Goal: Task Accomplishment & Management: Complete application form

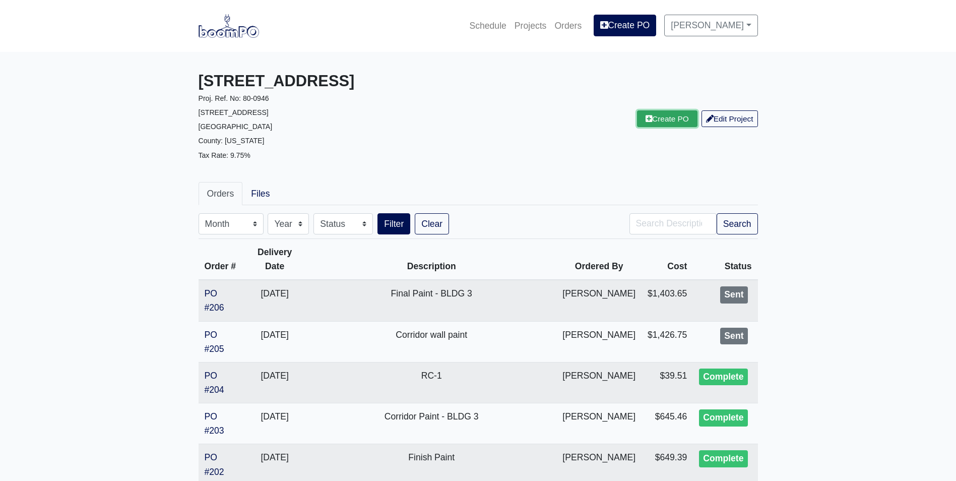
click at [659, 124] on link "Create PO" at bounding box center [667, 118] width 60 height 17
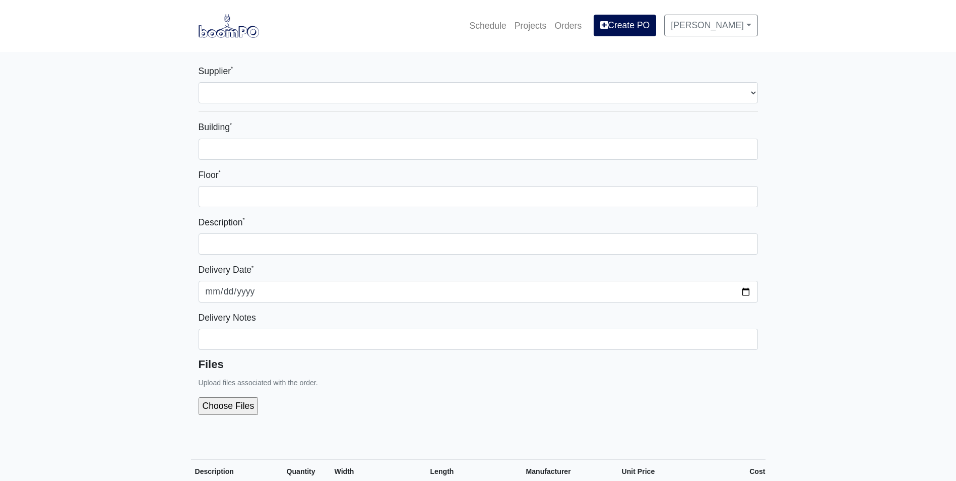
select select
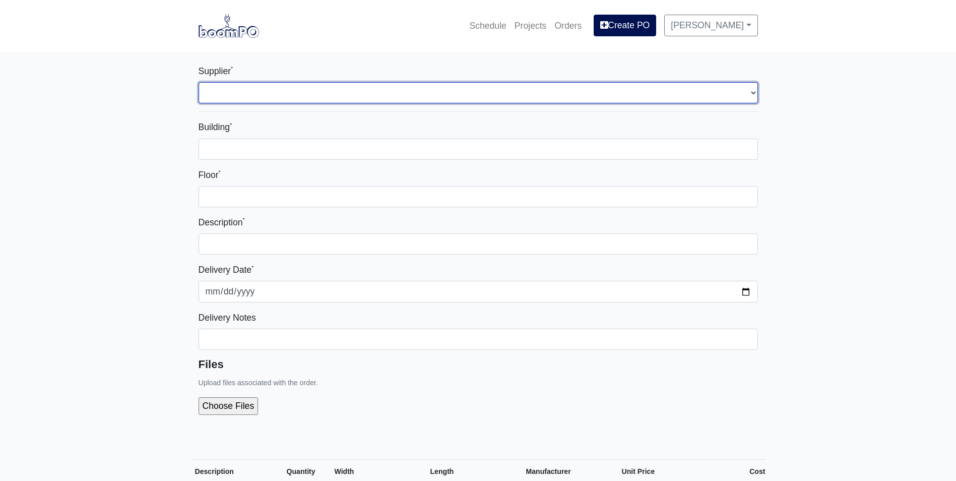
click at [277, 95] on select "Select one... L&W Supply - Nashville, TN (Cowan St.) Benefast - Nashville, TN S…" at bounding box center [478, 92] width 559 height 21
select select "9"
click at [199, 82] on select "Select one... L&W Supply - Nashville, TN (Cowan St.) Benefast - Nashville, TN S…" at bounding box center [478, 92] width 559 height 21
select select
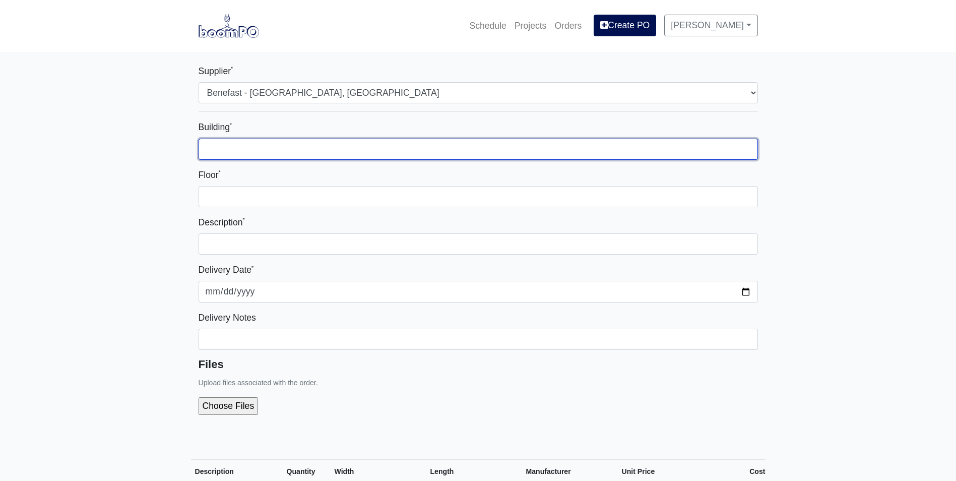
click at [242, 146] on input "Building *" at bounding box center [478, 149] width 559 height 21
type input "Building 3"
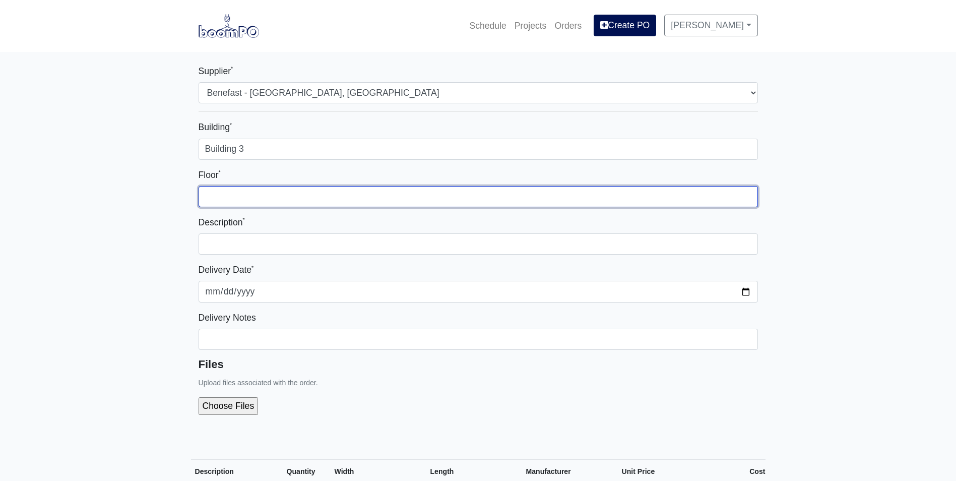
click at [223, 198] on input "Floor *" at bounding box center [478, 196] width 559 height 21
type input "Multiple Floors"
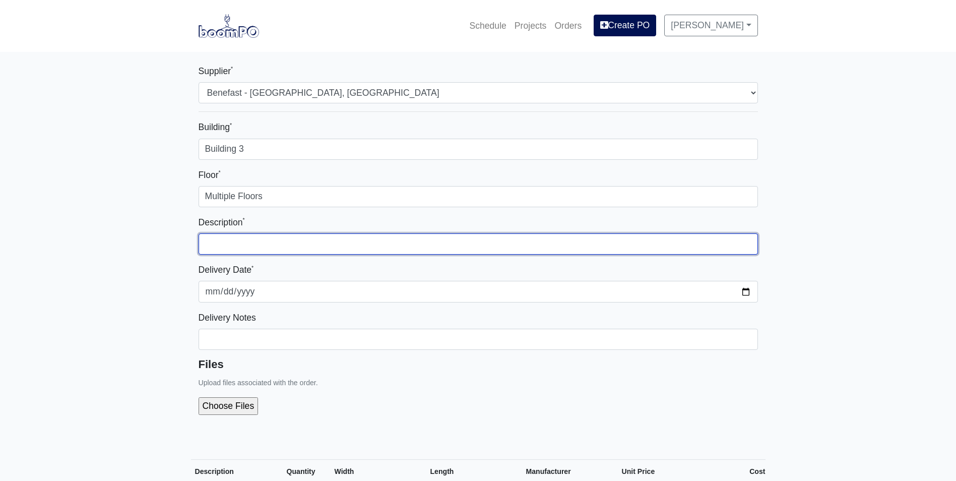
click at [218, 247] on input "text" at bounding box center [478, 243] width 559 height 21
type input "Waters, safety, finishing and cleaning materials"
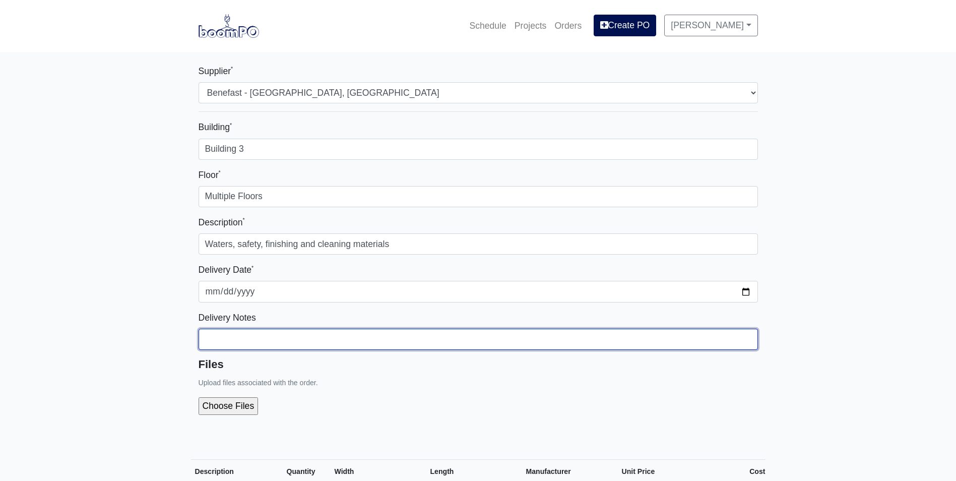
click at [221, 336] on input "Building *" at bounding box center [478, 338] width 559 height 21
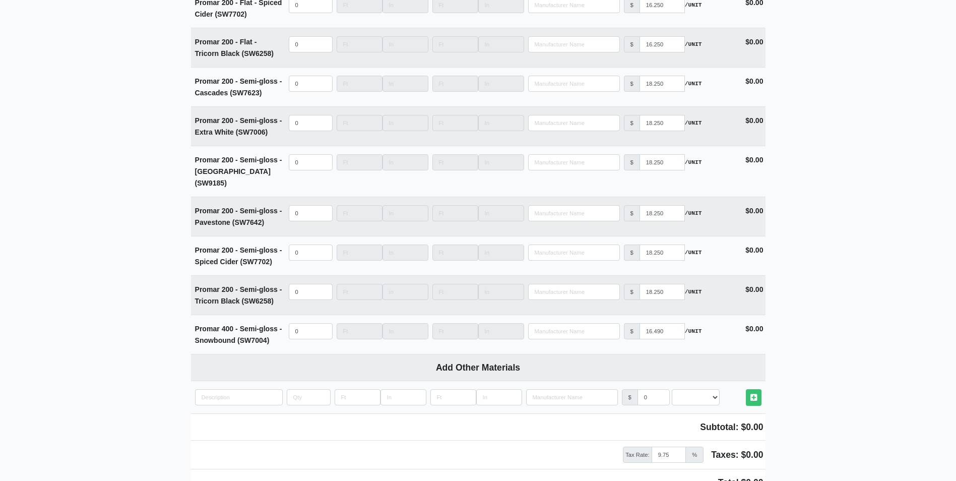
scroll to position [3740, 0]
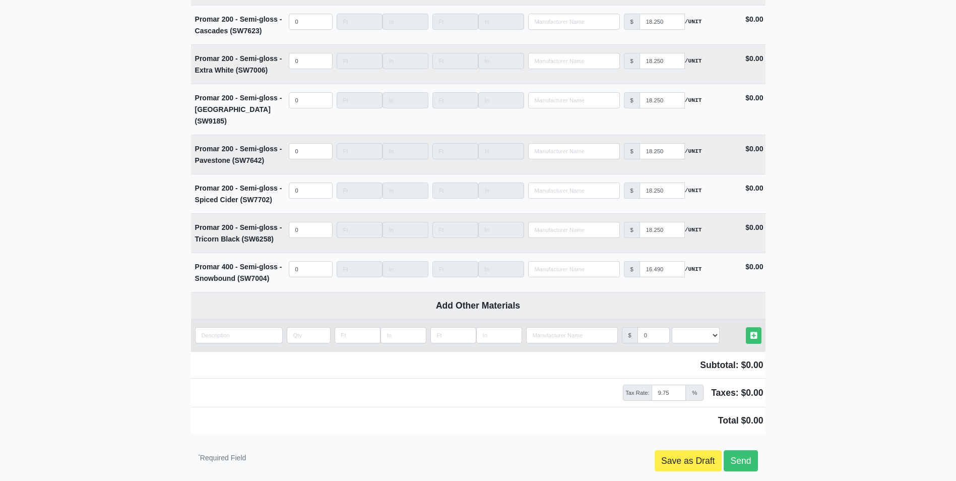
type input "already delivered"
click at [202, 327] on input "quantity" at bounding box center [239, 335] width 88 height 16
type input "F"
select select
type input "Fo"
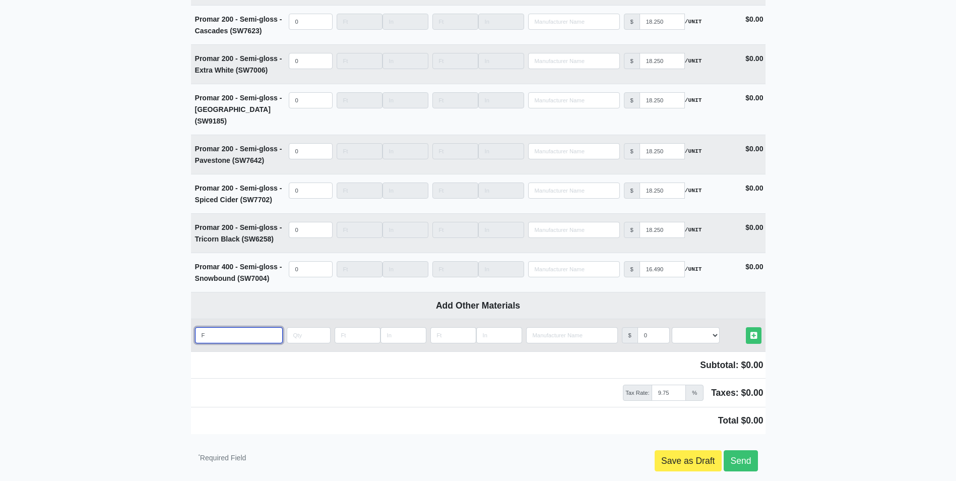
select select
type input "Fol"
select select
type input "Fold"
select select
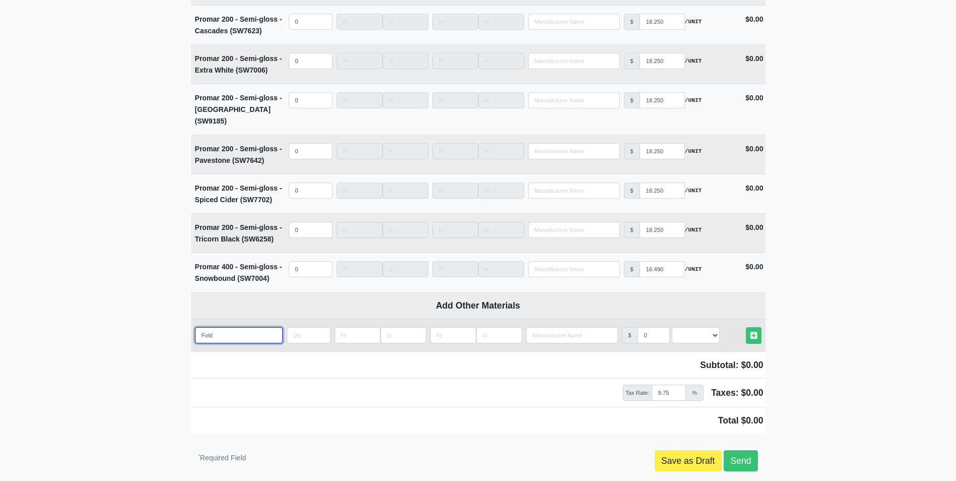
type input "Foldi"
select select
type input "Foldin"
select select
type input "Folding"
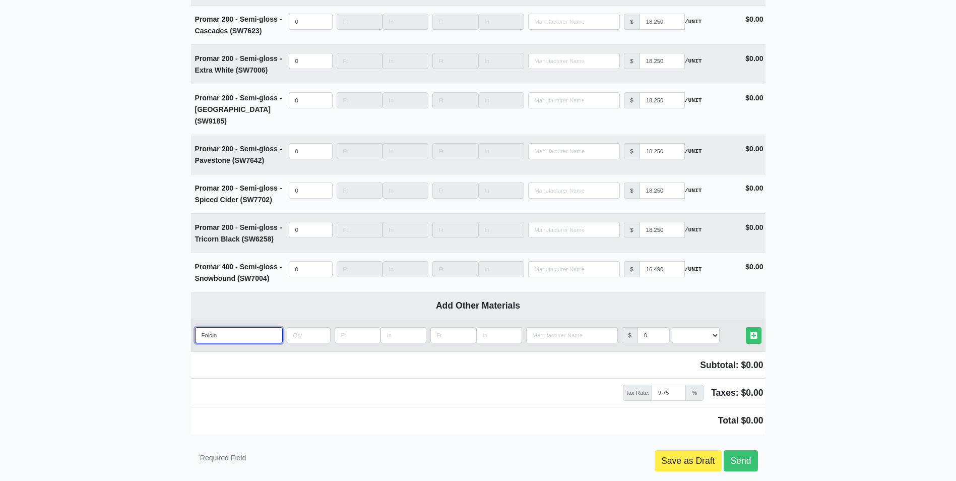
select select
type input "Folding"
select select
type input "Folding u"
select select
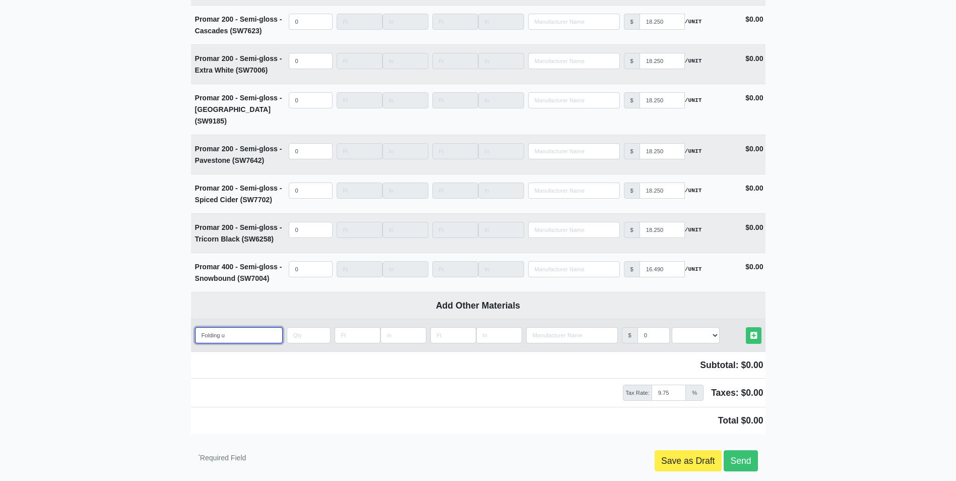
type input "Folding ut"
select select
type input "Folding utl"
select select
type input "Folding utli"
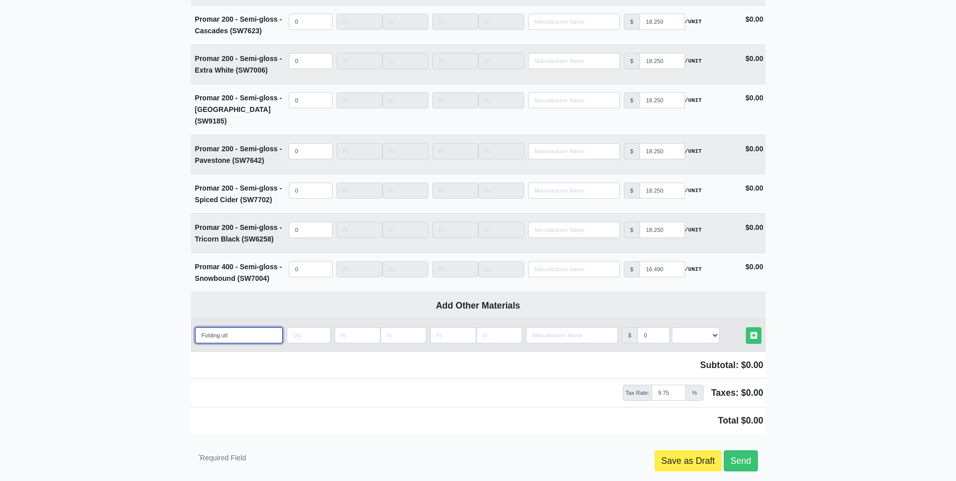
select select
type input "Folding utlit"
select select
type input "Folding utlity"
select select
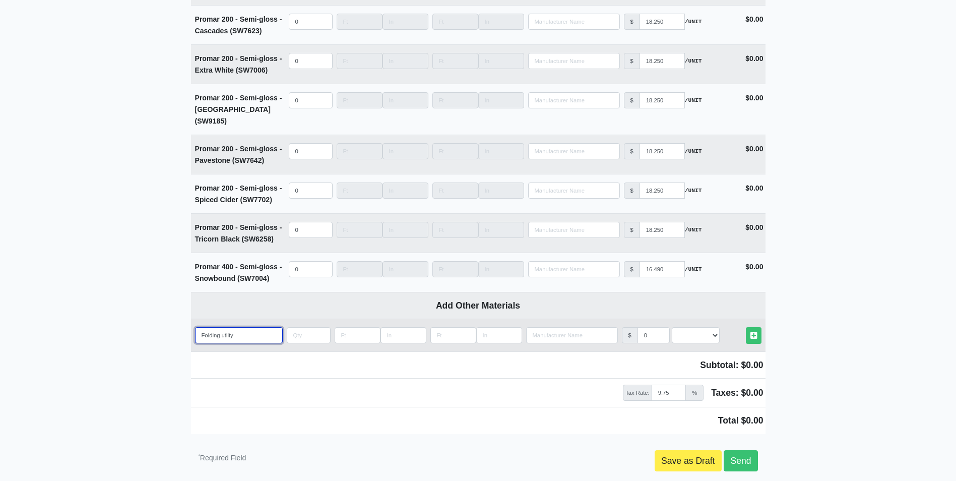
type input "Folding utlity"
select select
type input "Folding utlity k"
select select
type input "Folding utlity kn"
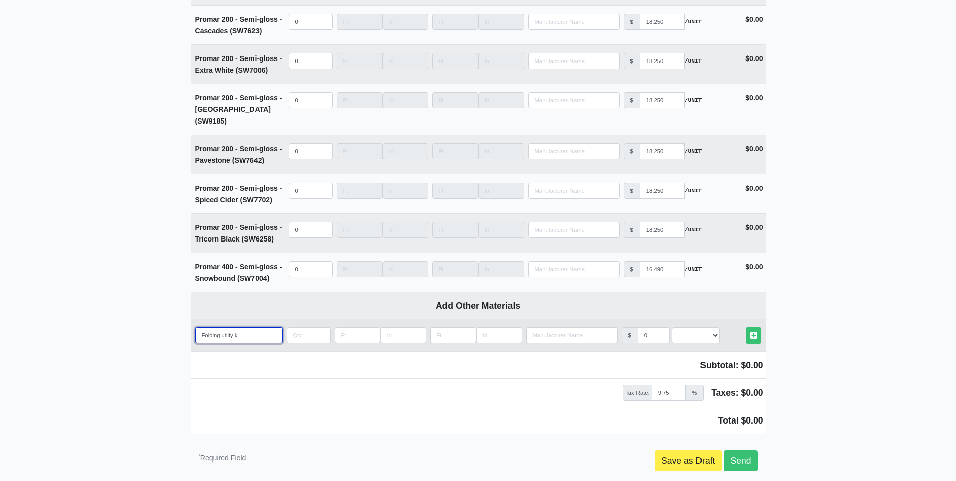
select select
type input "Folding utlity kni"
select select
type input "Folding utlity knif"
select select
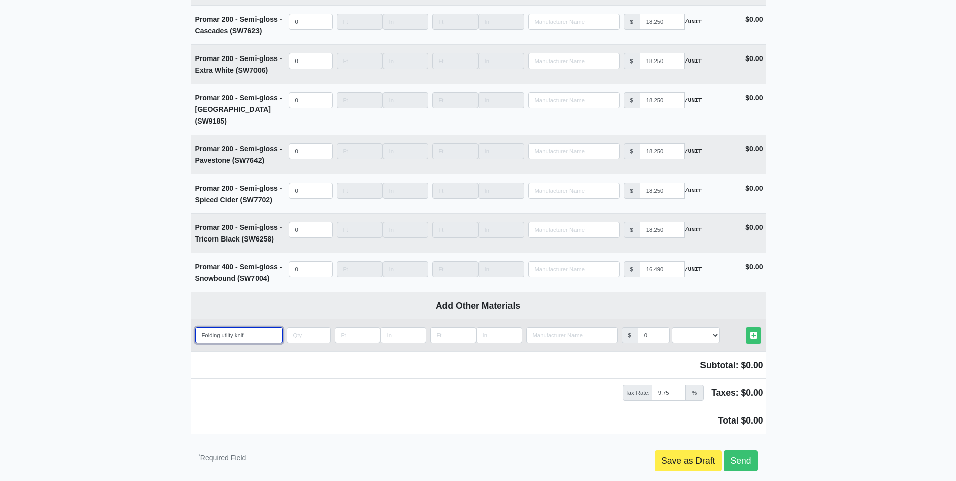
type input "Folding utlity knife"
select select
type input "Folding utlity knife"
click at [291, 327] on input "quantity" at bounding box center [309, 335] width 44 height 16
type input "1"
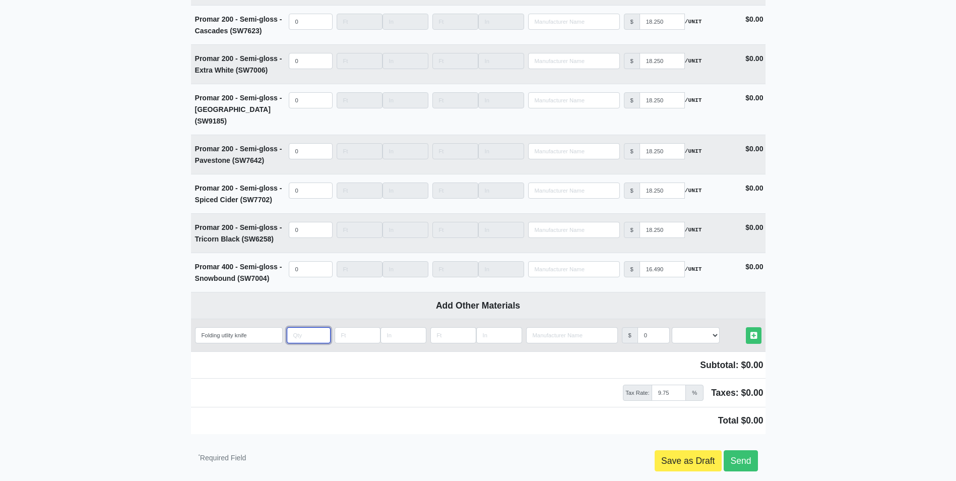
select select
type input "1"
click at [686, 327] on select "Select an Option! UNIT MLF LF MSQFT SQFT" at bounding box center [696, 335] width 48 height 16
select select "2"
click at [672, 327] on select "Select an Option! UNIT MLF LF MSQFT SQFT" at bounding box center [696, 335] width 48 height 16
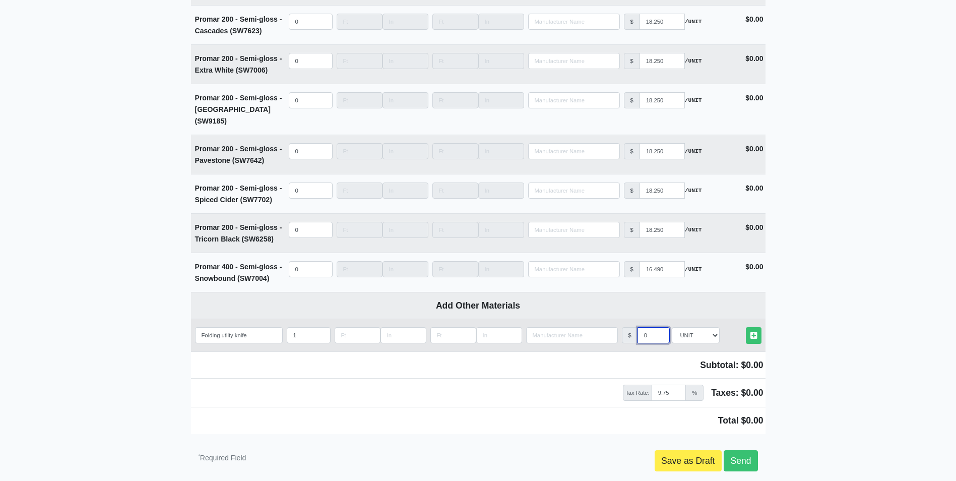
click at [652, 327] on input "0" at bounding box center [653, 335] width 32 height 16
type input "27.95"
click at [749, 327] on link "Other Materials" at bounding box center [754, 335] width 16 height 17
select select
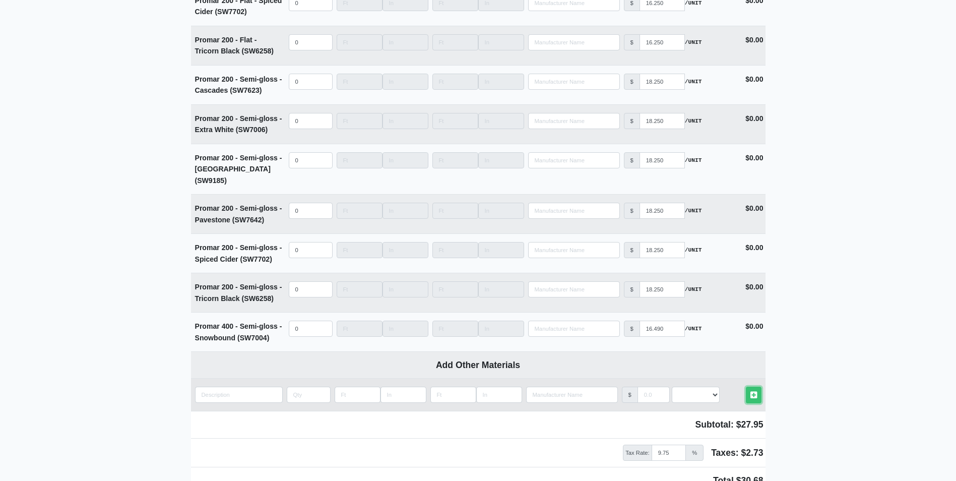
scroll to position [3800, 0]
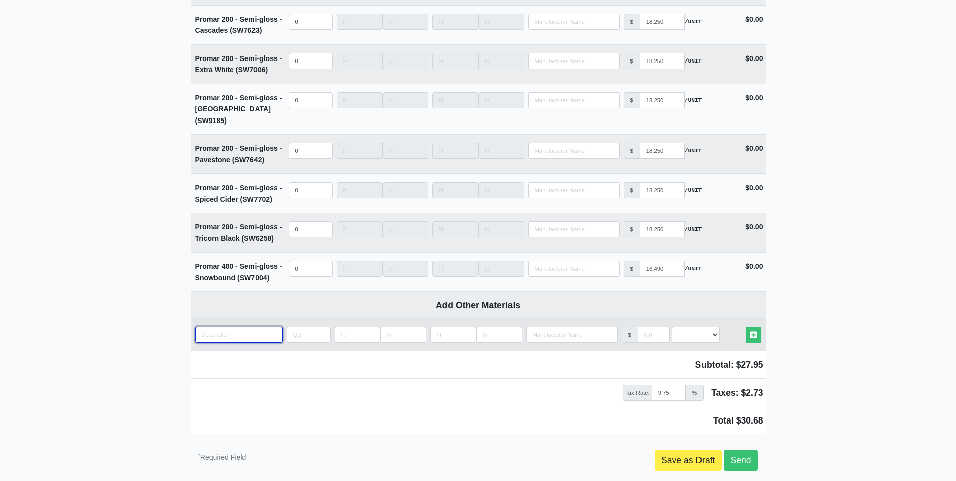
click at [212, 326] on input "quantity" at bounding box center [239, 334] width 88 height 16
type input "5"
select select
type input "5"
select select
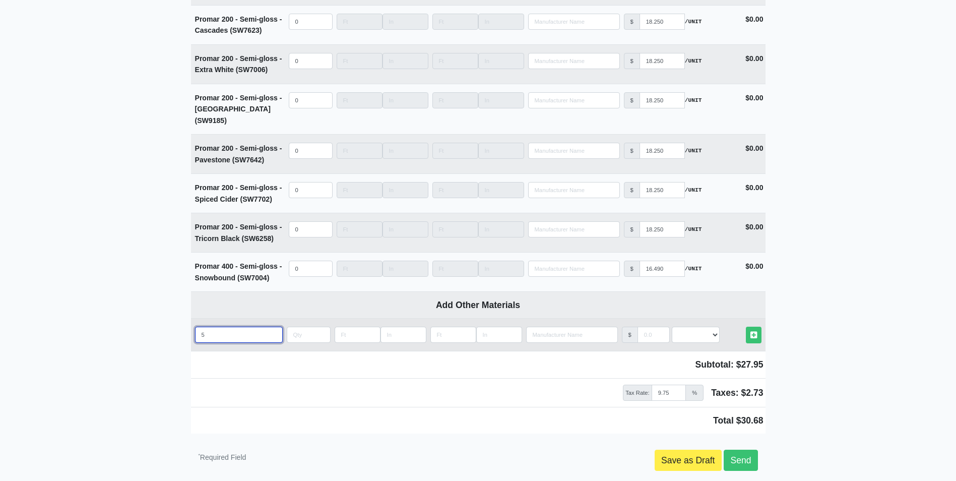
type input "5 m"
select select
type input "5 mi"
select select
type input "5 min"
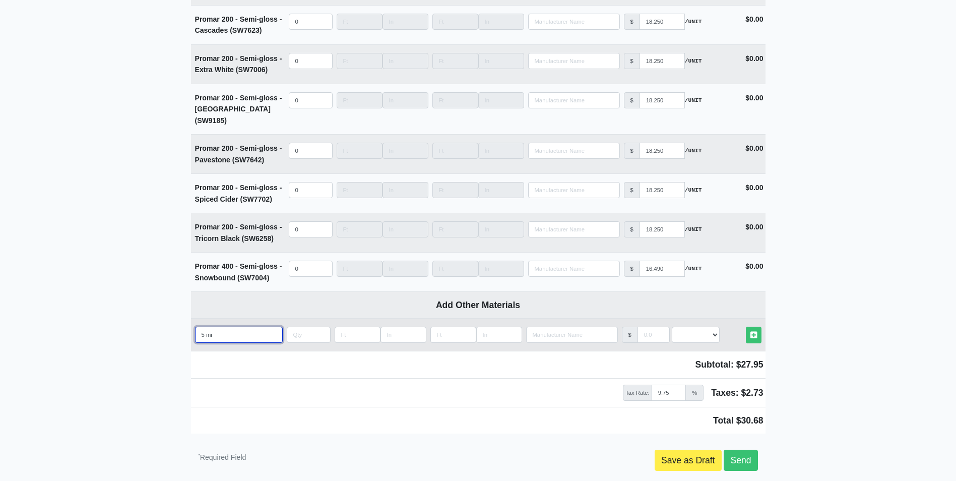
select select
type input "5 min"
select select
type input "5 min s"
select select
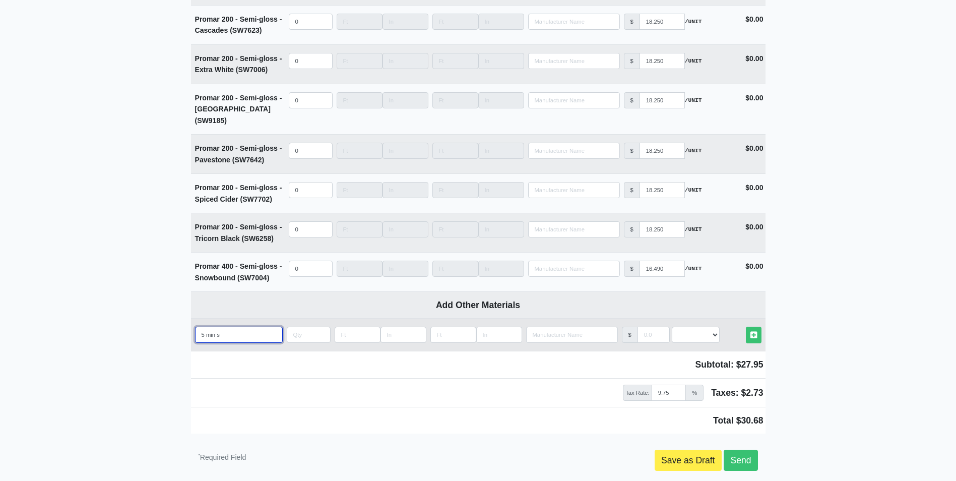
type input "5 min se"
select select
type input "5 min set"
select select
type input "5 min set"
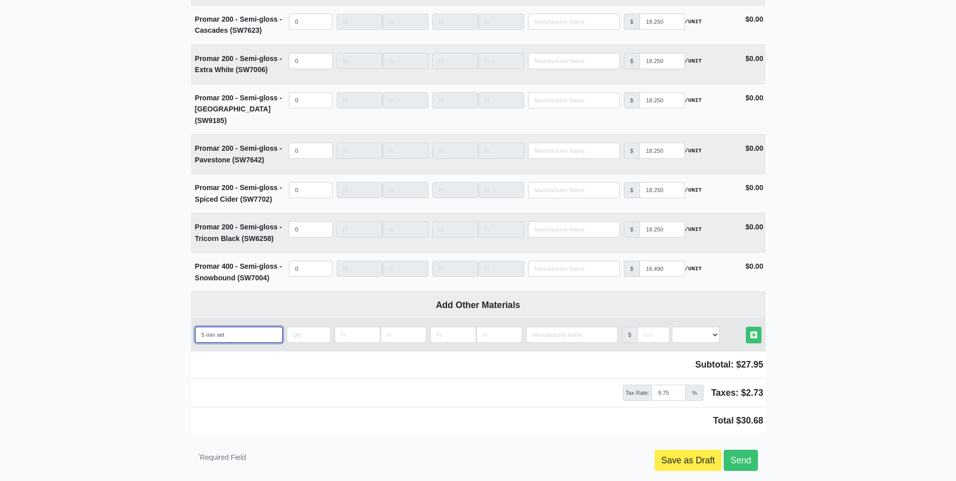
select select
type input "5 min set j"
select select
type input "5 min set jo"
select select
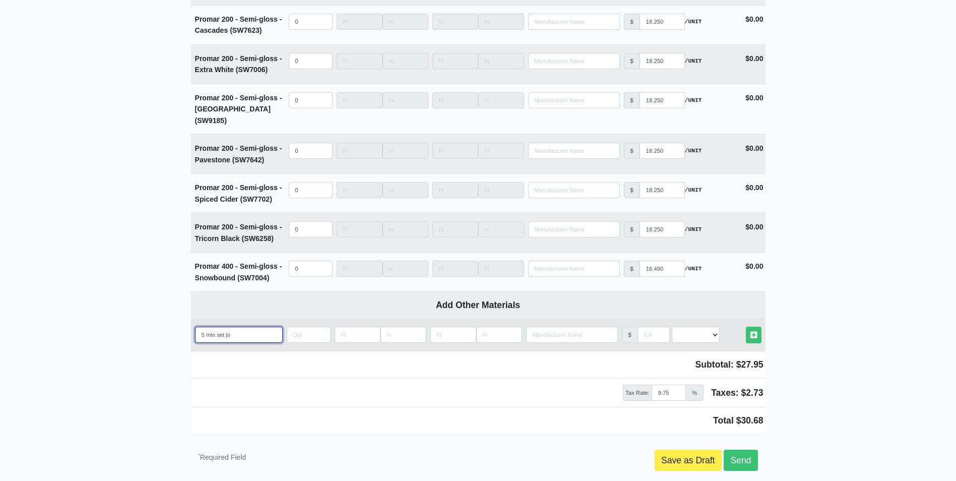
type input "5 min set joi"
select select
type input "5 min set join"
select select
type input "5 min set joint"
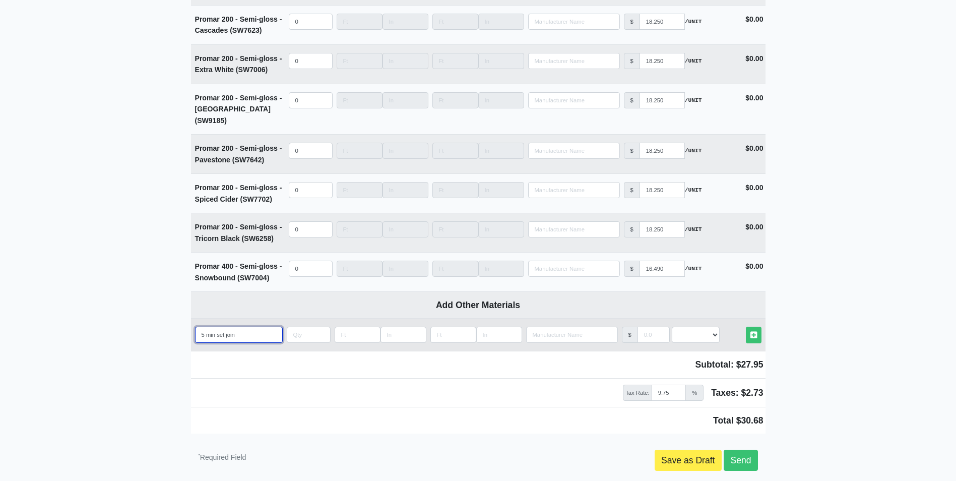
select select
type input "5 min set joint"
select select
type input "5 min set joint c"
select select
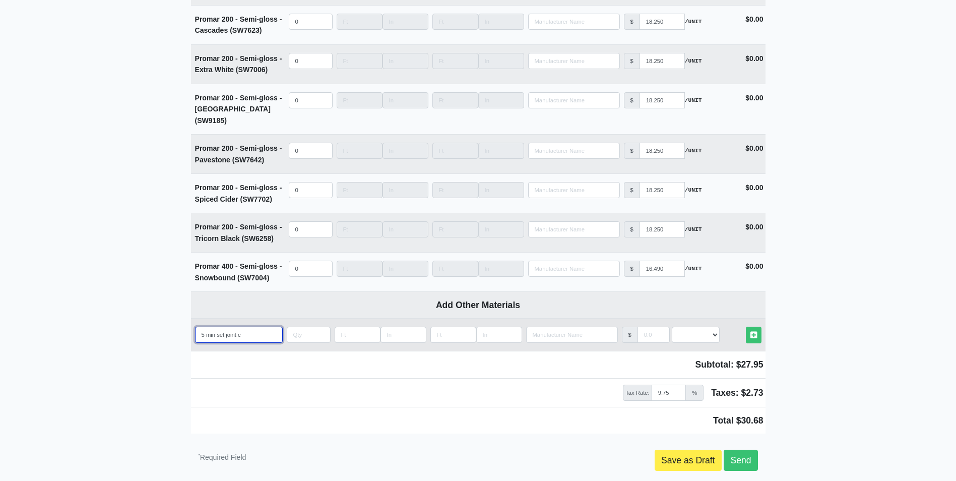
type input "5 min set joint co"
select select
type input "5 min set joint com"
select select
type input "5 min set joint comp"
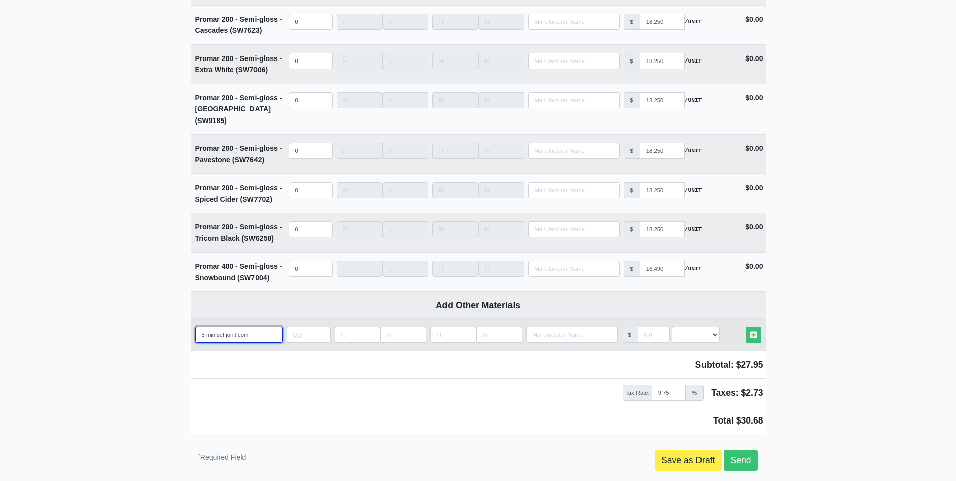
select select
type input "5 min set joint compo"
select select
type input "5 min set joint compou"
select select
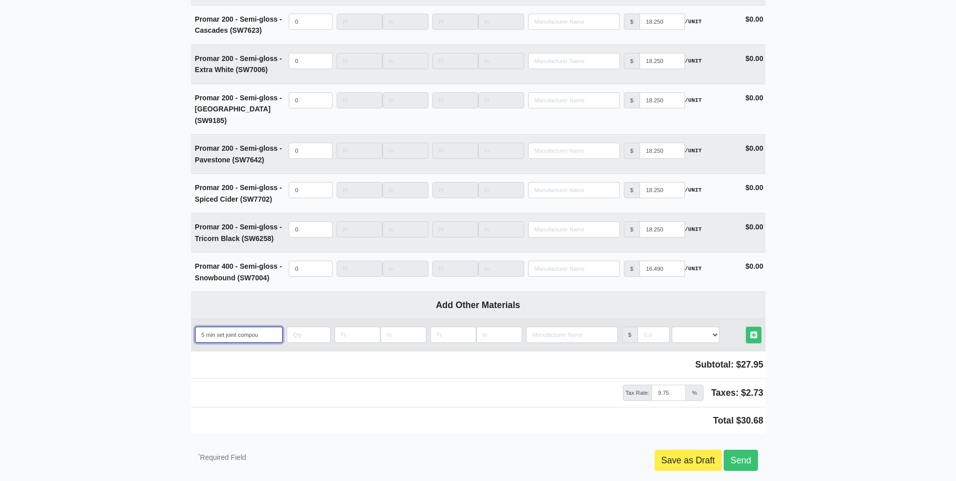
type input "5 min set joint compoun"
select select
type input "5 min set joint compound"
select select
type input "5 min set joint compound"
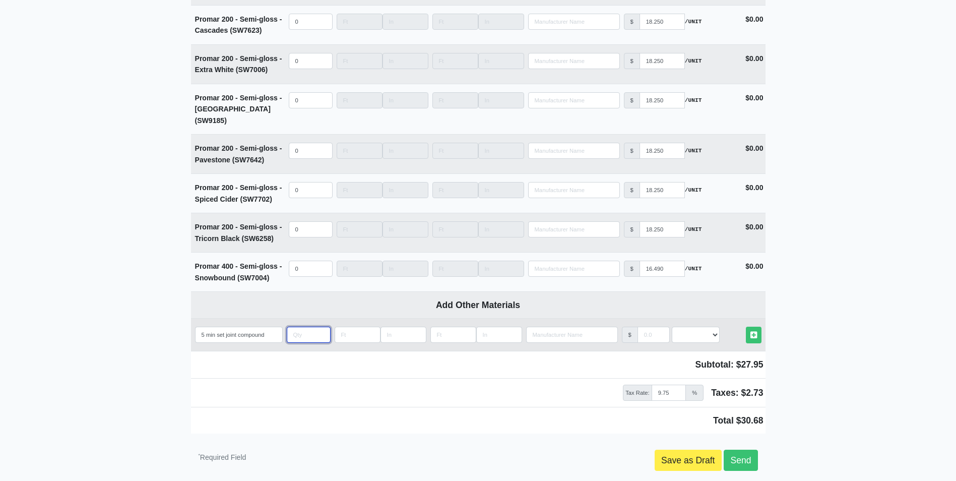
click at [294, 326] on input "quantity" at bounding box center [309, 334] width 44 height 16
type input "4"
select select
type input "4"
click at [692, 326] on select "Select an Option! UNIT MLF LF MSQFT SQFT" at bounding box center [696, 334] width 48 height 16
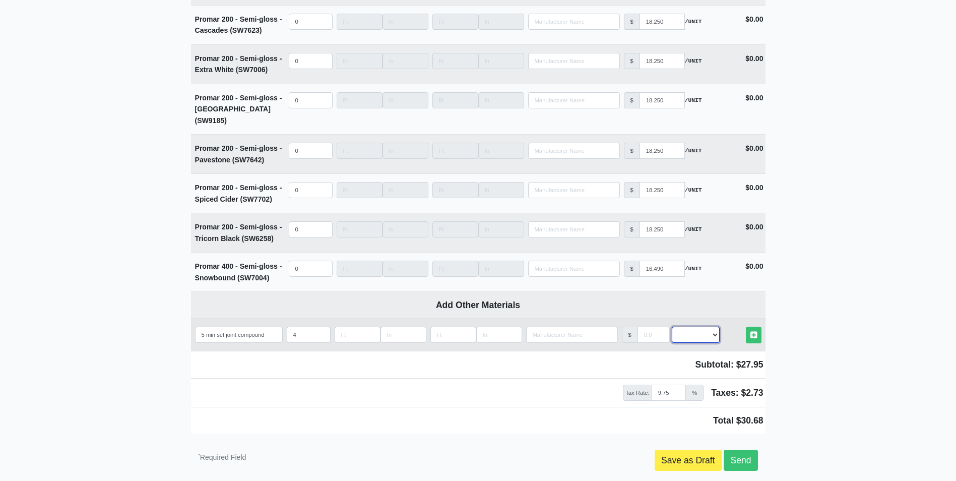
select select "2"
click at [672, 326] on select "Select an Option! UNIT MLF LF MSQFT SQFT" at bounding box center [696, 334] width 48 height 16
click at [644, 326] on input "manufacturer" at bounding box center [653, 334] width 32 height 16
type input "12.95"
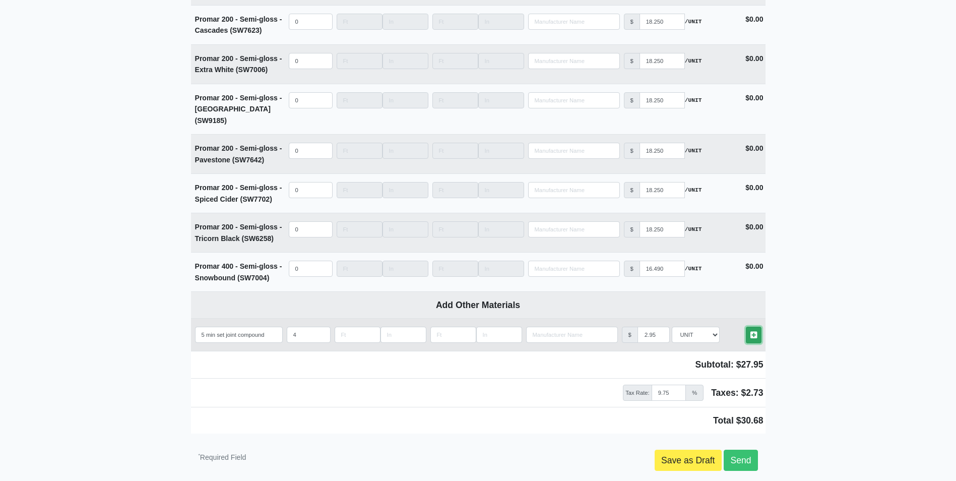
scroll to position [0, 0]
click at [757, 326] on link "Other Materials" at bounding box center [754, 334] width 16 height 17
select select
type input "4"
type input "12.95"
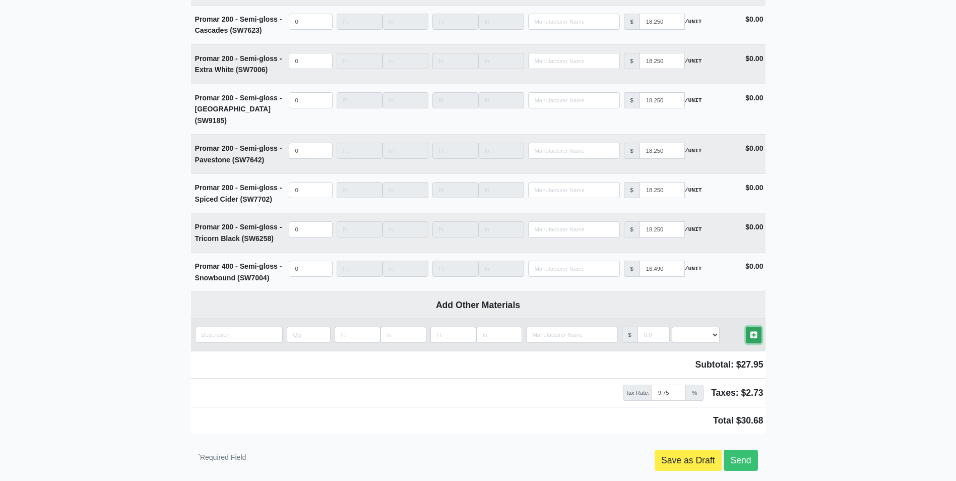
scroll to position [3833, 0]
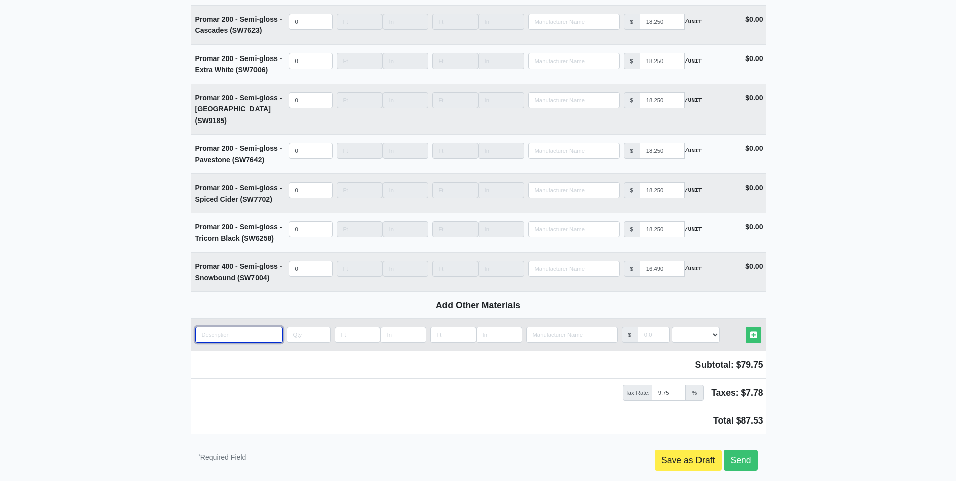
click at [210, 326] on input "quantity" at bounding box center [239, 334] width 88 height 16
type input "2"
select select
type input "20"
select select
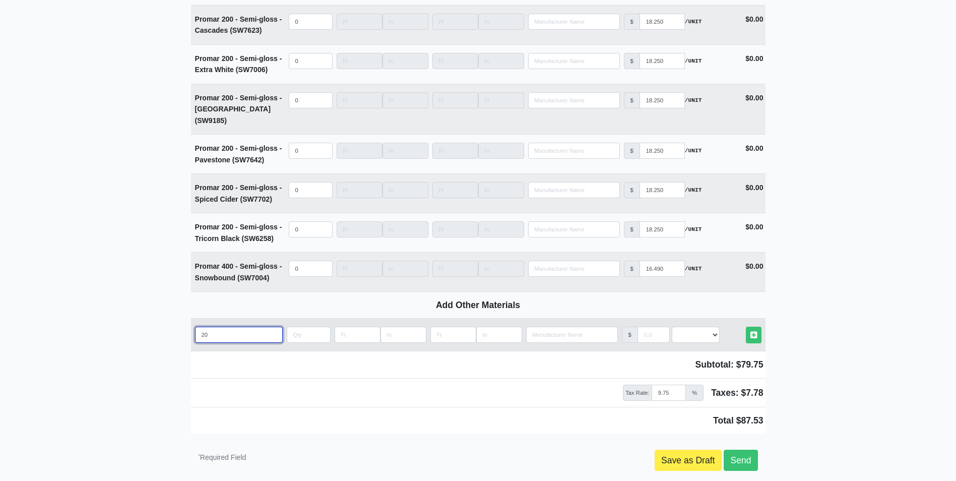
type input "20"
select select
type input "20 m"
select select
type input "20 mi"
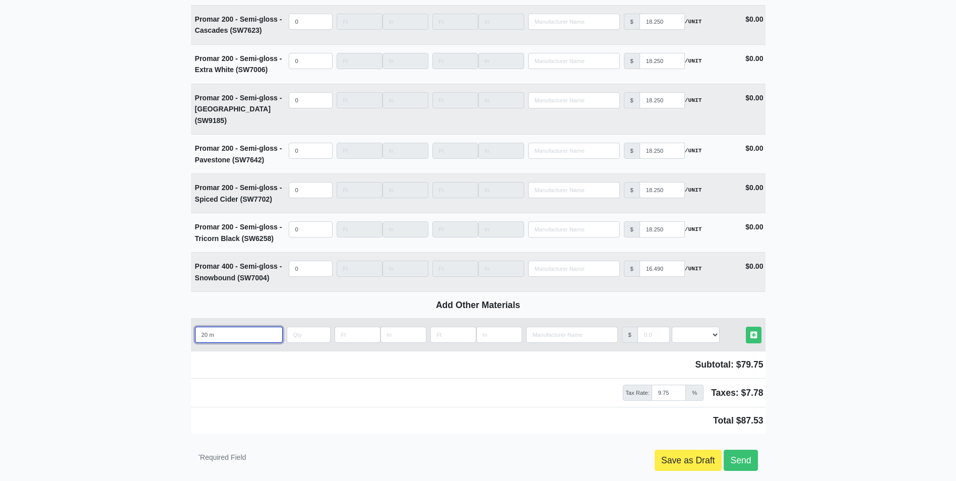
select select
type input "20 min"
select select
type input "20 min"
select select
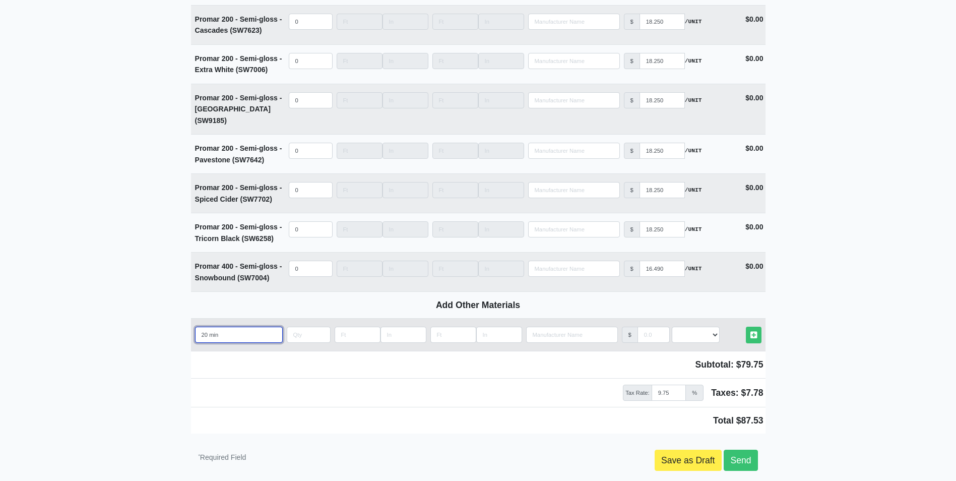
type input "20 min s"
select select
type input "20 min se"
select select
type input "20 min set"
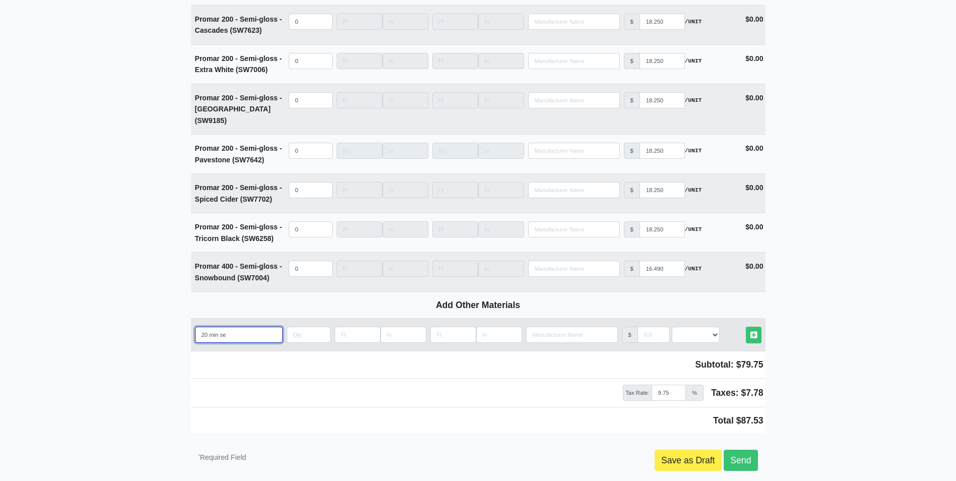
select select
type input "20 min set"
select select
type input "20 min set j"
select select
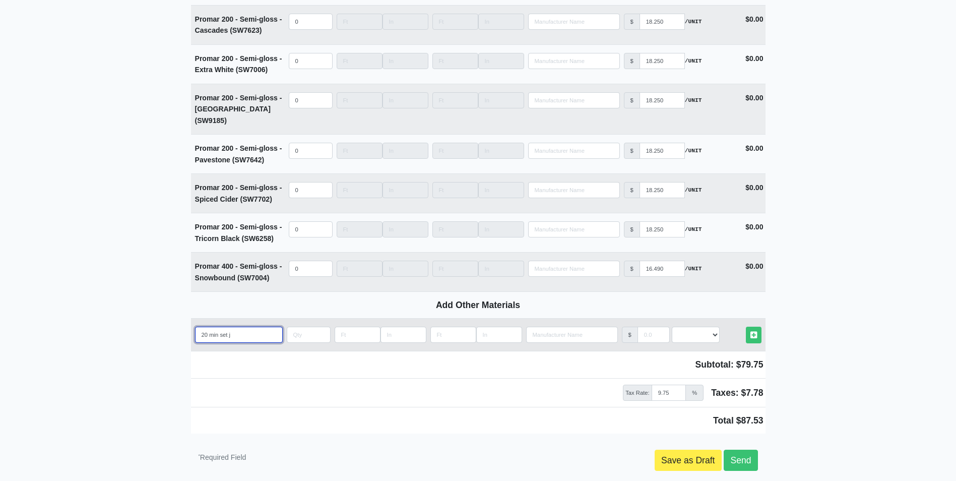
type input "20 min set jo"
select select
type input "20 min set joi"
select select
type input "20 min set join"
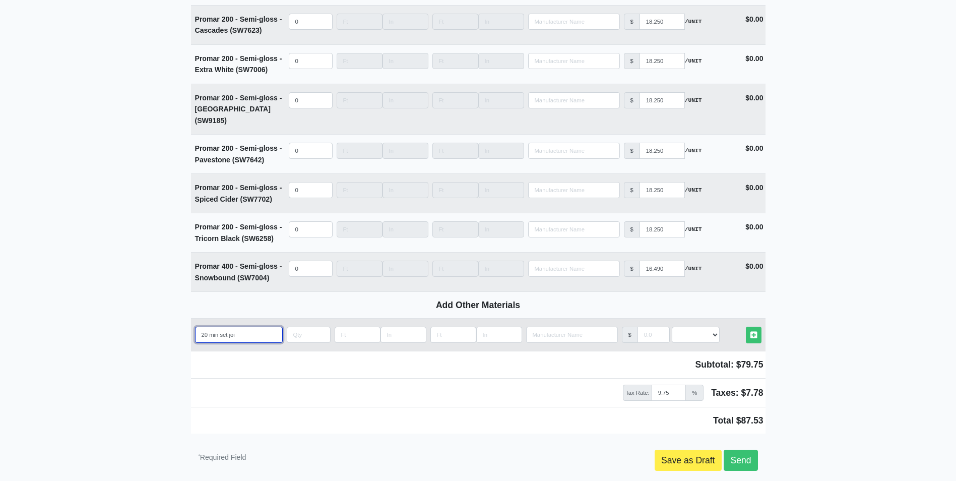
select select
type input "20 min set joint"
select select
type input "20 min set joint"
select select
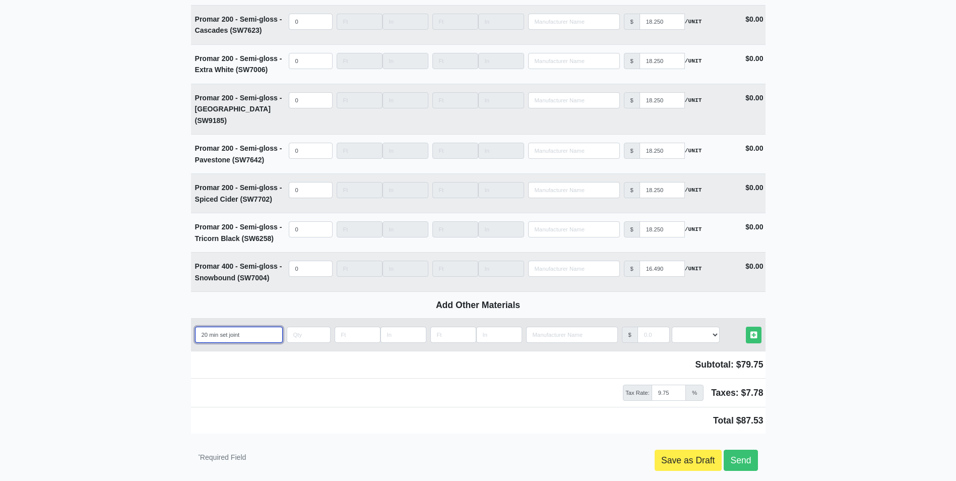
type input "20 min set joint c"
select select
type input "20 min set joint co"
select select
type input "20 min set joint com"
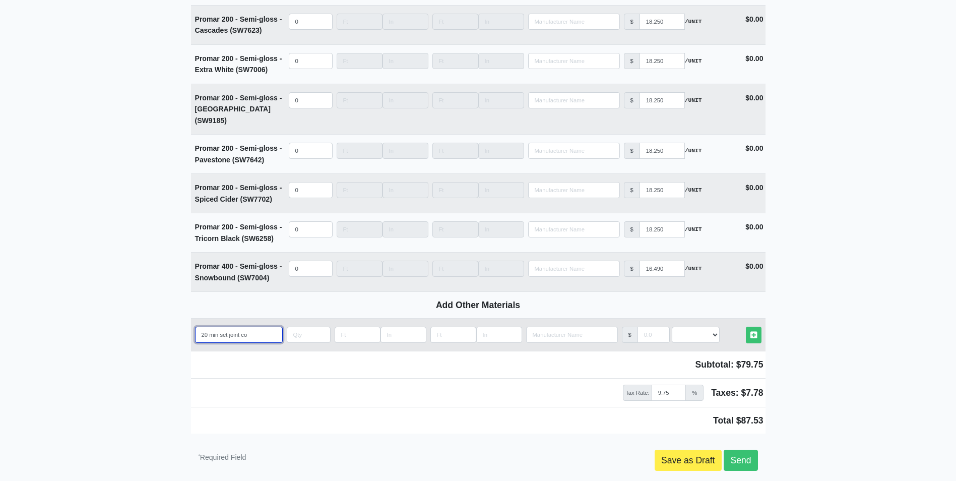
select select
type input "20 min set joint comp"
select select
type input "20 min set joint compo"
select select
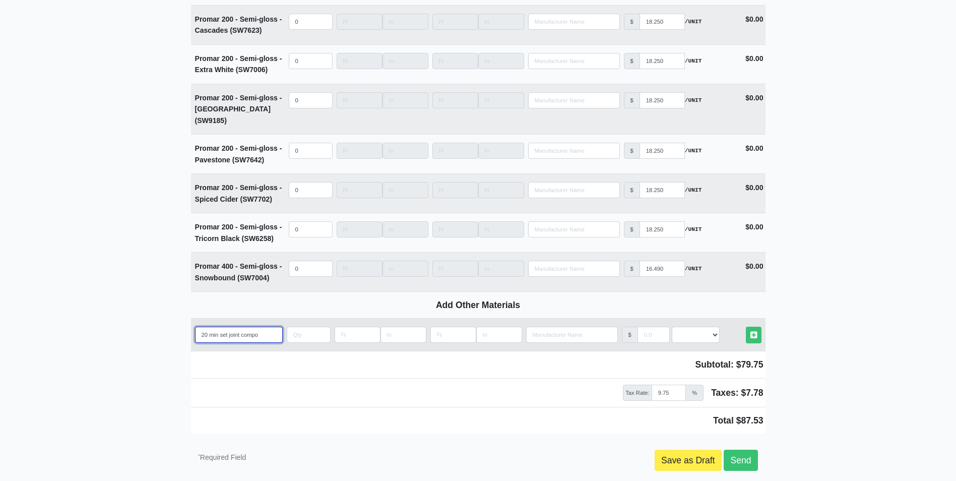
type input "20 min set joint compou"
select select
type input "20 min set joint compoun"
select select
type input "20 min set joint compound"
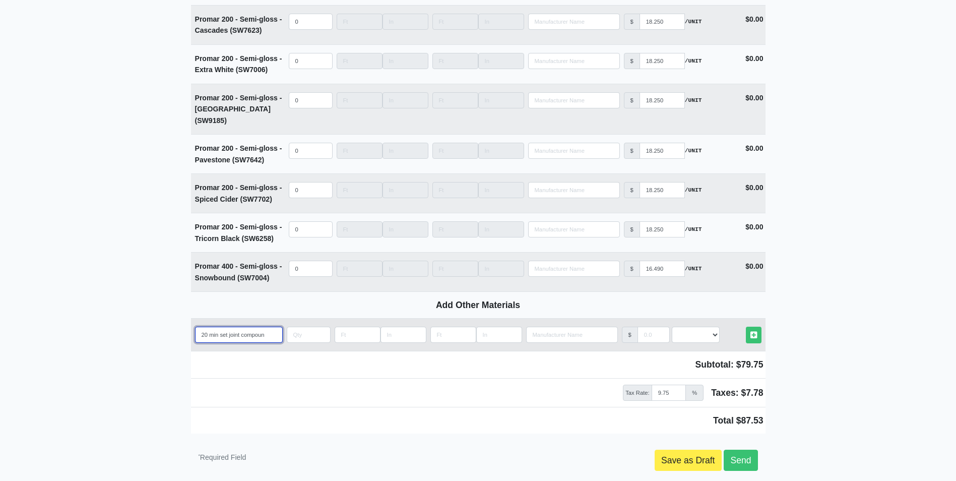
select select
type input "20 min set joint compound"
select select
type input "20 min set joint compound"
click at [297, 326] on input "quantity" at bounding box center [309, 334] width 44 height 16
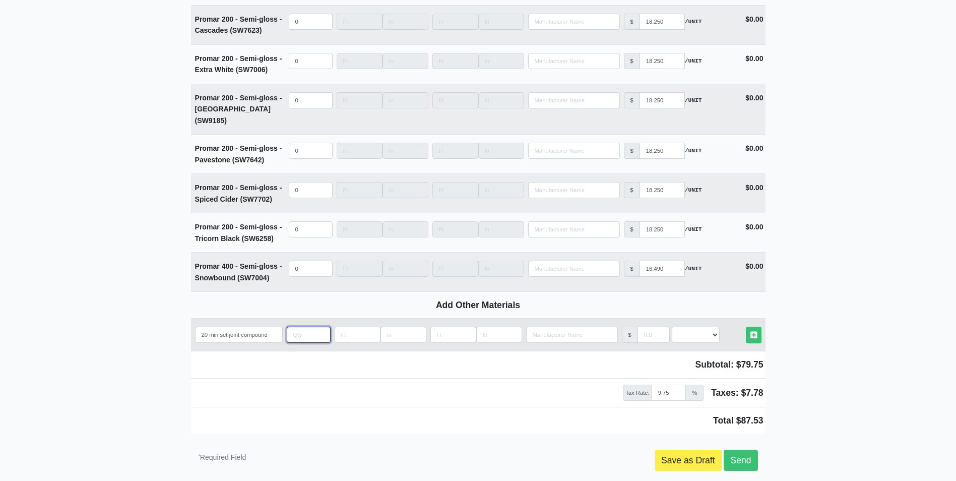
type input "8"
select select
type input "8"
click at [690, 326] on select "Select an Option! UNIT MLF LF MSQFT SQFT" at bounding box center [696, 334] width 48 height 16
select select "2"
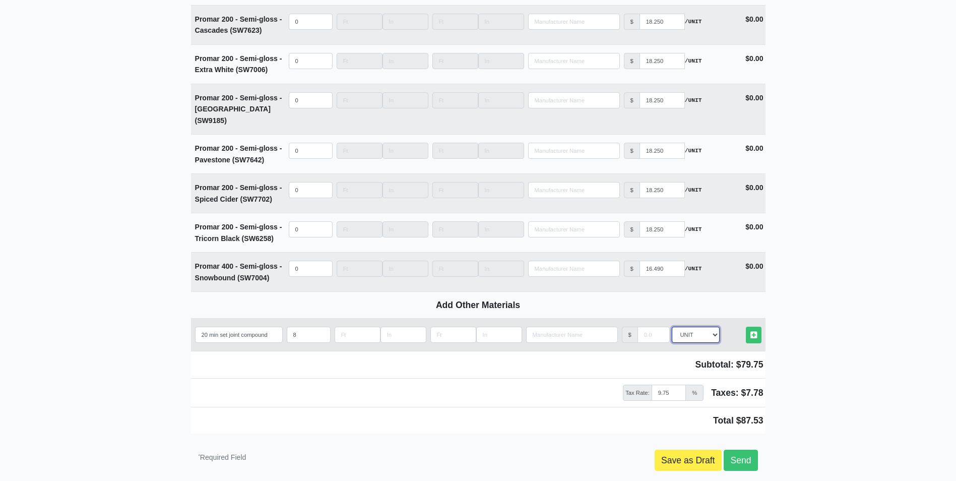
click at [672, 326] on select "Select an Option! UNIT MLF LF MSQFT SQFT" at bounding box center [696, 334] width 48 height 16
click at [648, 326] on input "manufacturer" at bounding box center [653, 334] width 32 height 16
type input "12.95"
click at [754, 331] on icon at bounding box center [753, 335] width 7 height 8
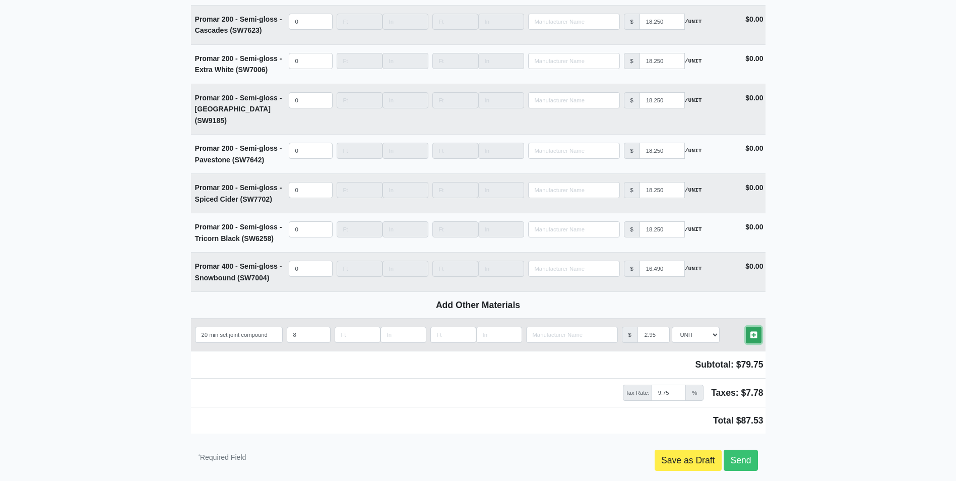
select select
type input "8"
type input "4"
type input "12.95"
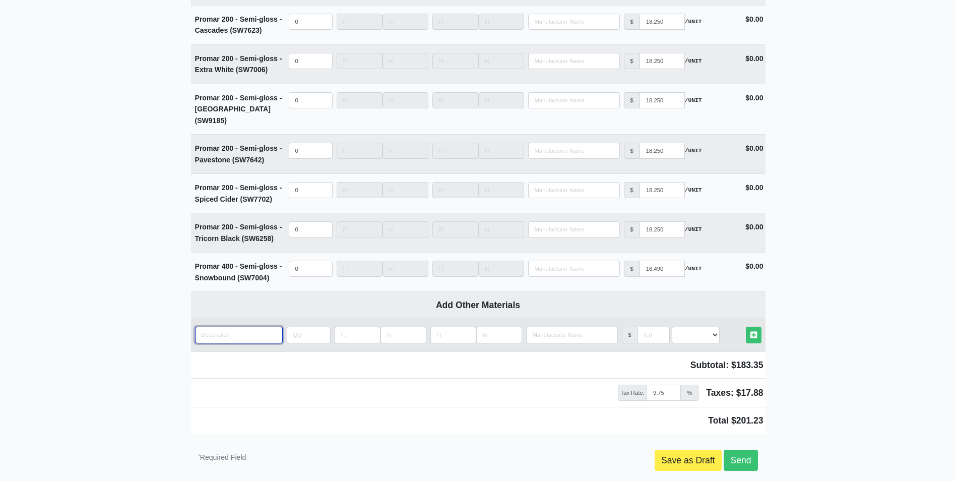
click at [222, 326] on input "quantity" at bounding box center [239, 334] width 88 height 16
type input "4"
select select
type input "45"
select select
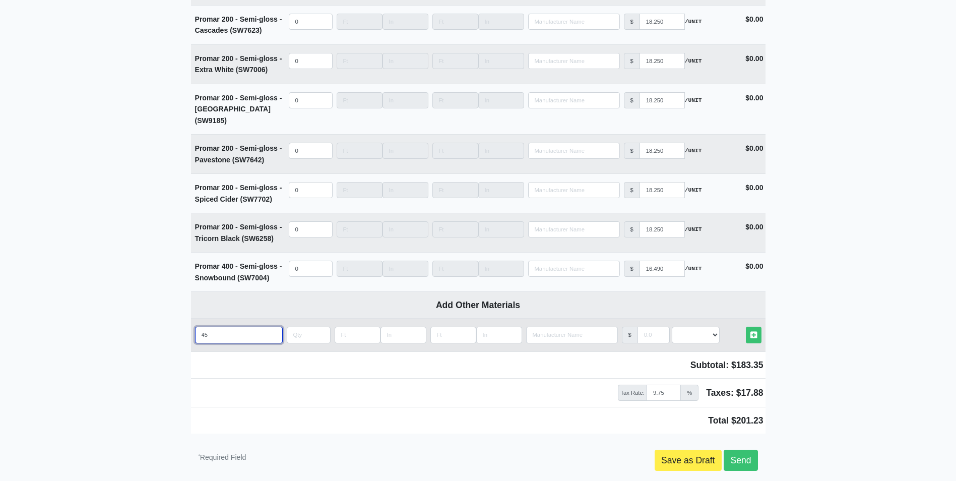
type input "45"
select select
type input "45 m"
select select
type input "45 mi"
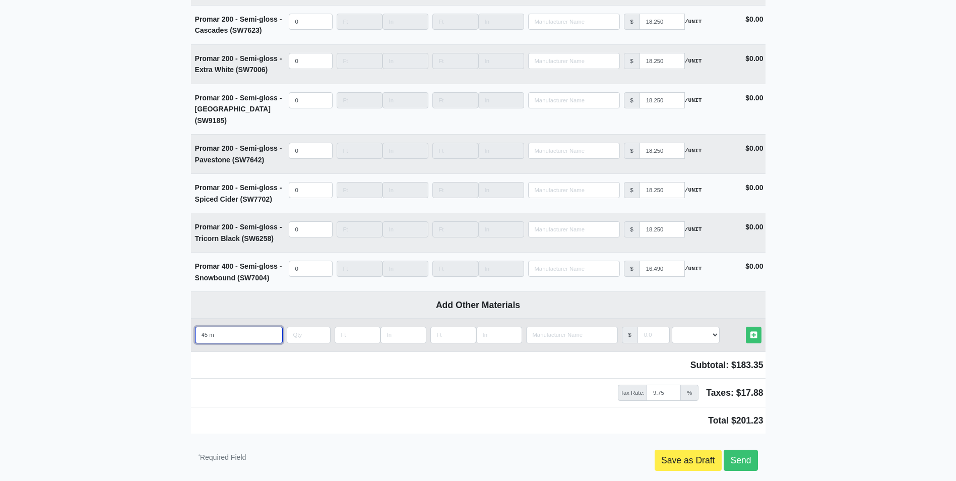
select select
type input "45 min"
select select
type input "45 min"
select select
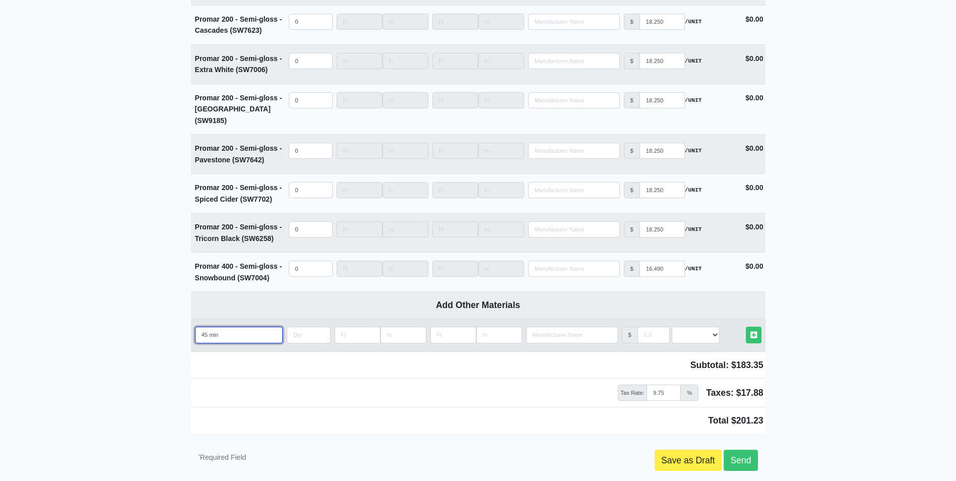
type input "45 min d"
select select
type input "45 min"
click at [296, 326] on input "quantity" at bounding box center [309, 334] width 44 height 16
click at [689, 326] on select "Select an Option! UNIT MLF LF MSQFT SQFT" at bounding box center [696, 334] width 48 height 16
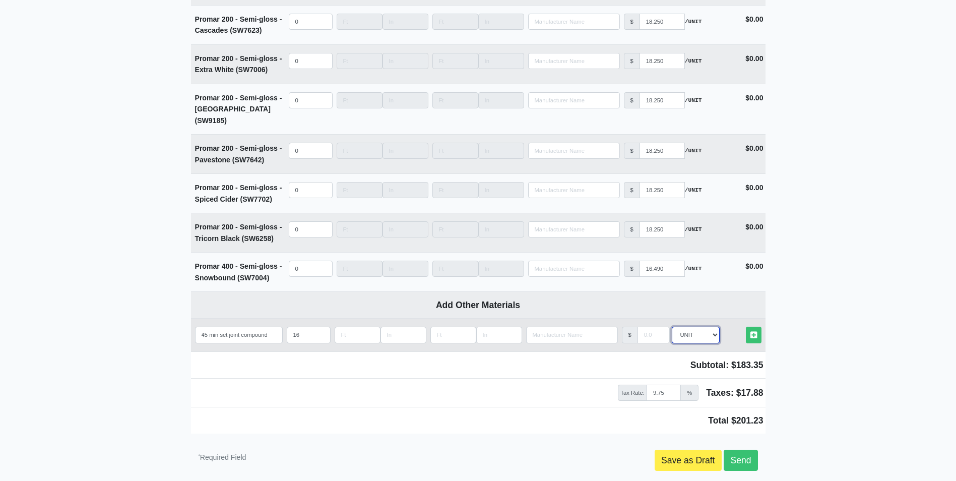
click at [672, 326] on select "Select an Option! UNIT MLF LF MSQFT SQFT" at bounding box center [696, 334] width 48 height 16
click at [643, 326] on input "manufacturer" at bounding box center [653, 334] width 32 height 16
click at [755, 331] on icon at bounding box center [753, 335] width 7 height 8
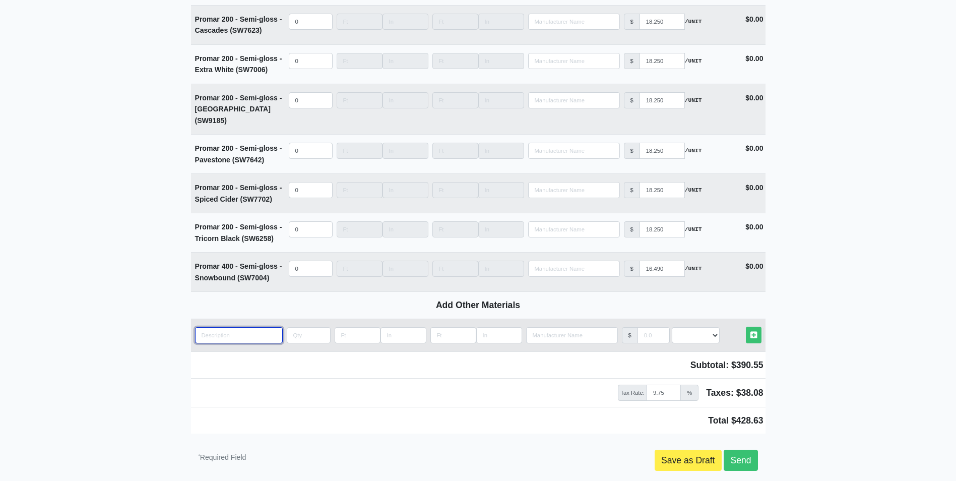
click at [204, 327] on input "quantity" at bounding box center [239, 335] width 88 height 16
click at [293, 327] on input "quantity" at bounding box center [309, 335] width 44 height 16
click at [250, 327] on input "nitrile palm gloves" at bounding box center [239, 335] width 88 height 16
click at [295, 327] on input "quantity" at bounding box center [309, 335] width 44 height 16
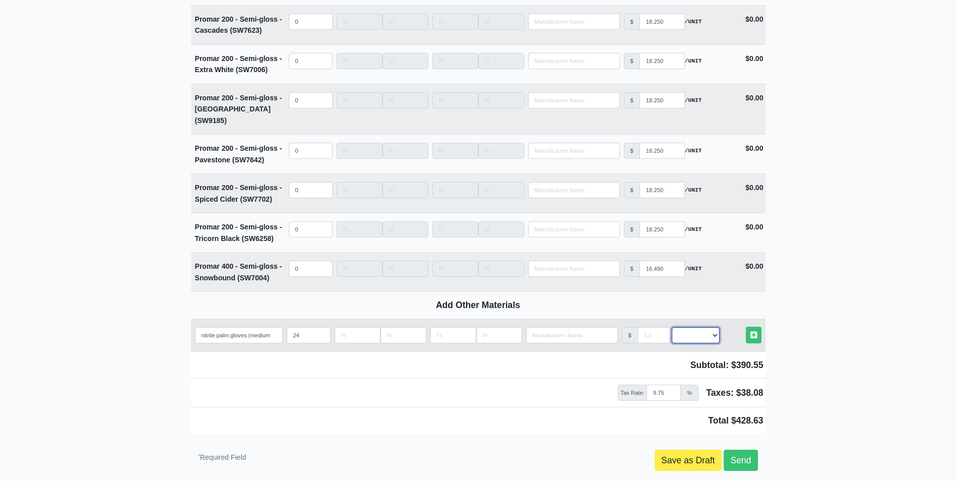
click at [687, 327] on select "Select an Option! UNIT MLF LF MSQFT SQFT" at bounding box center [696, 335] width 48 height 16
click at [672, 327] on select "Select an Option! UNIT MLF LF MSQFT SQFT" at bounding box center [696, 335] width 48 height 16
click at [647, 327] on input "manufacturer" at bounding box center [653, 335] width 32 height 16
click at [755, 331] on icon at bounding box center [753, 335] width 7 height 8
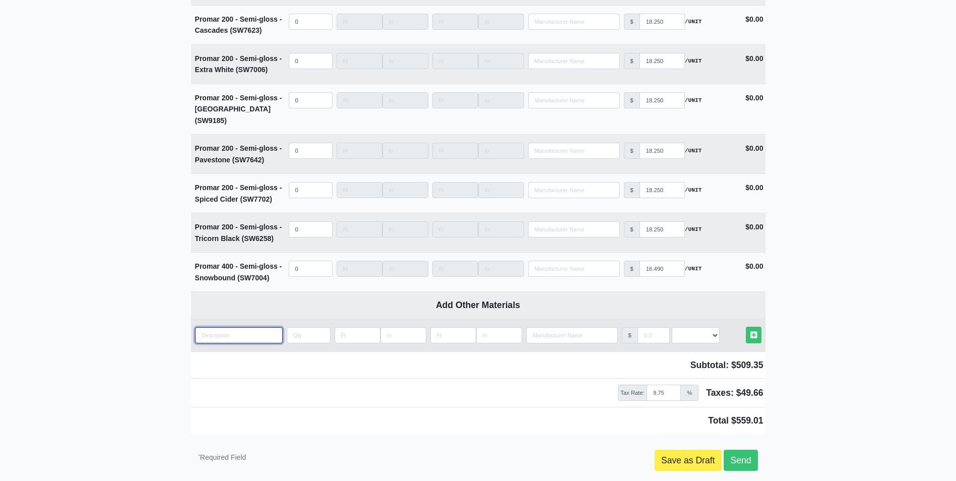
click at [202, 327] on input "quantity" at bounding box center [239, 335] width 88 height 16
click at [295, 327] on input "quantity" at bounding box center [309, 335] width 44 height 16
click at [687, 327] on select "Select an Option! UNIT MLF LF MSQFT SQFT" at bounding box center [696, 335] width 48 height 16
click at [672, 327] on select "Select an Option! UNIT MLF LF MSQFT SQFT" at bounding box center [696, 335] width 48 height 16
click at [647, 327] on input "manufacturer" at bounding box center [653, 335] width 32 height 16
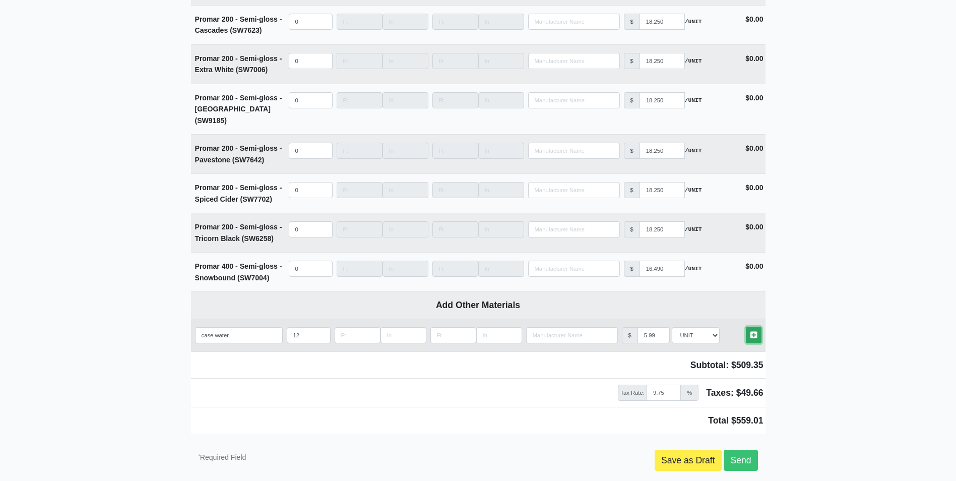
click at [752, 331] on icon at bounding box center [753, 335] width 7 height 8
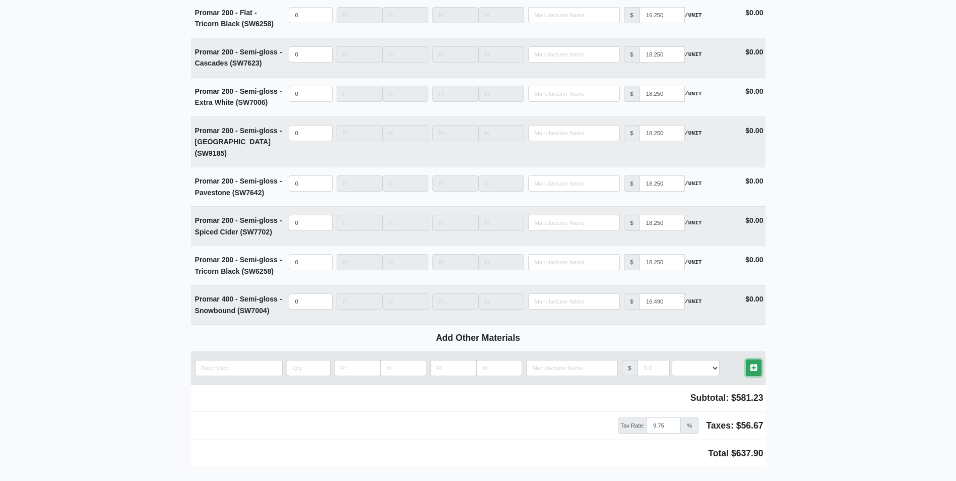
scroll to position [3983, 0]
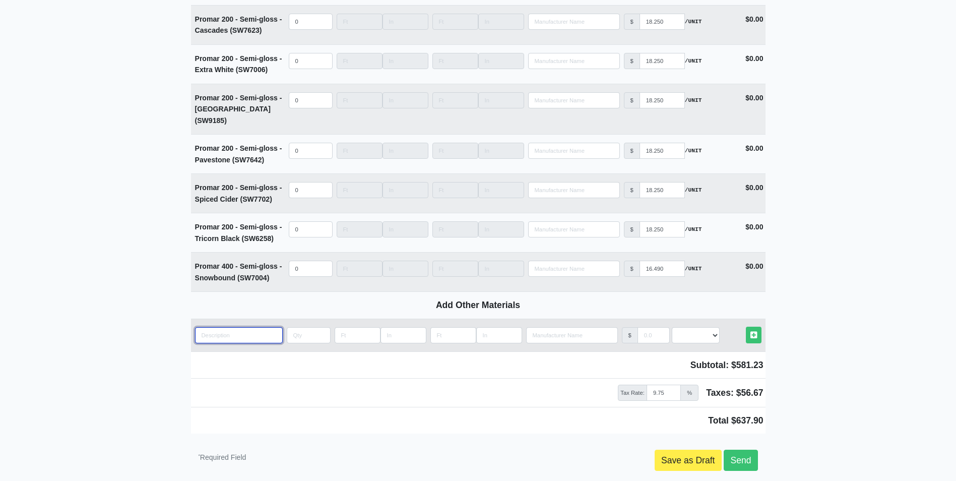
click at [212, 327] on input "quantity" at bounding box center [239, 335] width 88 height 16
click at [298, 327] on input "quantity" at bounding box center [309, 335] width 44 height 16
click at [692, 327] on select "Select an Option! UNIT MLF LF MSQFT SQFT" at bounding box center [696, 335] width 48 height 16
click at [672, 327] on select "Select an Option! UNIT MLF LF MSQFT SQFT" at bounding box center [696, 335] width 48 height 16
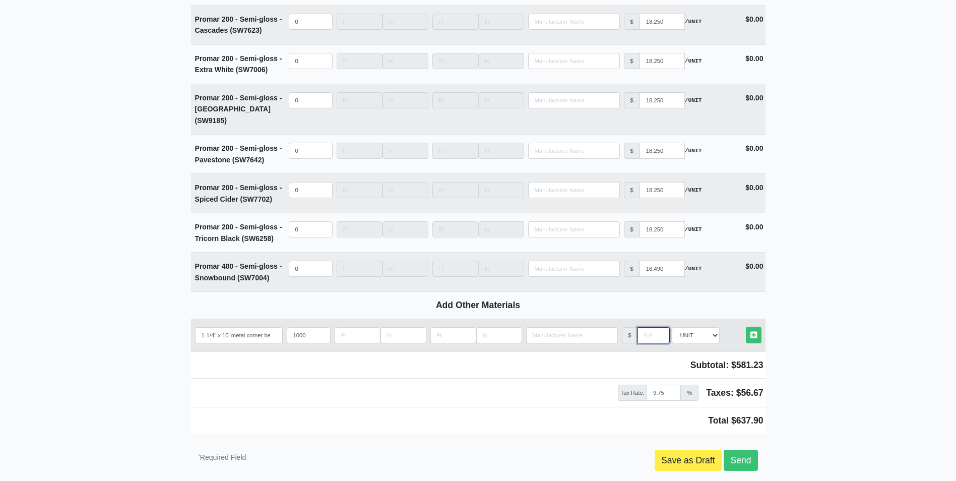
click at [640, 327] on input "manufacturer" at bounding box center [653, 335] width 32 height 16
click at [754, 331] on icon at bounding box center [753, 335] width 7 height 8
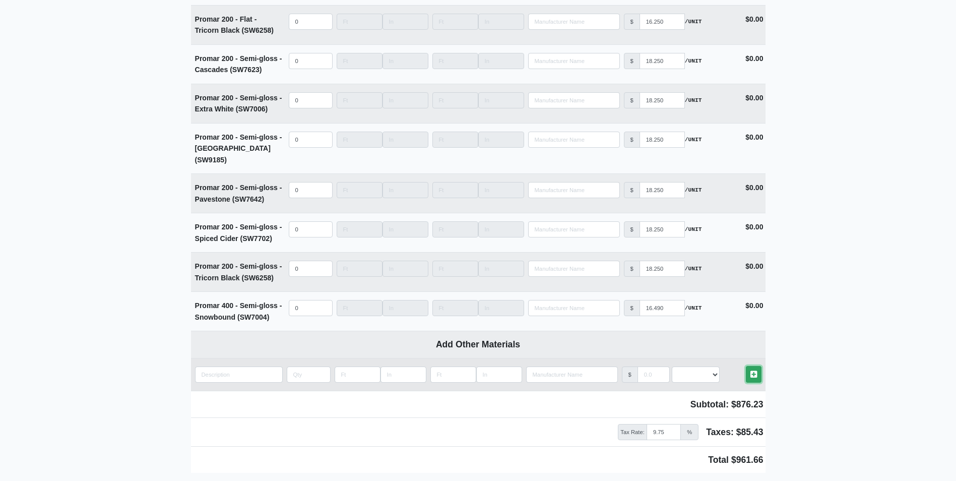
scroll to position [4023, 0]
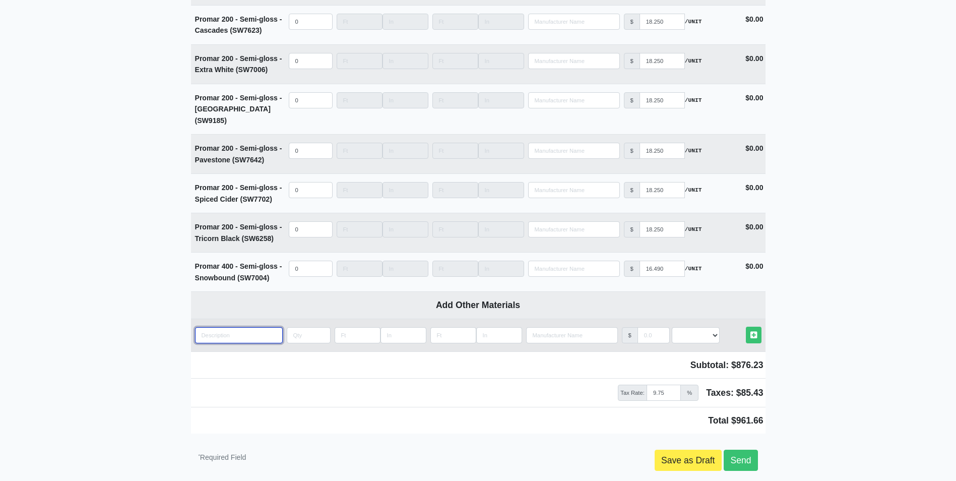
click at [228, 327] on input "quantity" at bounding box center [239, 335] width 88 height 16
click at [292, 327] on input "quantity" at bounding box center [309, 335] width 44 height 16
click at [683, 327] on select "Select an Option! UNIT MLF LF MSQFT SQFT" at bounding box center [696, 335] width 48 height 16
click at [672, 327] on select "Select an Option! UNIT MLF LF MSQFT SQFT" at bounding box center [696, 335] width 48 height 16
click at [642, 327] on input "manufacturer" at bounding box center [653, 335] width 32 height 16
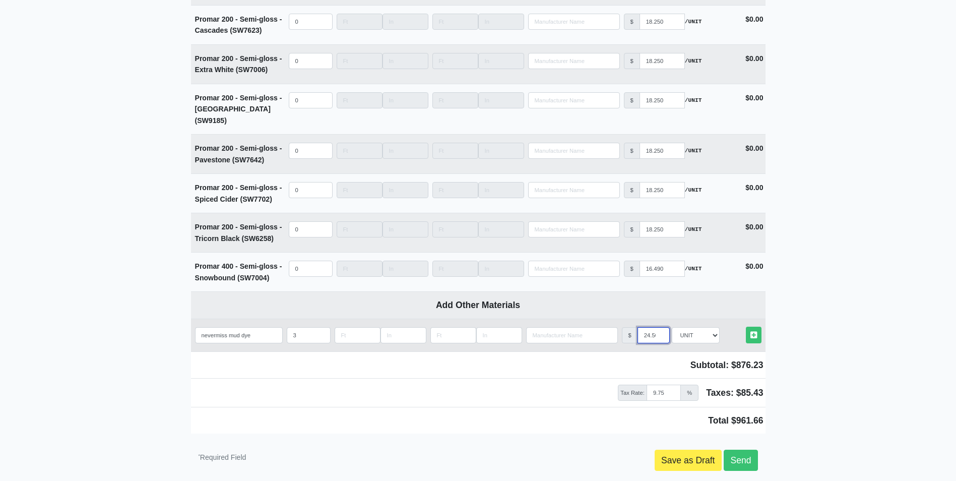
scroll to position [0, 3]
click at [757, 326] on link "Other Materials" at bounding box center [754, 334] width 16 height 17
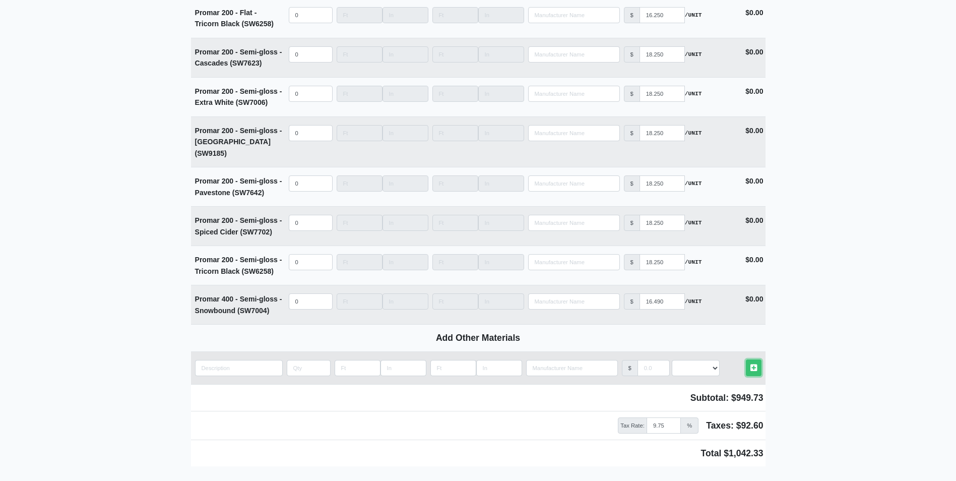
scroll to position [4055, 0]
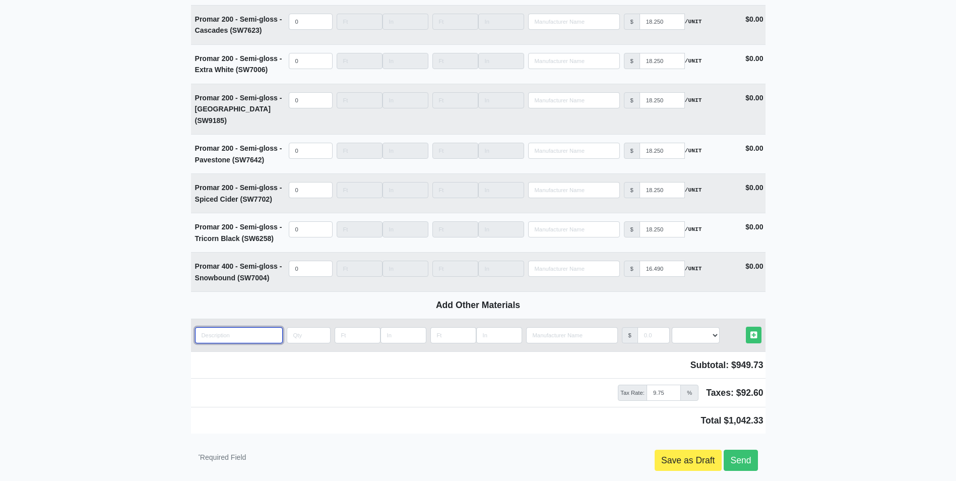
click at [223, 327] on input "quantity" at bounding box center [239, 335] width 88 height 16
click at [301, 327] on input "quantity" at bounding box center [309, 335] width 44 height 16
click at [703, 327] on select "Select an Option! UNIT MLF LF MSQFT SQFT" at bounding box center [696, 335] width 48 height 16
click at [672, 327] on select "Select an Option! UNIT MLF LF MSQFT SQFT" at bounding box center [696, 335] width 48 height 16
click at [647, 327] on input "manufacturer" at bounding box center [653, 335] width 32 height 16
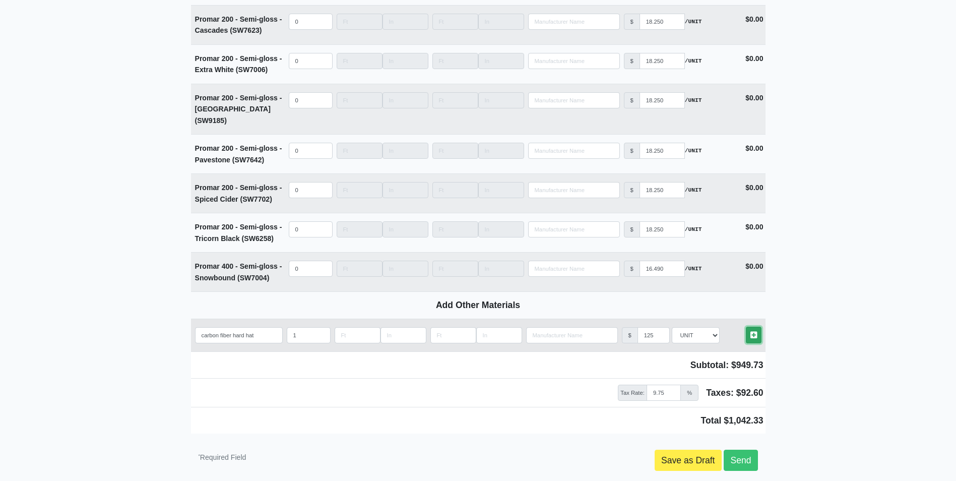
click at [751, 331] on icon at bounding box center [753, 335] width 7 height 8
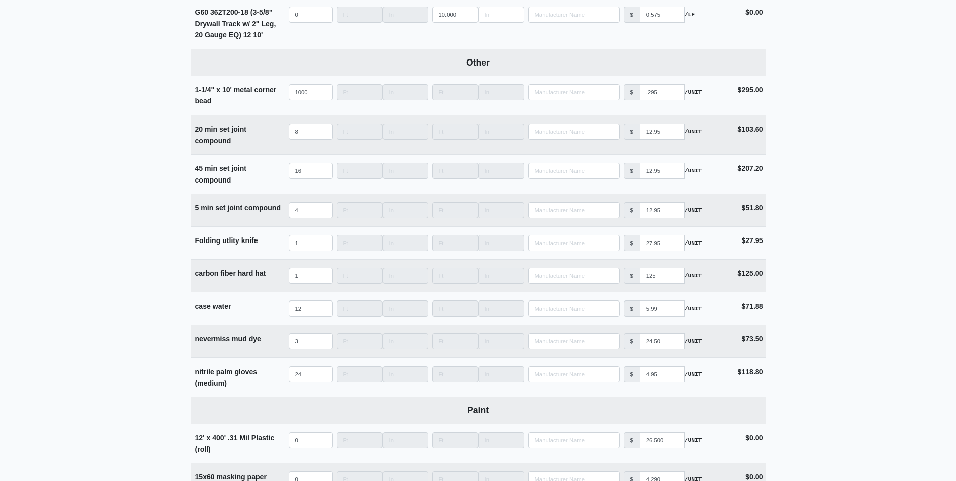
scroll to position [2577, 0]
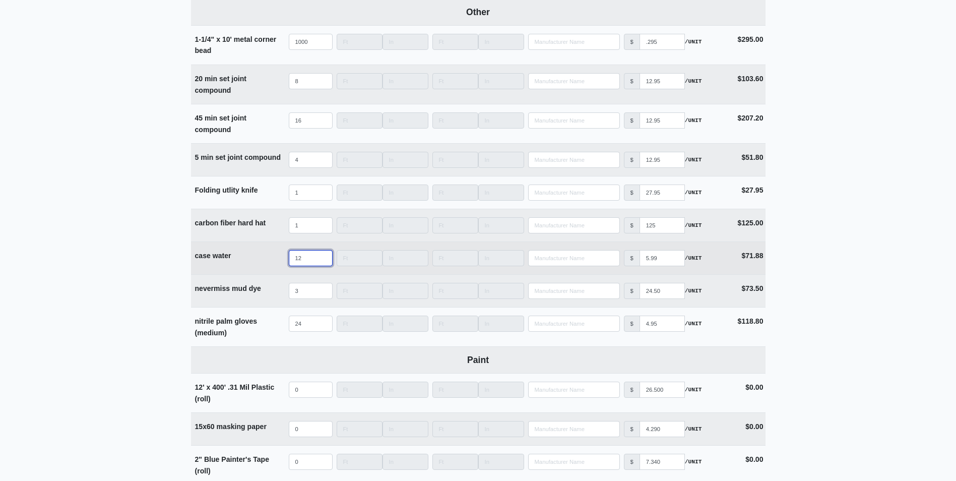
click at [304, 264] on input "12" at bounding box center [311, 258] width 44 height 16
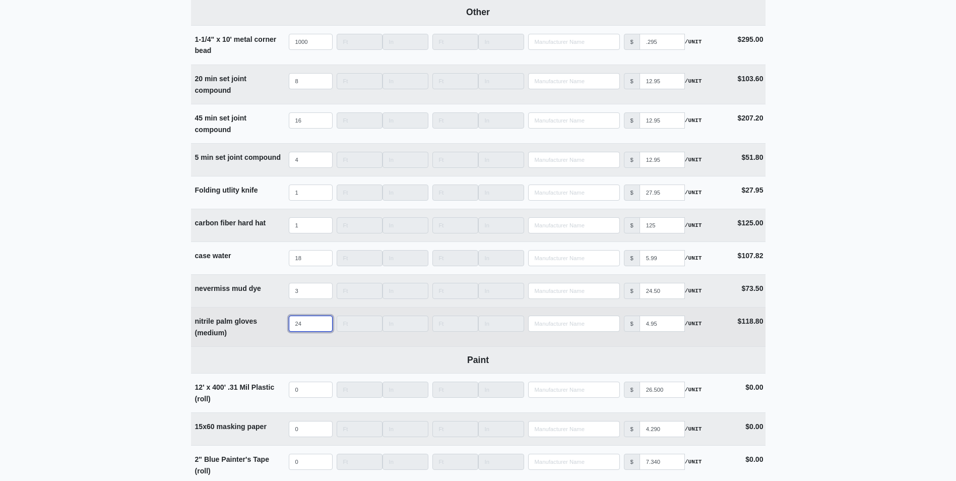
click at [306, 332] on input "24" at bounding box center [311, 323] width 44 height 16
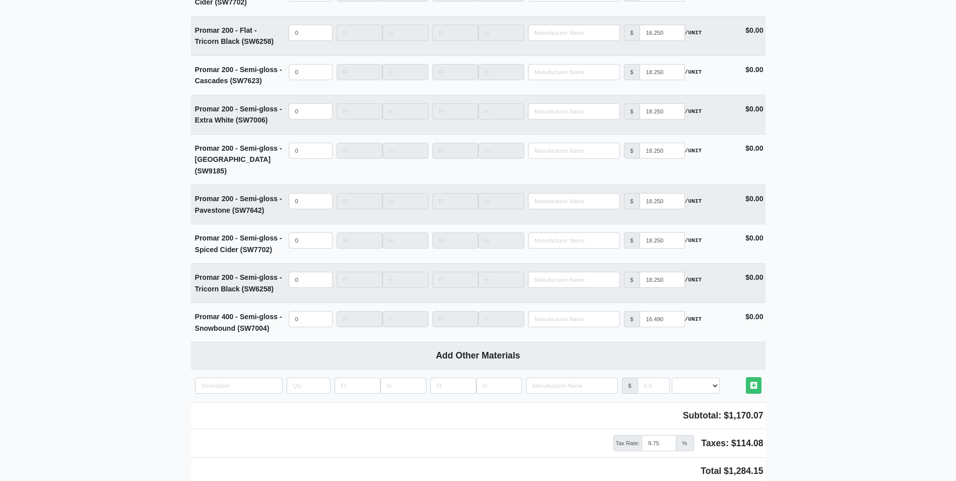
scroll to position [4089, 0]
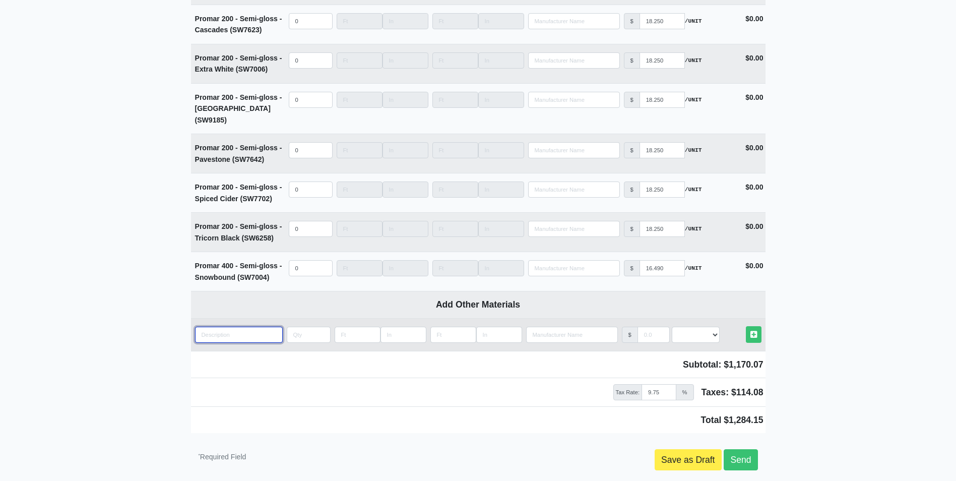
click at [219, 326] on input "quantity" at bounding box center [239, 334] width 88 height 16
click at [293, 326] on input "quantity" at bounding box center [309, 334] width 44 height 16
click at [700, 326] on select "Select an Option! UNIT MLF LF MSQFT SQFT" at bounding box center [696, 334] width 48 height 16
click at [672, 326] on select "Select an Option! UNIT MLF LF MSQFT SQFT" at bounding box center [696, 334] width 48 height 16
click at [647, 326] on input "manufacturer" at bounding box center [653, 334] width 32 height 16
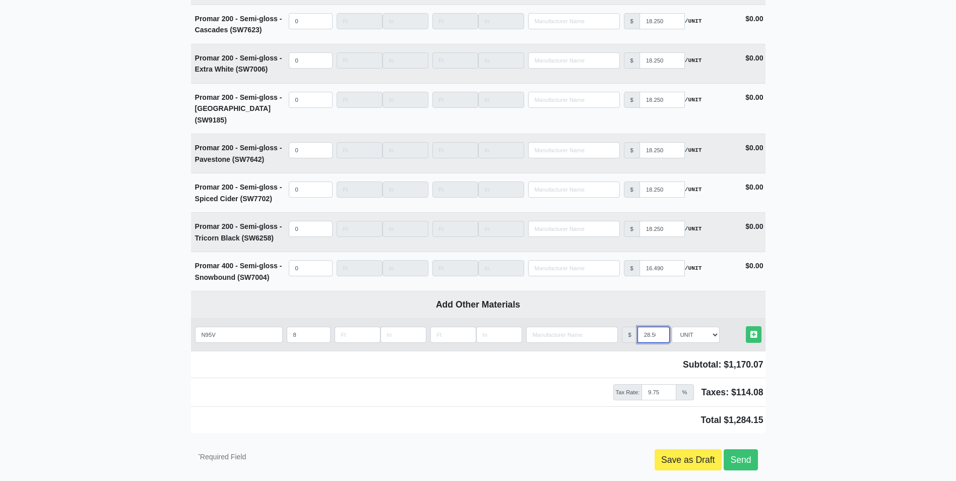
scroll to position [0, 3]
click at [754, 331] on icon at bounding box center [753, 335] width 7 height 8
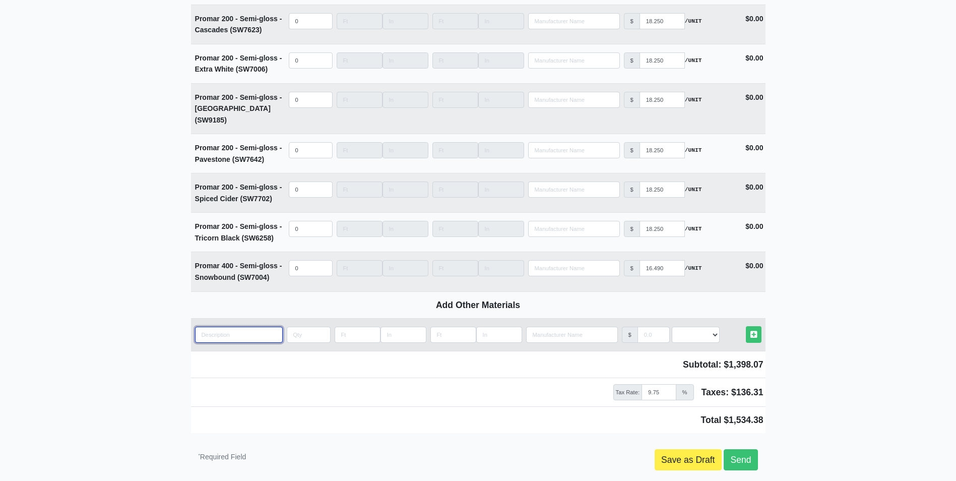
click at [202, 326] on input "quantity" at bounding box center [239, 334] width 88 height 16
click at [296, 326] on input "quantity" at bounding box center [309, 334] width 44 height 16
click at [694, 326] on select "Select an Option! UNIT MLF LF MSQFT SQFT" at bounding box center [696, 334] width 48 height 16
click at [672, 326] on select "Select an Option! UNIT MLF LF MSQFT SQFT" at bounding box center [696, 334] width 48 height 16
click at [647, 326] on input "manufacturer" at bounding box center [653, 334] width 32 height 16
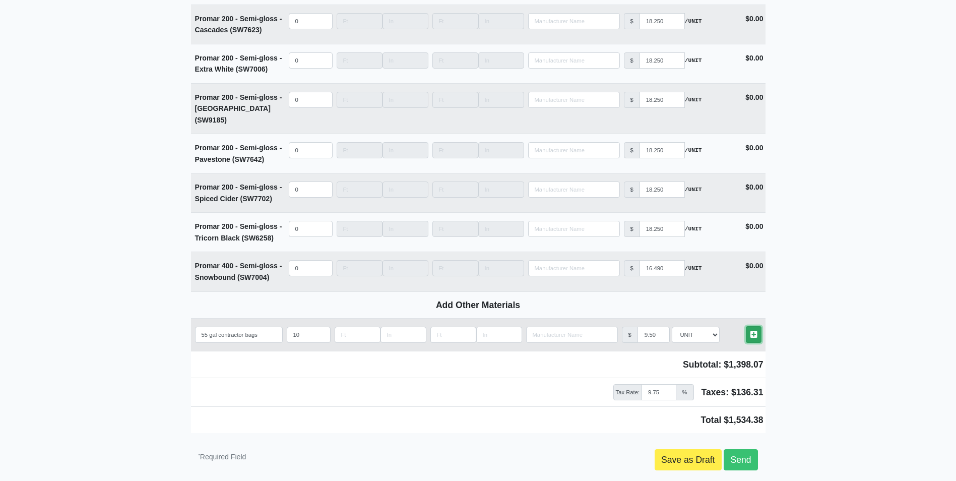
scroll to position [0, 0]
click at [752, 331] on icon at bounding box center [753, 335] width 7 height 8
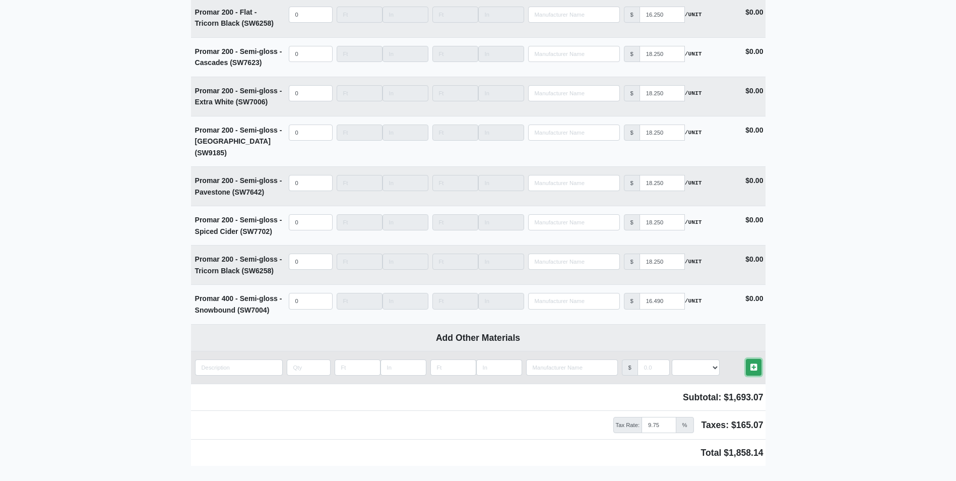
scroll to position [4154, 0]
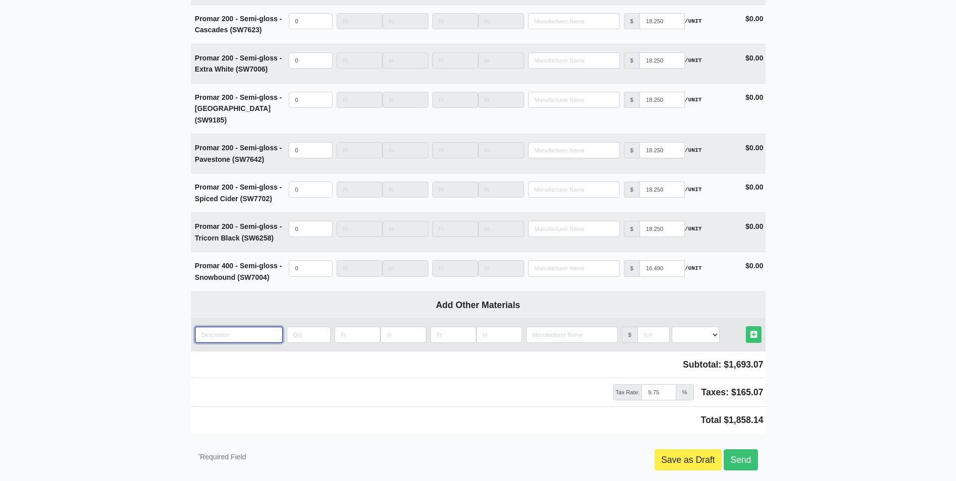
click at [205, 326] on input "quantity" at bounding box center [239, 334] width 88 height 16
click at [300, 326] on input "quantity" at bounding box center [309, 334] width 44 height 16
click at [689, 326] on select "Select an Option! UNIT MLF LF MSQFT SQFT" at bounding box center [696, 334] width 48 height 16
click at [672, 326] on select "Select an Option! UNIT MLF LF MSQFT SQFT" at bounding box center [696, 334] width 48 height 16
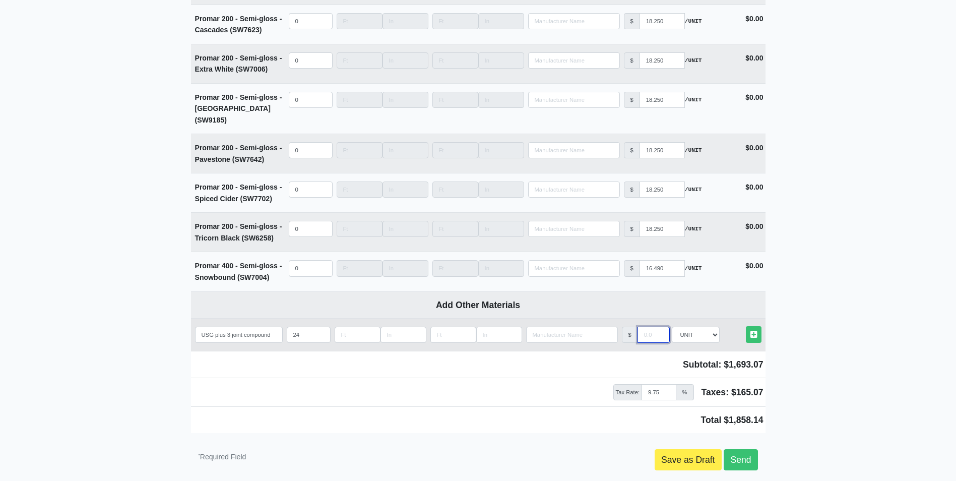
click at [647, 326] on input "manufacturer" at bounding box center [653, 334] width 32 height 16
click at [758, 326] on link "Other Materials" at bounding box center [754, 334] width 16 height 17
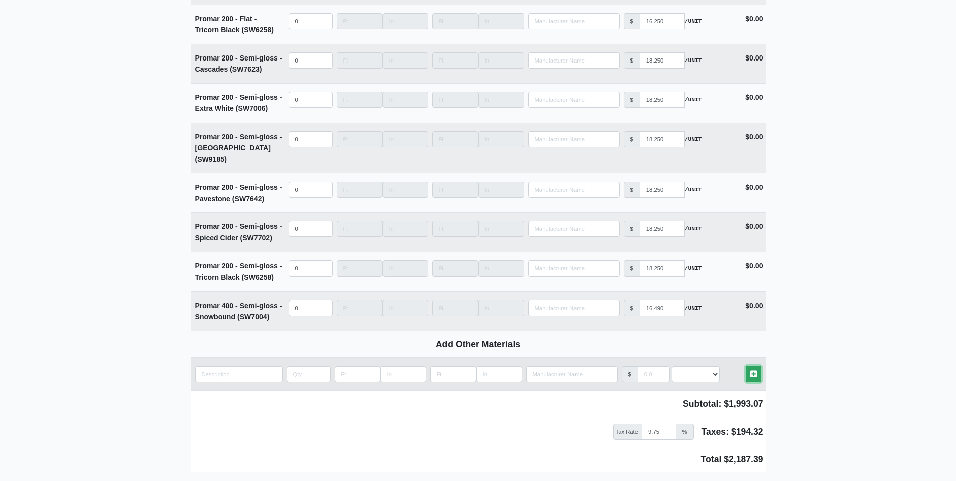
scroll to position [4193, 0]
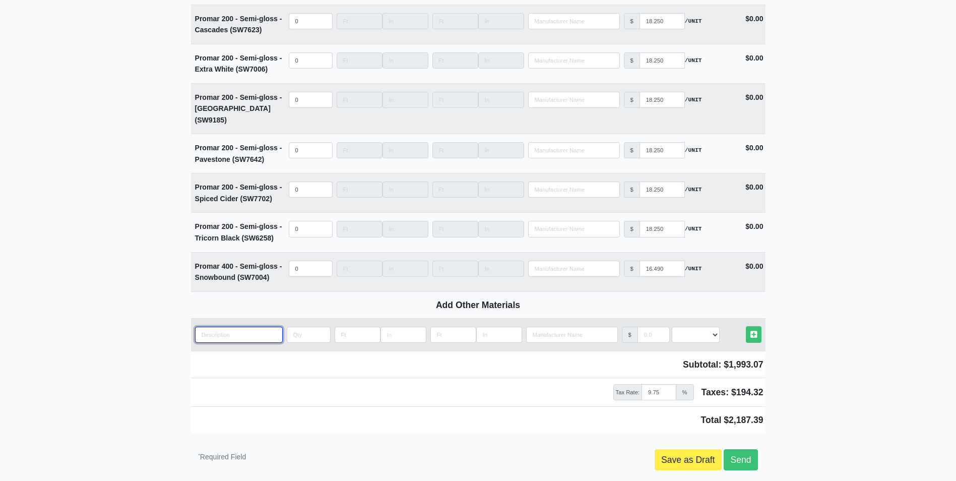
click at [217, 326] on input "quantity" at bounding box center [239, 334] width 88 height 16
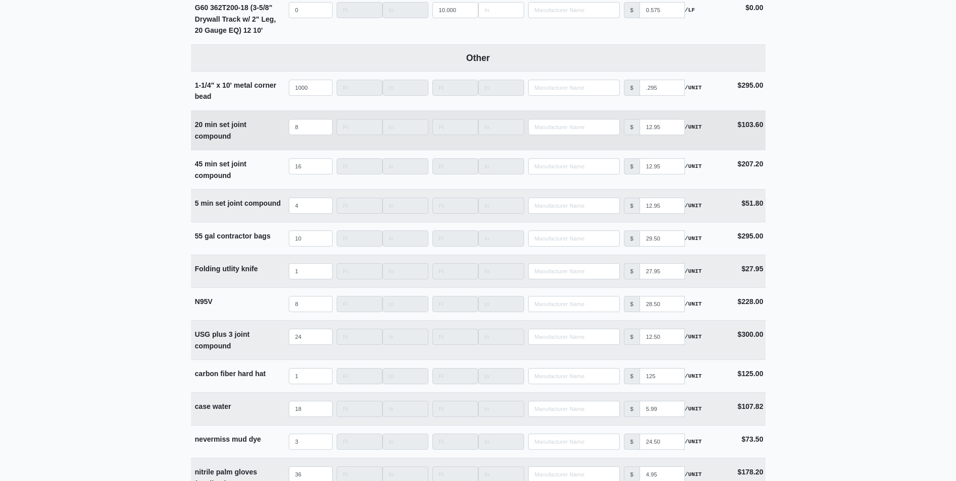
scroll to position [2480, 0]
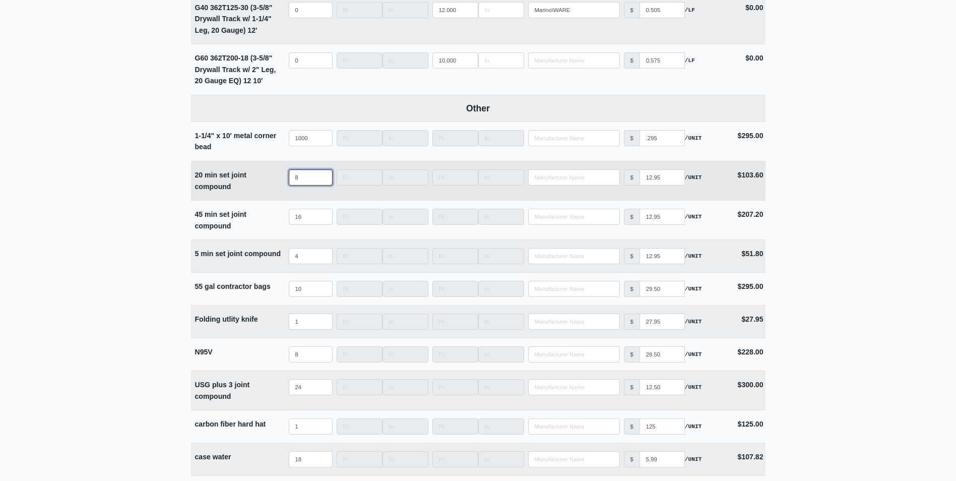
click at [299, 185] on input "8" at bounding box center [311, 177] width 44 height 16
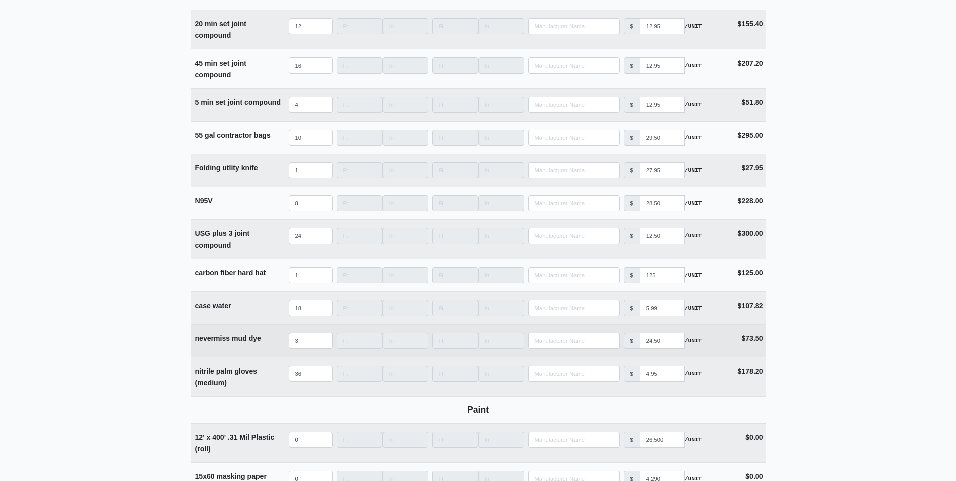
scroll to position [2581, 0]
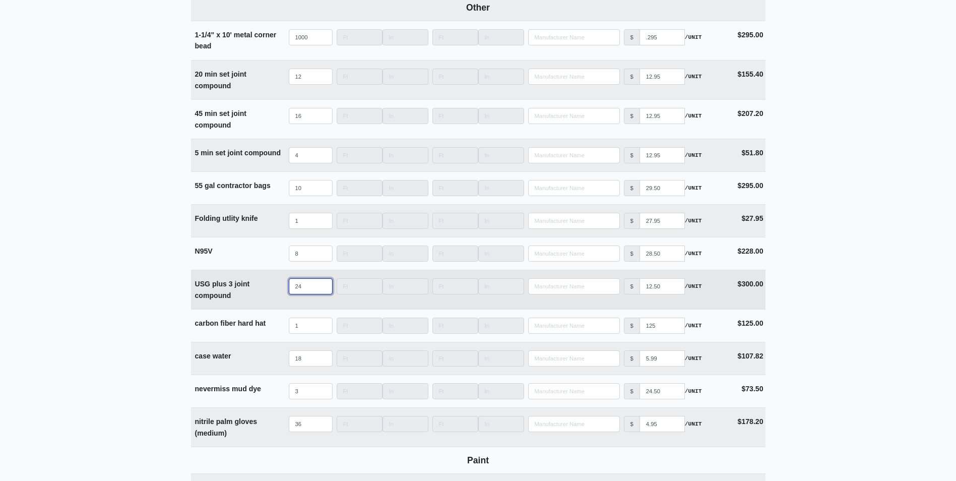
click at [302, 290] on input "24" at bounding box center [311, 286] width 44 height 16
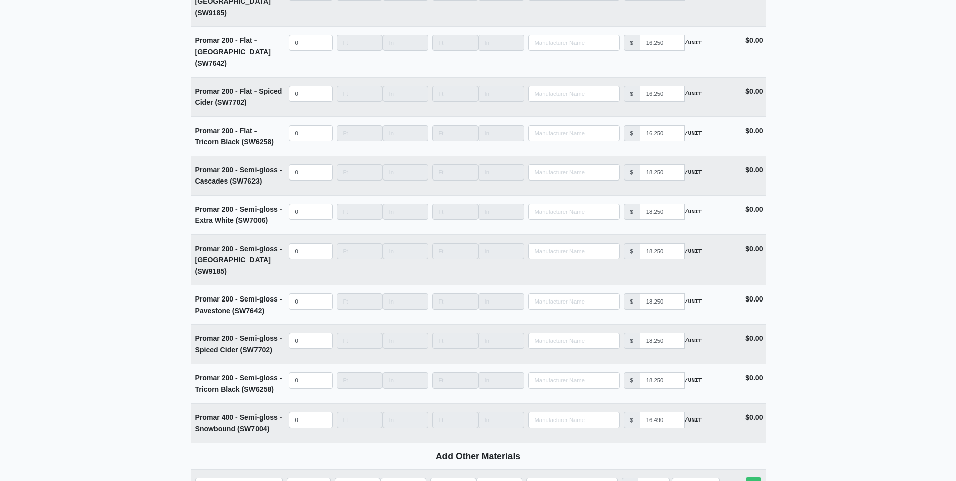
scroll to position [4193, 0]
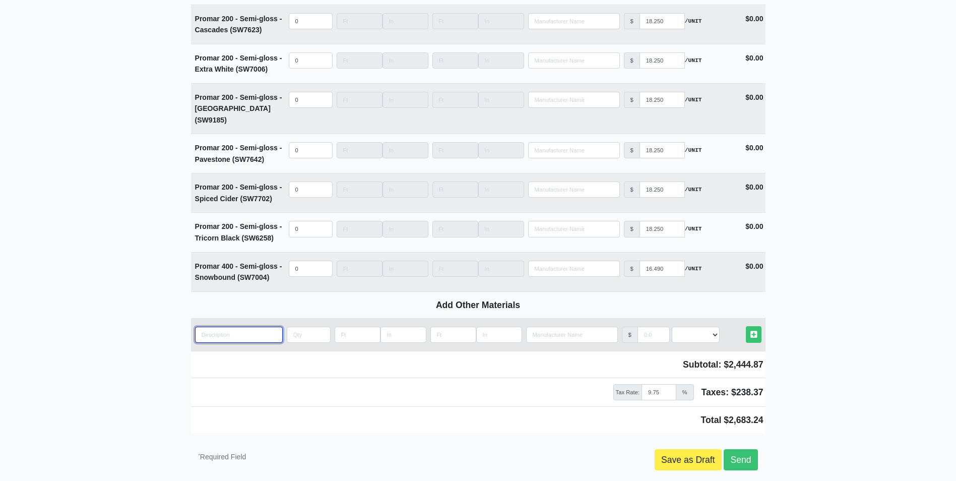
click at [209, 326] on input "quantity" at bounding box center [239, 334] width 88 height 16
click at [289, 326] on input "quantity" at bounding box center [309, 334] width 44 height 16
click at [699, 326] on select "Select an Option! UNIT MLF LF MSQFT SQFT" at bounding box center [696, 334] width 48 height 16
click at [672, 326] on select "Select an Option! UNIT MLF LF MSQFT SQFT" at bounding box center [696, 334] width 48 height 16
click at [645, 326] on input "manufacturer" at bounding box center [653, 334] width 32 height 16
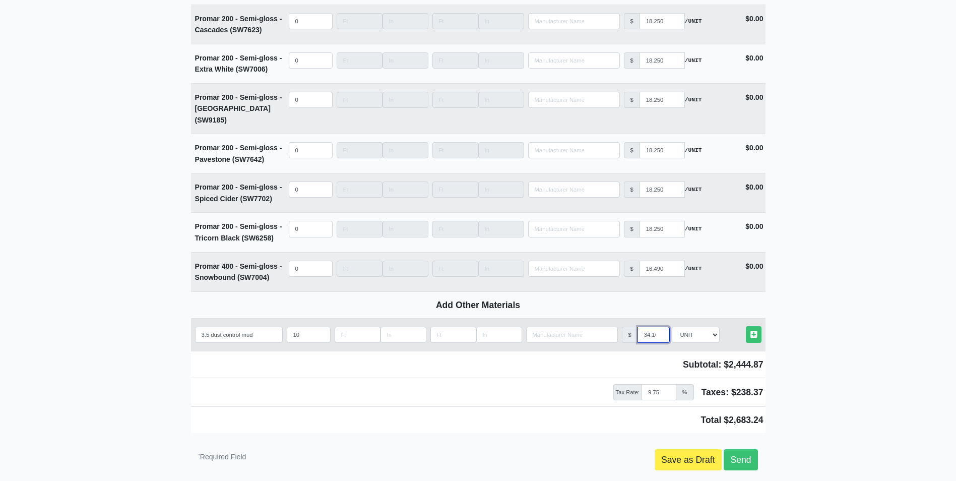
scroll to position [0, 3]
click at [750, 331] on icon at bounding box center [753, 335] width 7 height 8
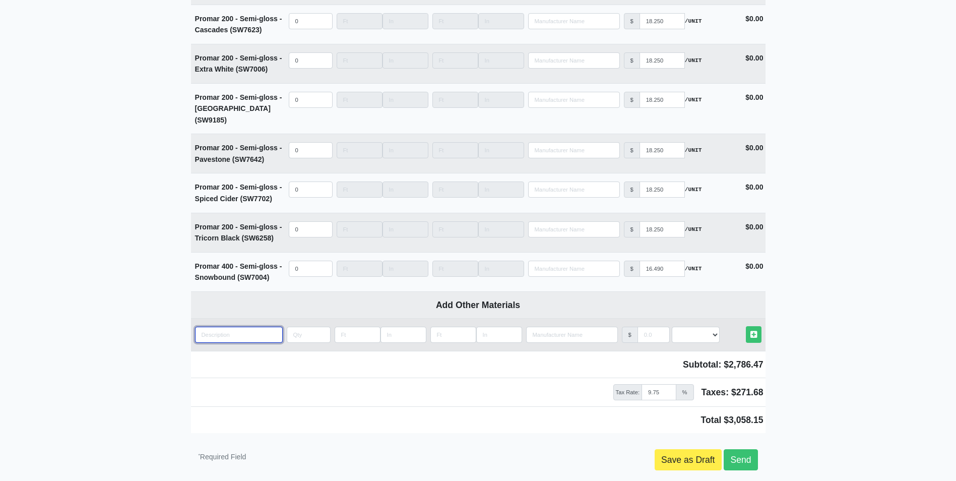
click at [195, 326] on input "quantity" at bounding box center [239, 334] width 88 height 16
click at [298, 326] on input "quantity" at bounding box center [309, 334] width 44 height 16
drag, startPoint x: 693, startPoint y: 294, endPoint x: 686, endPoint y: 298, distance: 8.4
click at [693, 326] on select "Select an Option! UNIT MLF LF MSQFT SQFT" at bounding box center [696, 334] width 48 height 16
click at [672, 326] on select "Select an Option! UNIT MLF LF MSQFT SQFT" at bounding box center [696, 334] width 48 height 16
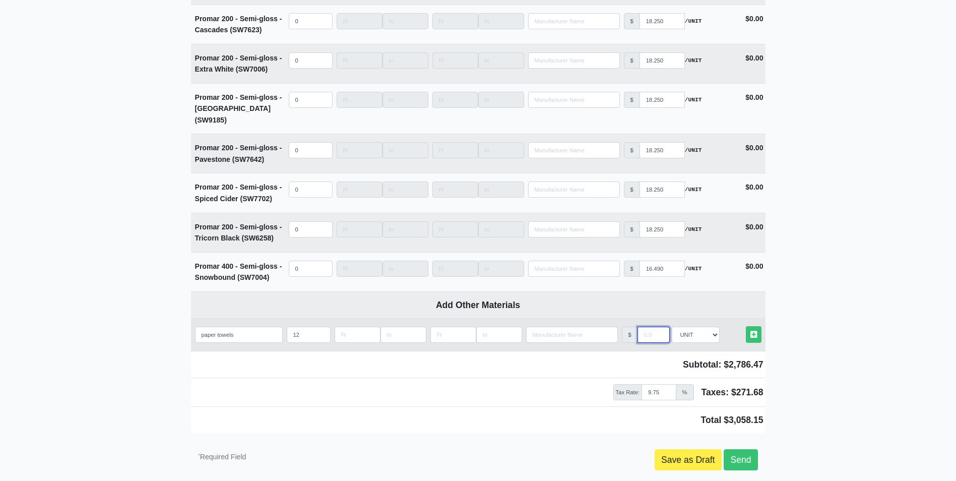
click at [645, 326] on input "manufacturer" at bounding box center [653, 334] width 32 height 16
click at [754, 331] on icon at bounding box center [753, 335] width 7 height 8
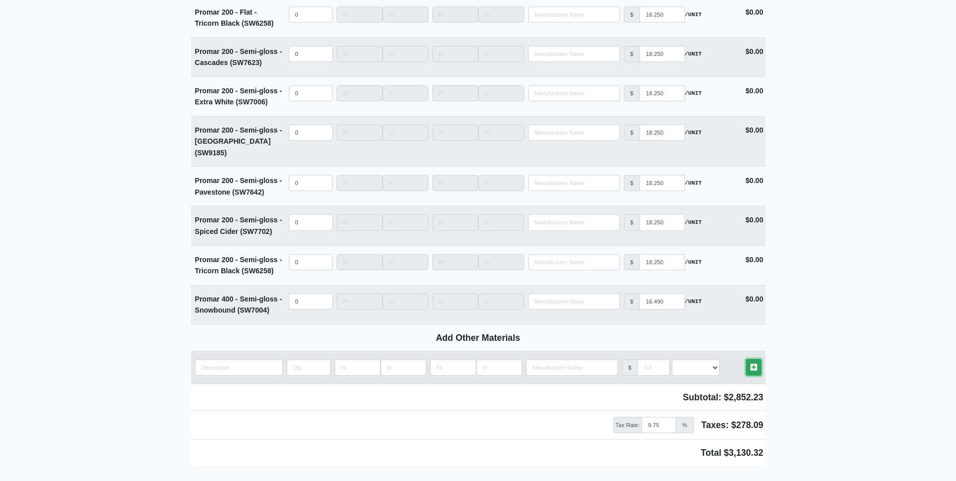
scroll to position [4259, 0]
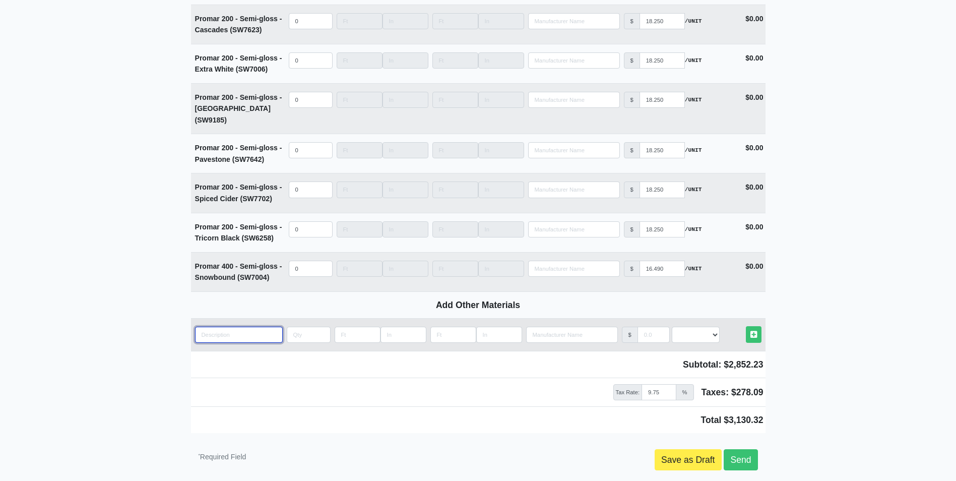
click at [207, 326] on input "quantity" at bounding box center [239, 334] width 88 height 16
click at [293, 326] on input "quantity" at bounding box center [309, 334] width 44 height 16
click at [702, 326] on select "Select an Option! UNIT MLF LF MSQFT SQFT" at bounding box center [696, 334] width 48 height 16
click at [672, 326] on select "Select an Option! UNIT MLF LF MSQFT SQFT" at bounding box center [696, 334] width 48 height 16
click at [641, 326] on input "manufacturer" at bounding box center [653, 334] width 32 height 16
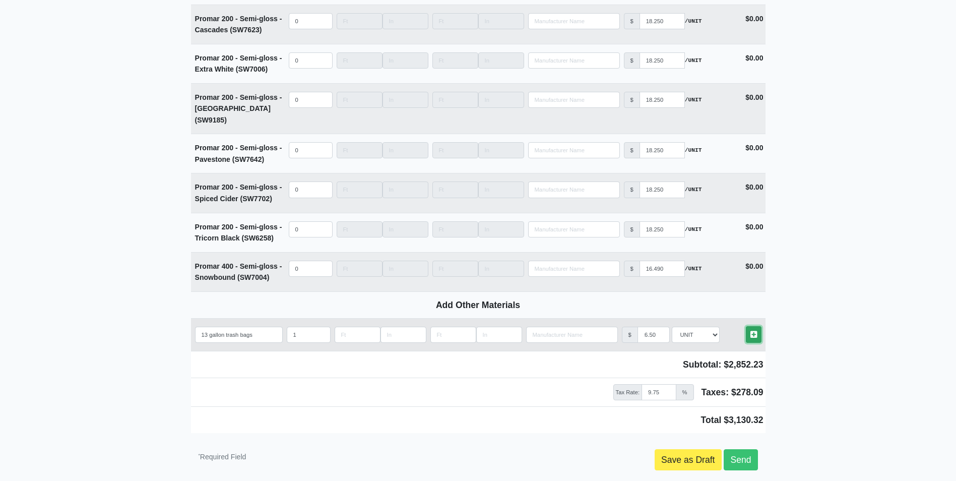
scroll to position [0, 0]
click at [753, 331] on icon at bounding box center [753, 335] width 7 height 8
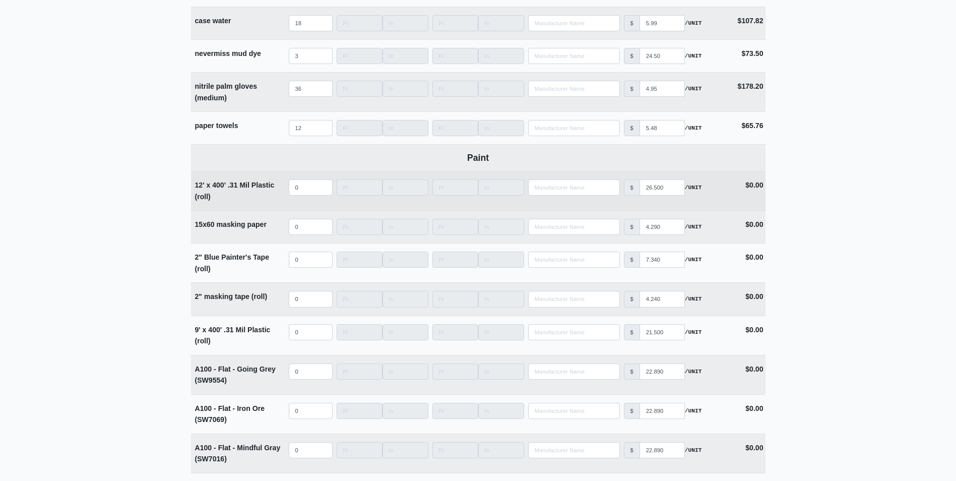
scroll to position [2931, 0]
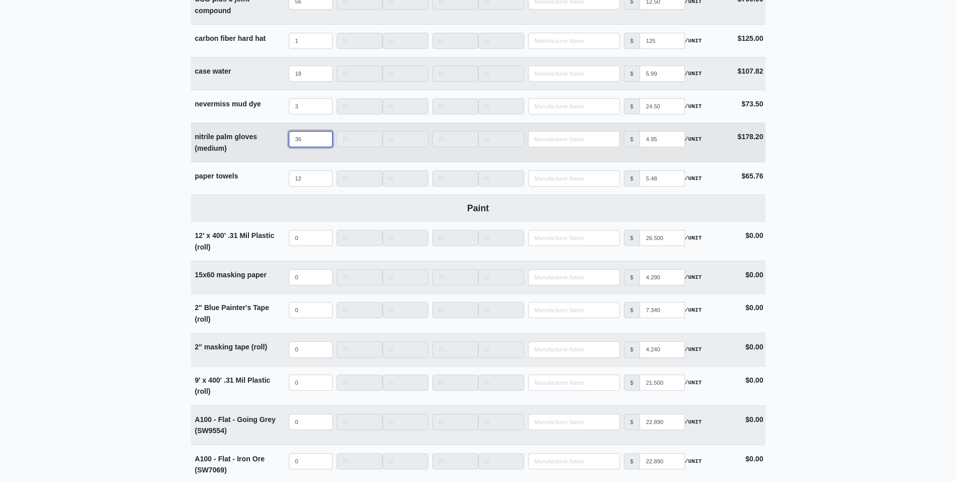
click at [301, 145] on input "36" at bounding box center [311, 139] width 44 height 16
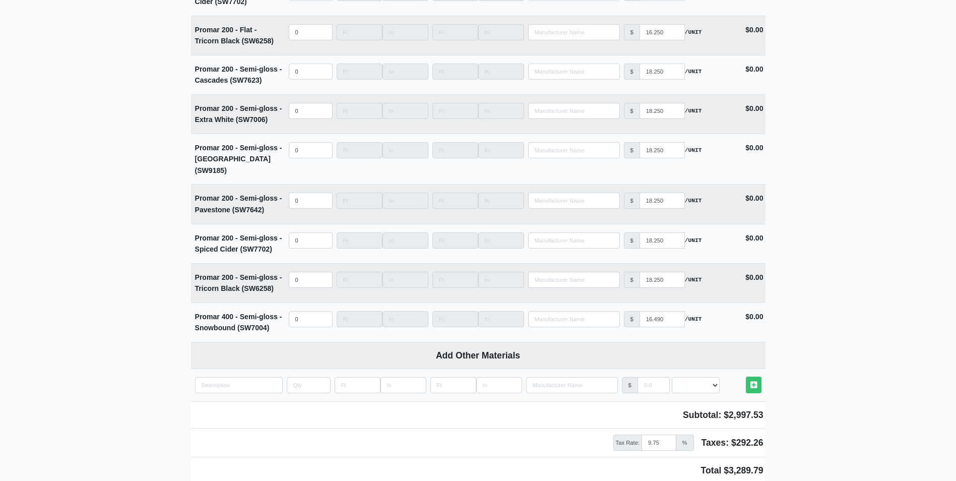
scroll to position [4292, 0]
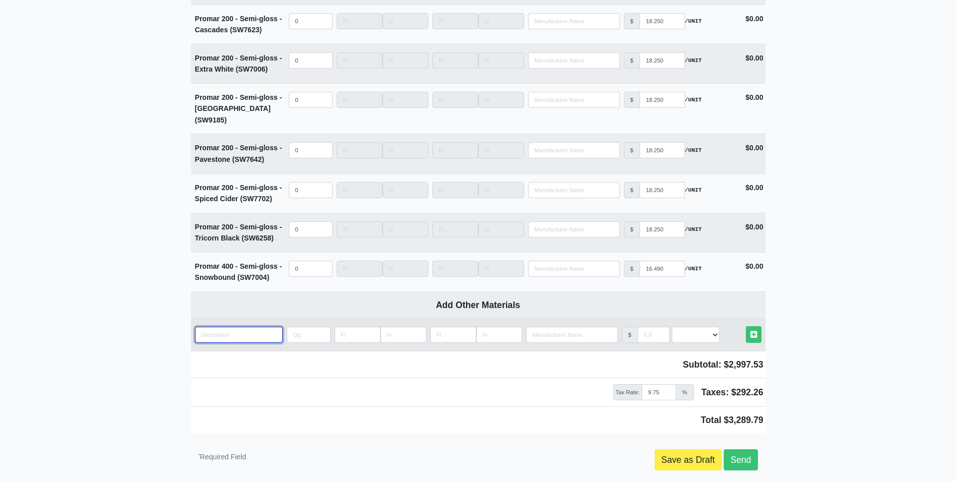
click at [205, 326] on input "quantity" at bounding box center [239, 334] width 88 height 16
click at [296, 326] on input "quantity" at bounding box center [309, 334] width 44 height 16
click at [686, 326] on select "Select an Option! UNIT MLF LF MSQFT SQFT" at bounding box center [696, 334] width 48 height 16
click at [672, 326] on select "Select an Option! UNIT MLF LF MSQFT SQFT" at bounding box center [696, 334] width 48 height 16
click at [640, 326] on input "manufacturer" at bounding box center [653, 334] width 32 height 16
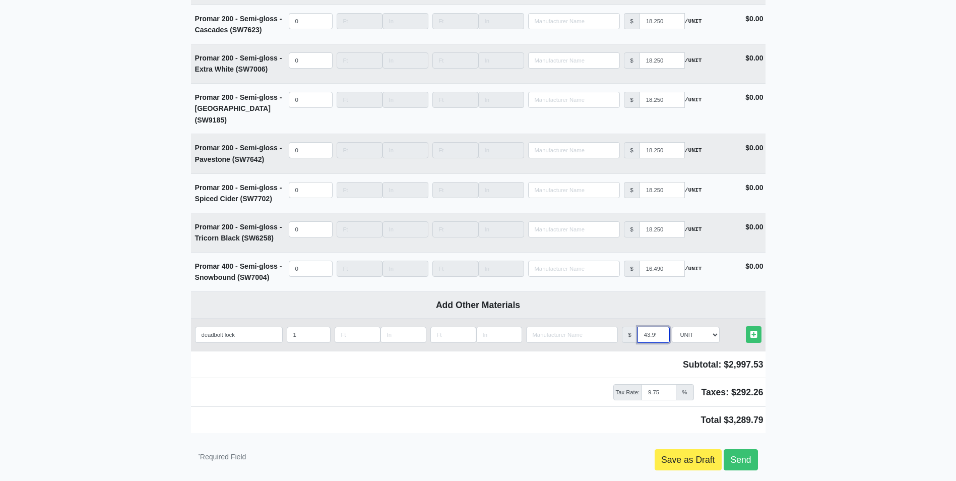
scroll to position [0, 3]
click at [751, 331] on icon at bounding box center [753, 335] width 7 height 8
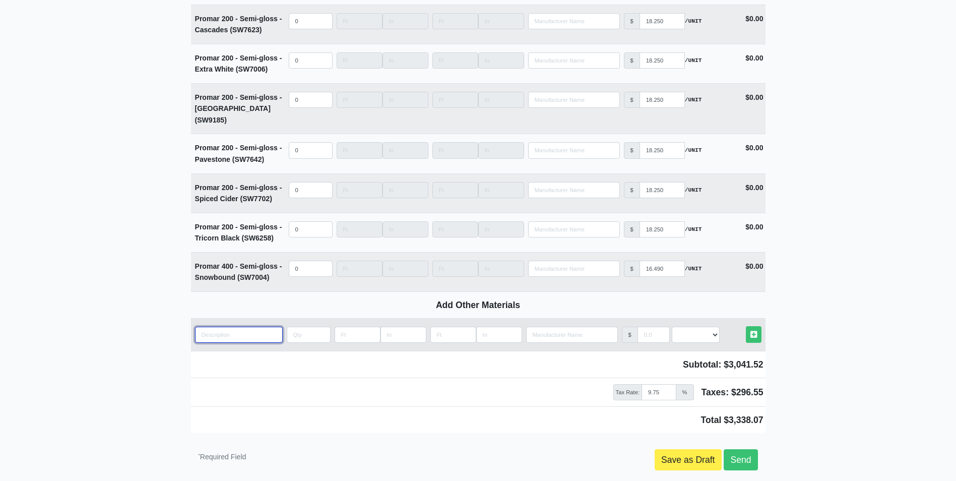
click at [216, 326] on input "quantity" at bounding box center [239, 334] width 88 height 16
click at [302, 318] on td "Qty" at bounding box center [311, 334] width 48 height 32
click at [296, 326] on input "quantity" at bounding box center [309, 334] width 44 height 16
click at [689, 326] on select "Select an Option! UNIT MLF LF MSQFT SQFT" at bounding box center [696, 334] width 48 height 16
click at [672, 326] on select "Select an Option! UNIT MLF LF MSQFT SQFT" at bounding box center [696, 334] width 48 height 16
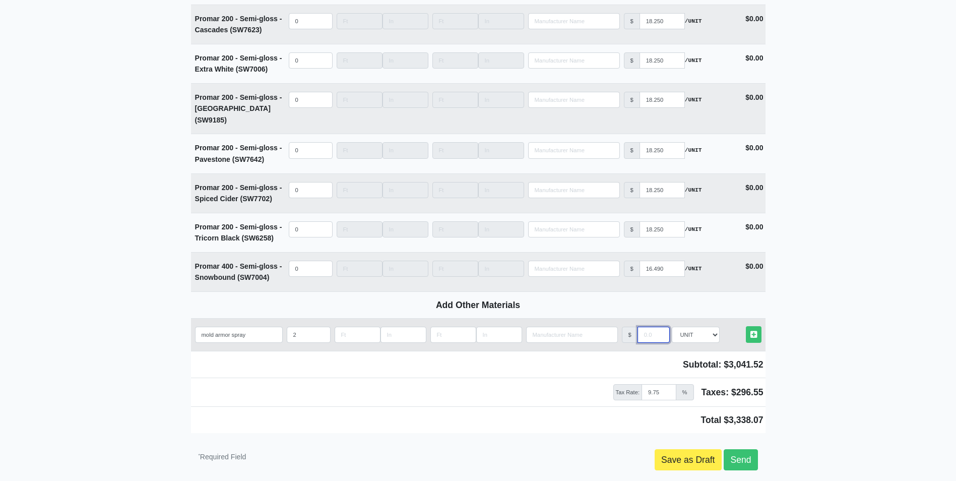
click at [651, 326] on input "manufacturer" at bounding box center [653, 334] width 32 height 16
click at [757, 326] on link "Other Materials" at bounding box center [754, 334] width 16 height 17
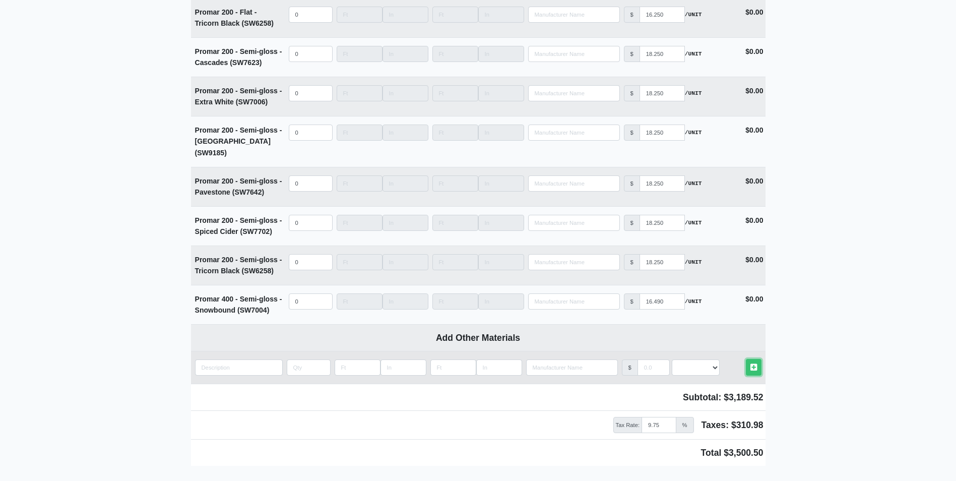
scroll to position [4357, 0]
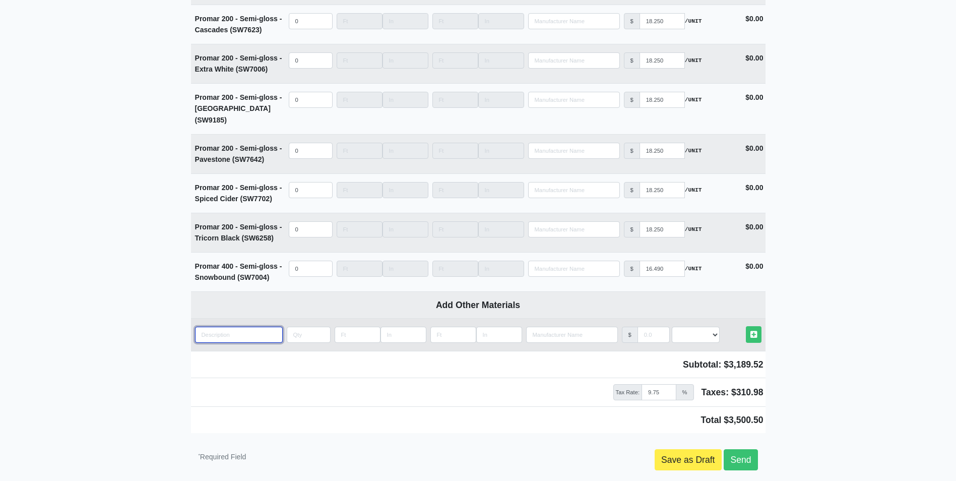
click at [206, 326] on input "quantity" at bounding box center [239, 334] width 88 height 16
click at [294, 326] on input "quantity" at bounding box center [309, 334] width 44 height 16
click at [694, 326] on select "Select an Option! UNIT MLF LF MSQFT SQFT" at bounding box center [696, 334] width 48 height 16
click at [672, 326] on select "Select an Option! UNIT MLF LF MSQFT SQFT" at bounding box center [696, 334] width 48 height 16
click at [641, 326] on input "manufacturer" at bounding box center [653, 334] width 32 height 16
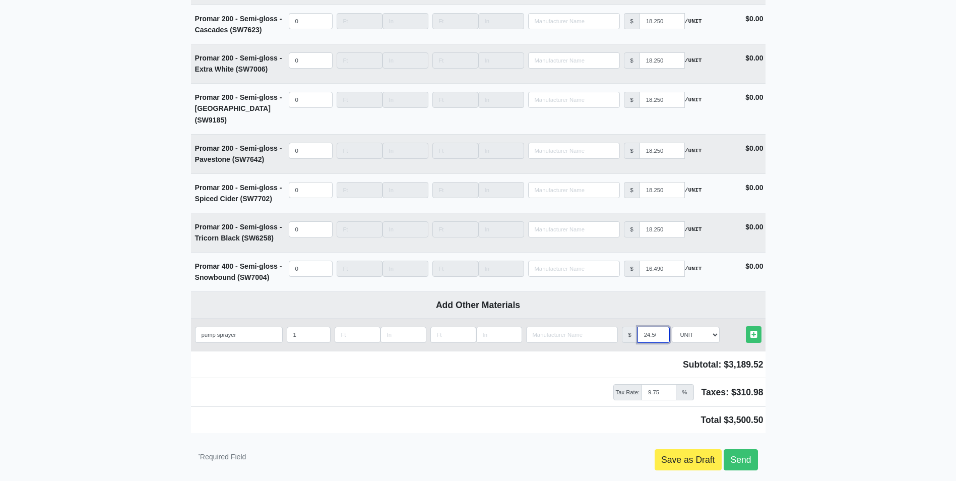
scroll to position [0, 3]
click at [749, 326] on link "Other Materials" at bounding box center [754, 334] width 16 height 17
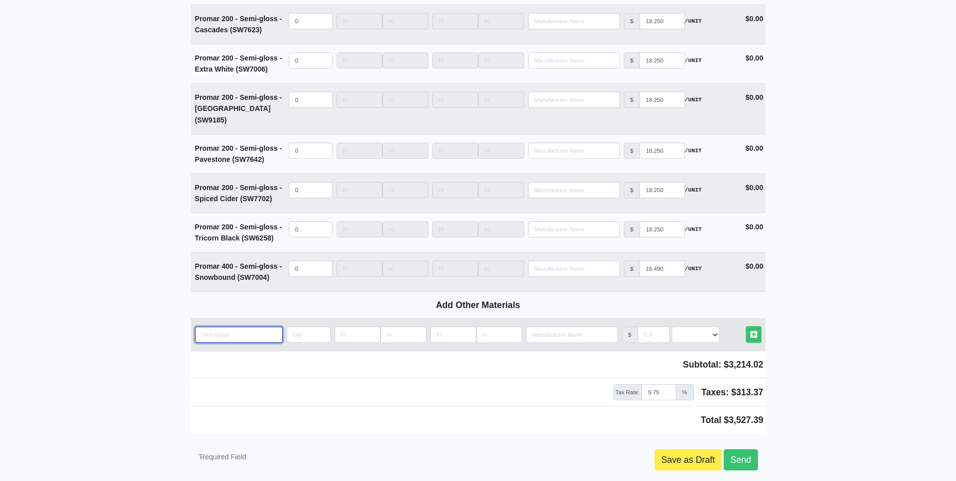
click at [227, 326] on input "quantity" at bounding box center [239, 334] width 88 height 16
click at [295, 326] on input "quantity" at bounding box center [309, 334] width 44 height 16
click at [685, 326] on select "Select an Option! UNIT MLF LF MSQFT SQFT" at bounding box center [696, 334] width 48 height 16
click at [672, 326] on select "Select an Option! UNIT MLF LF MSQFT SQFT" at bounding box center [696, 334] width 48 height 16
click at [638, 326] on input "manufacturer" at bounding box center [653, 334] width 32 height 16
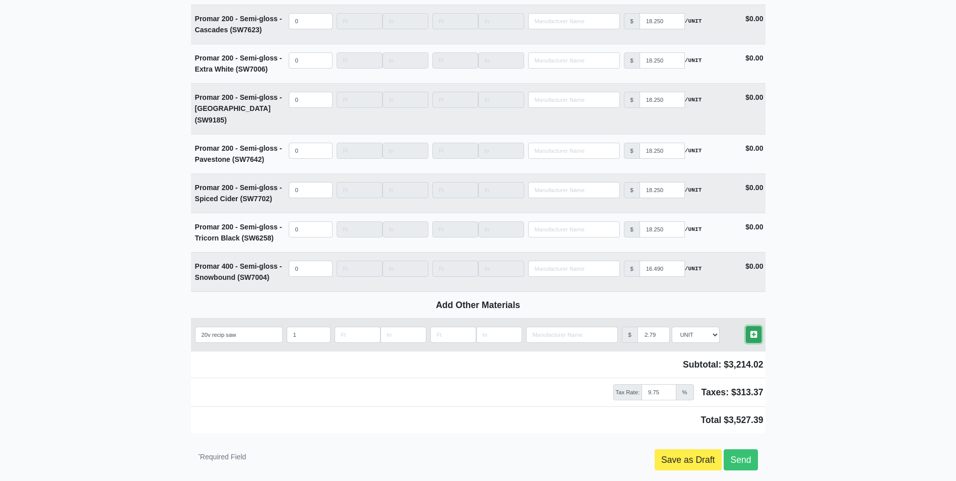
scroll to position [0, 0]
click at [752, 331] on icon at bounding box center [753, 335] width 7 height 8
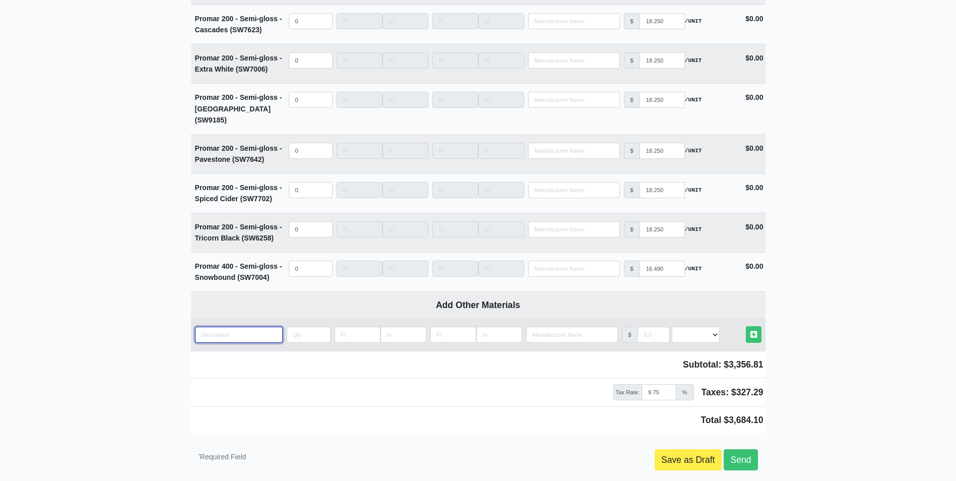
click at [213, 326] on input "quantity" at bounding box center [239, 334] width 88 height 16
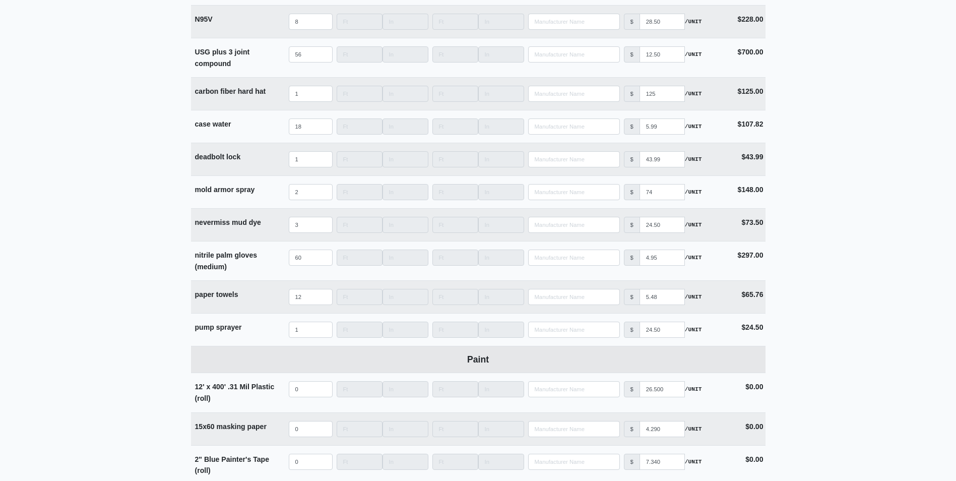
scroll to position [2861, 0]
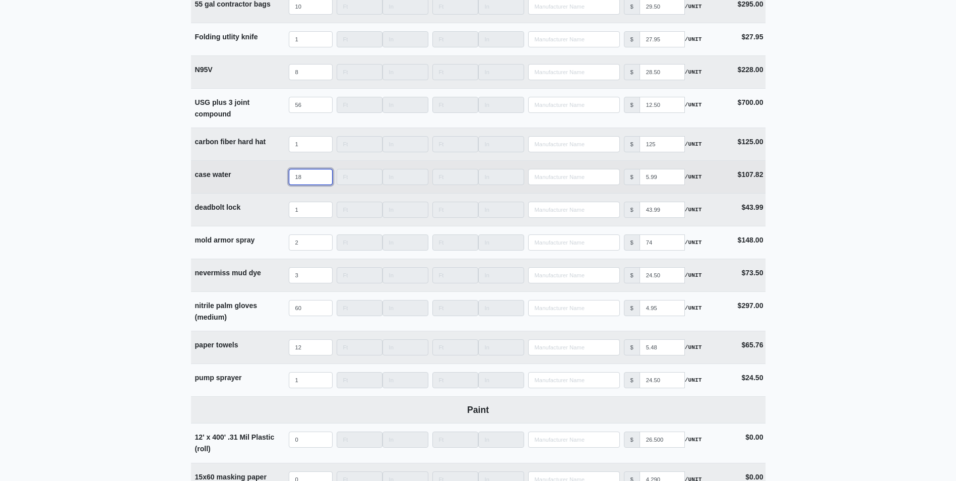
click at [309, 182] on input "18" at bounding box center [311, 177] width 44 height 16
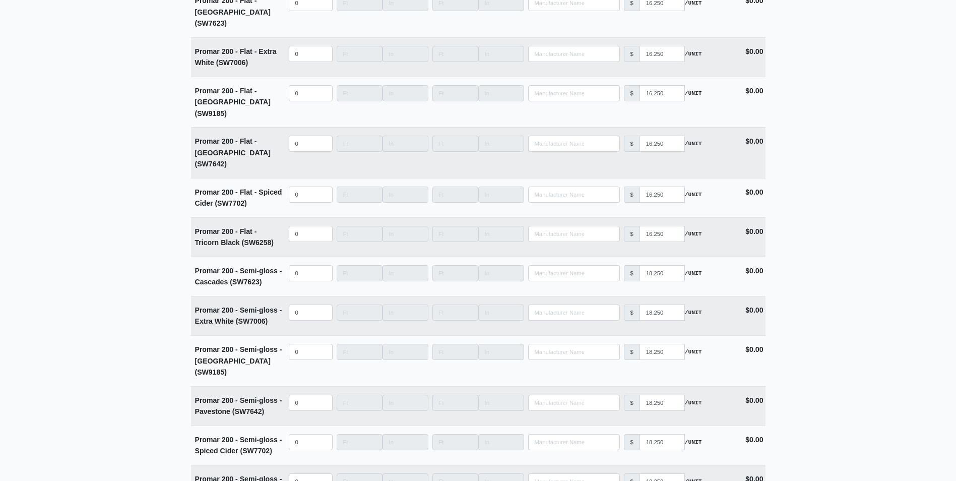
scroll to position [4423, 0]
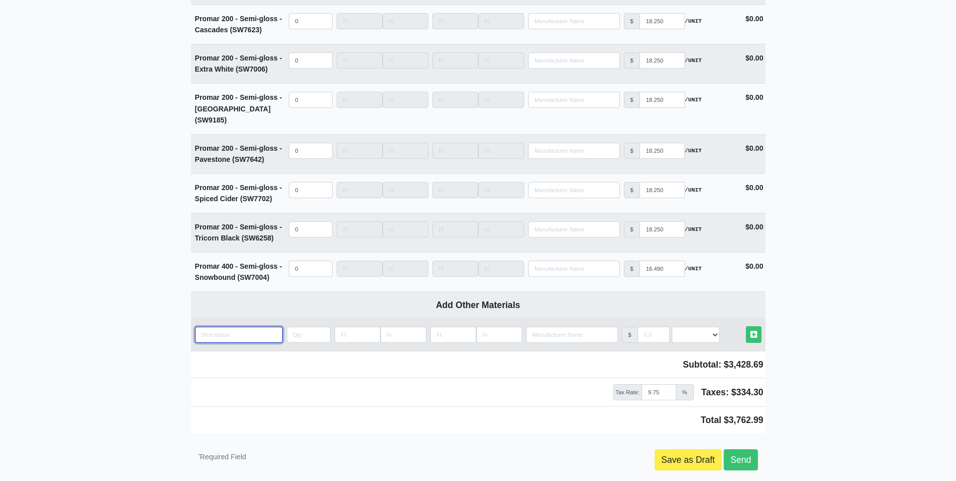
click at [218, 326] on input "quantity" at bounding box center [239, 334] width 88 height 16
click at [295, 326] on input "quantity" at bounding box center [309, 334] width 44 height 16
click at [692, 326] on select "Select an Option! UNIT MLF LF MSQFT SQFT" at bounding box center [696, 334] width 48 height 16
click at [672, 326] on select "Select an Option! UNIT MLF LF MSQFT SQFT" at bounding box center [696, 334] width 48 height 16
click at [644, 326] on input "manufacturer" at bounding box center [653, 334] width 32 height 16
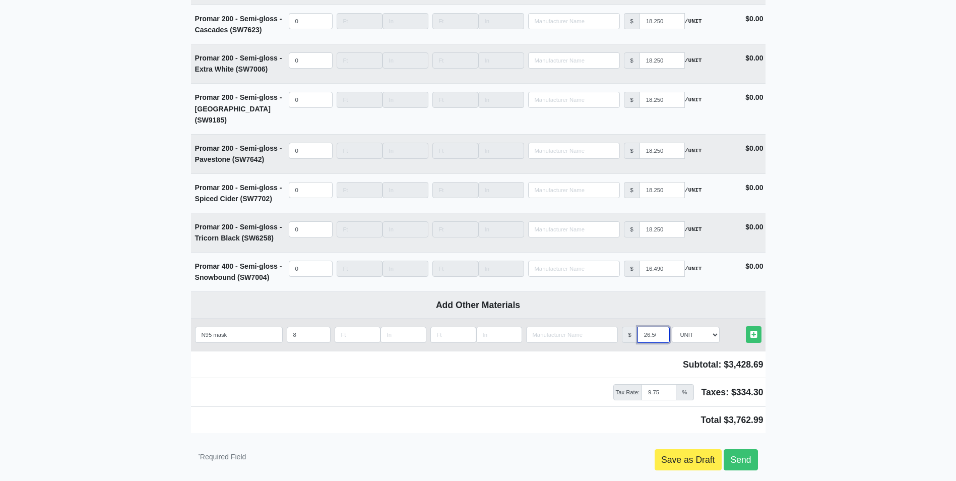
scroll to position [0, 3]
click at [754, 326] on link "Other Materials" at bounding box center [754, 334] width 16 height 17
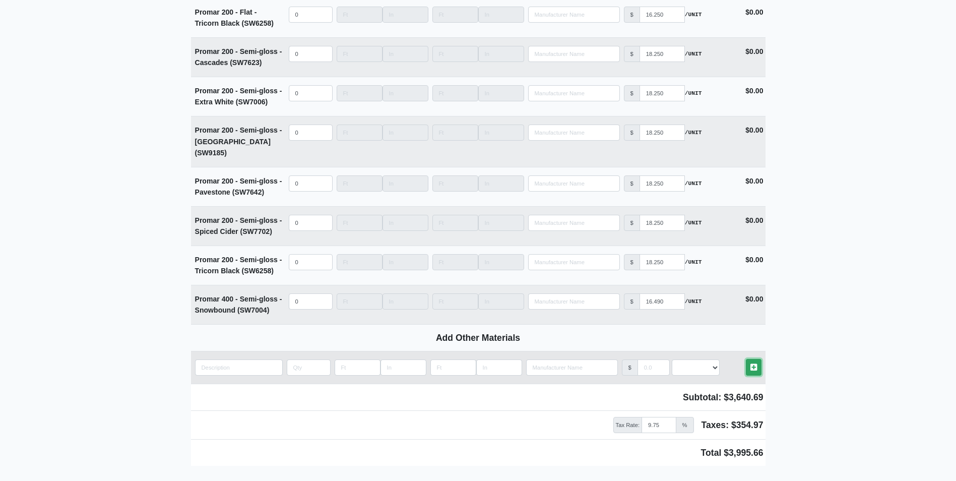
scroll to position [4455, 0]
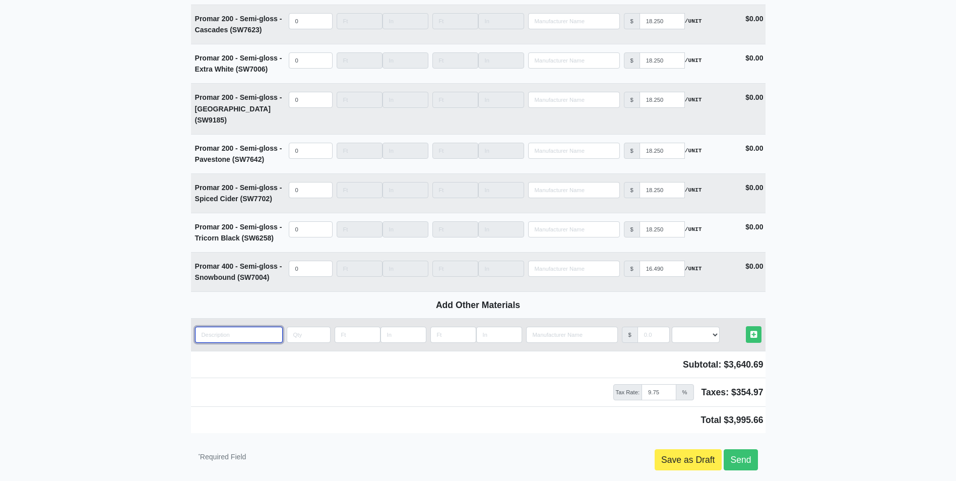
click at [222, 326] on input "quantity" at bounding box center [239, 334] width 88 height 16
click at [294, 326] on input "quantity" at bounding box center [309, 334] width 44 height 16
click at [703, 326] on select "Select an Option! UNIT MLF LF MSQFT SQFT" at bounding box center [696, 334] width 48 height 16
click at [672, 326] on select "Select an Option! UNIT MLF LF MSQFT SQFT" at bounding box center [696, 334] width 48 height 16
click at [647, 326] on input "manufacturer" at bounding box center [653, 334] width 32 height 16
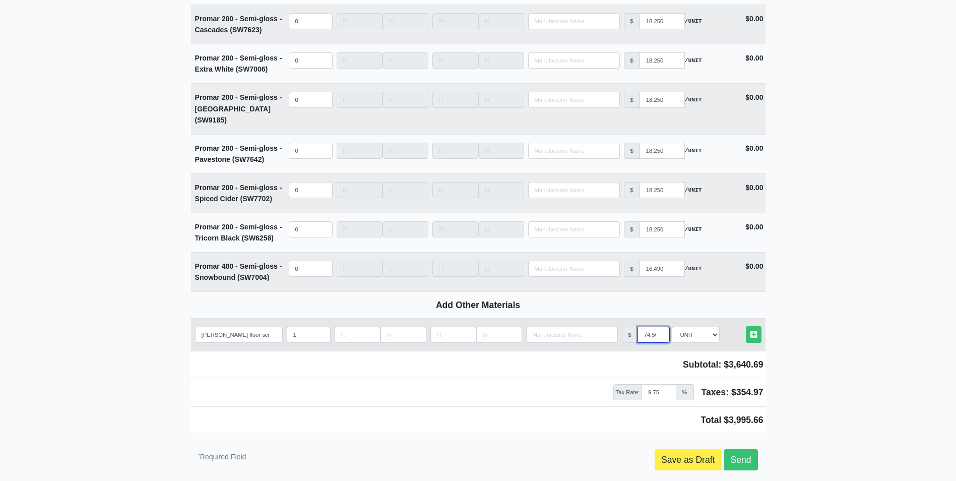
scroll to position [0, 3]
click at [748, 326] on link "Other Materials" at bounding box center [754, 334] width 16 height 17
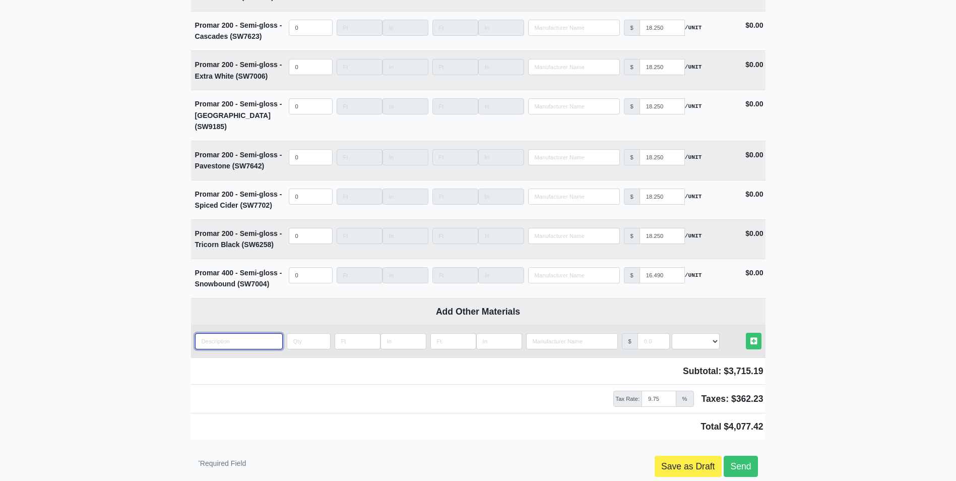
click at [203, 333] on input "quantity" at bounding box center [239, 341] width 88 height 16
click at [301, 333] on input "quantity" at bounding box center [309, 341] width 44 height 16
click at [694, 333] on select "Select an Option! UNIT MLF LF MSQFT SQFT" at bounding box center [696, 341] width 48 height 16
click at [672, 333] on select "Select an Option! UNIT MLF LF MSQFT SQFT" at bounding box center [696, 341] width 48 height 16
click at [641, 333] on input "manufacturer" at bounding box center [653, 341] width 32 height 16
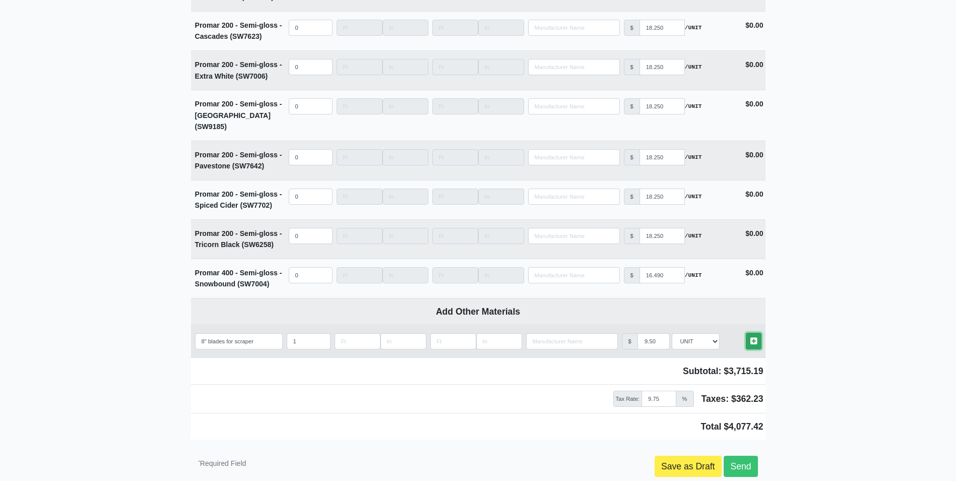
scroll to position [0, 0]
click at [749, 333] on link "Other Materials" at bounding box center [754, 341] width 16 height 17
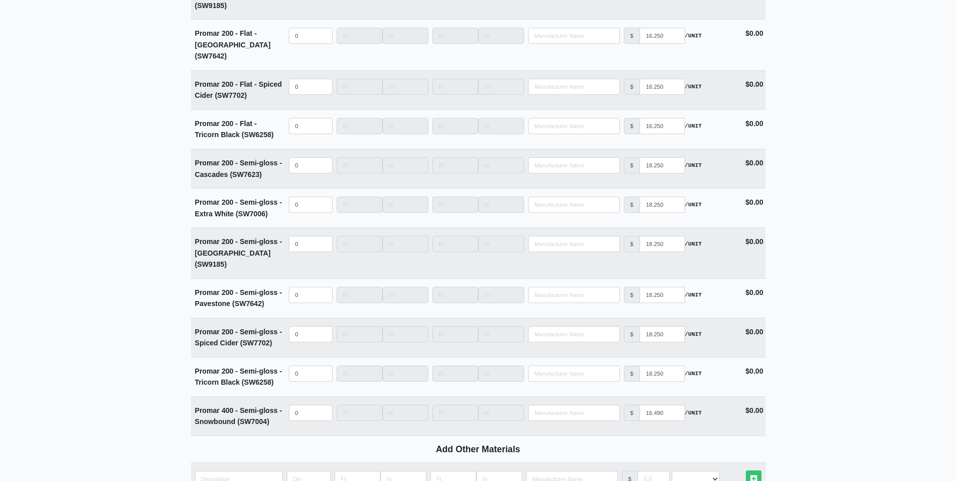
scroll to position [4521, 0]
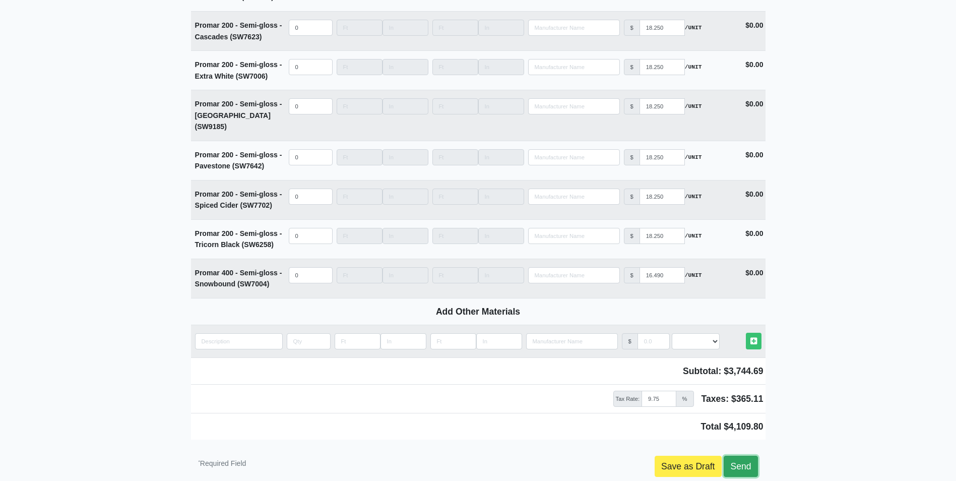
click at [752, 455] on link "Send" at bounding box center [740, 465] width 34 height 21
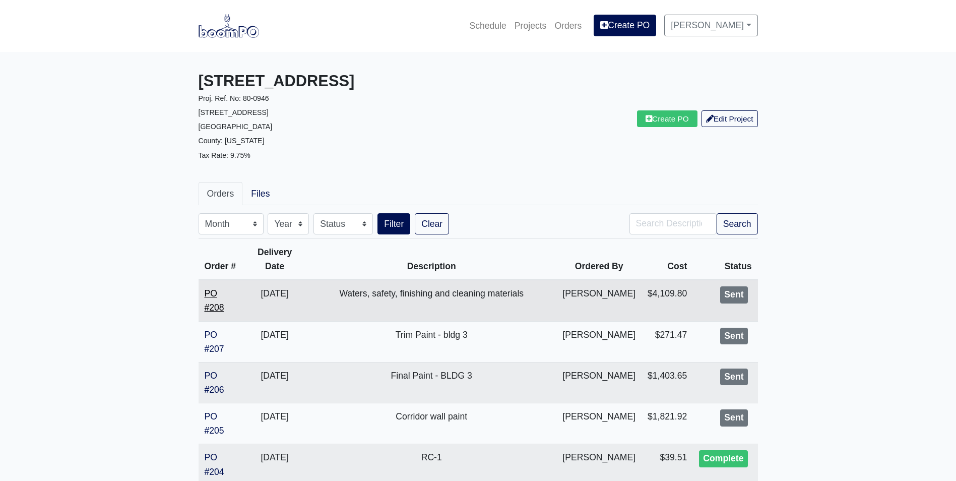
click at [209, 295] on link "PO #208" at bounding box center [215, 300] width 20 height 24
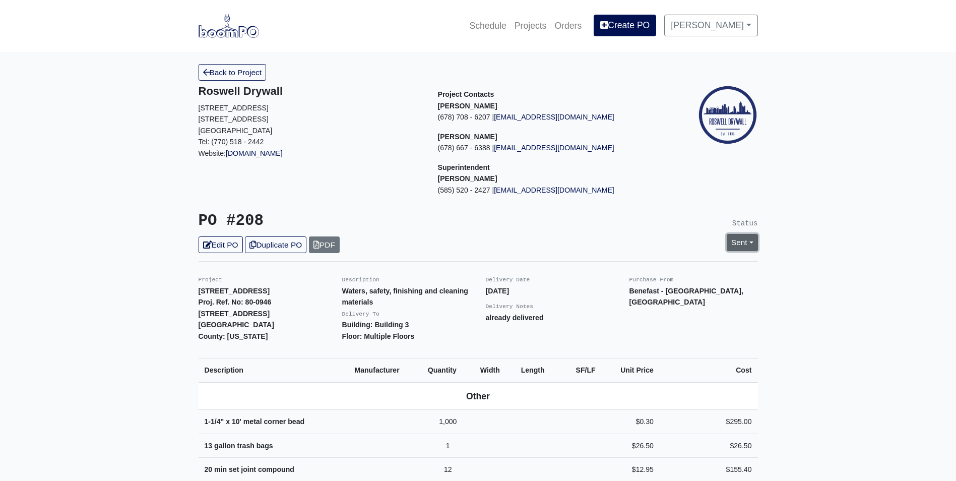
click at [746, 243] on link "Sent" at bounding box center [742, 242] width 31 height 17
click at [642, 297] on link "Complete" at bounding box center [684, 297] width 150 height 16
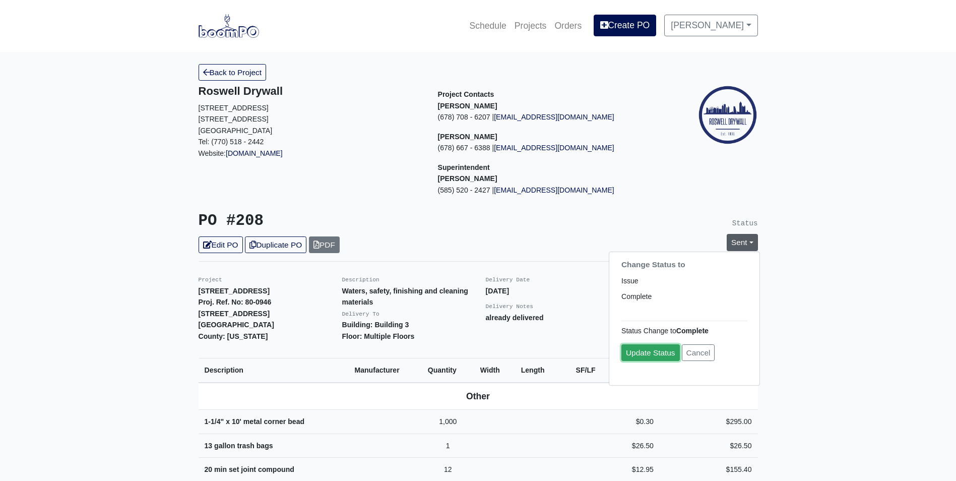
click at [642, 352] on link "Update Status" at bounding box center [650, 352] width 58 height 17
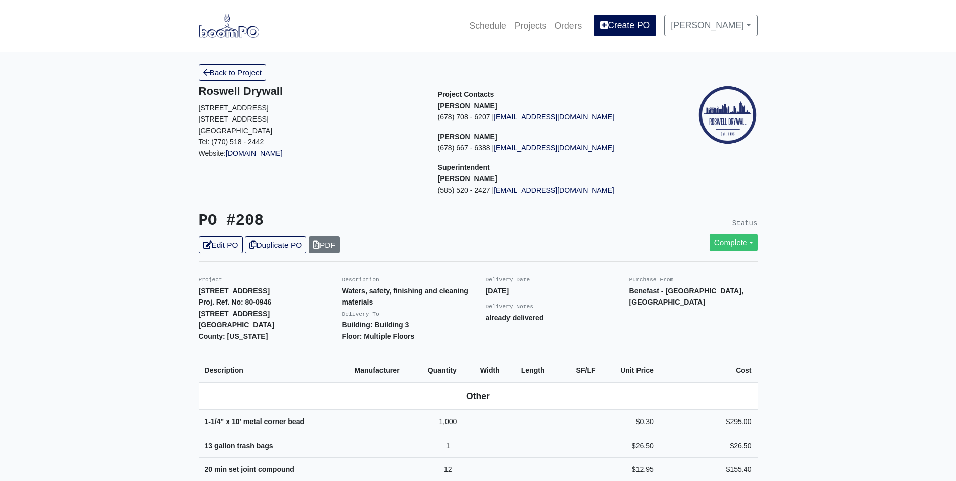
click at [209, 73] on icon at bounding box center [206, 73] width 7 height 8
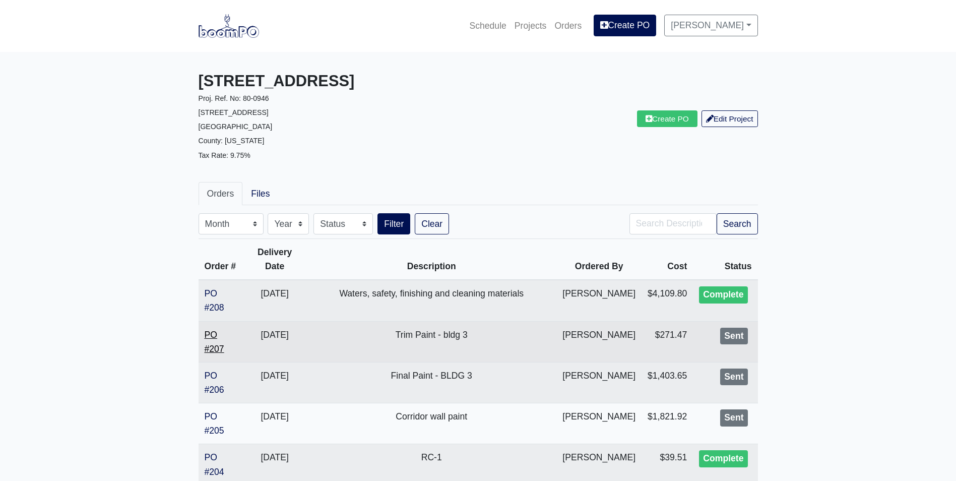
click at [215, 334] on link "PO #207" at bounding box center [215, 342] width 20 height 24
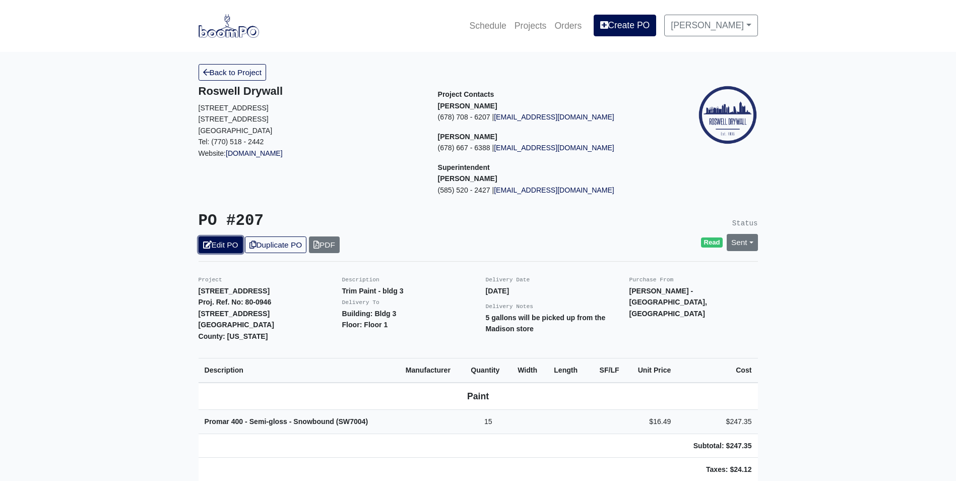
click at [218, 249] on link "Edit PO" at bounding box center [221, 244] width 44 height 17
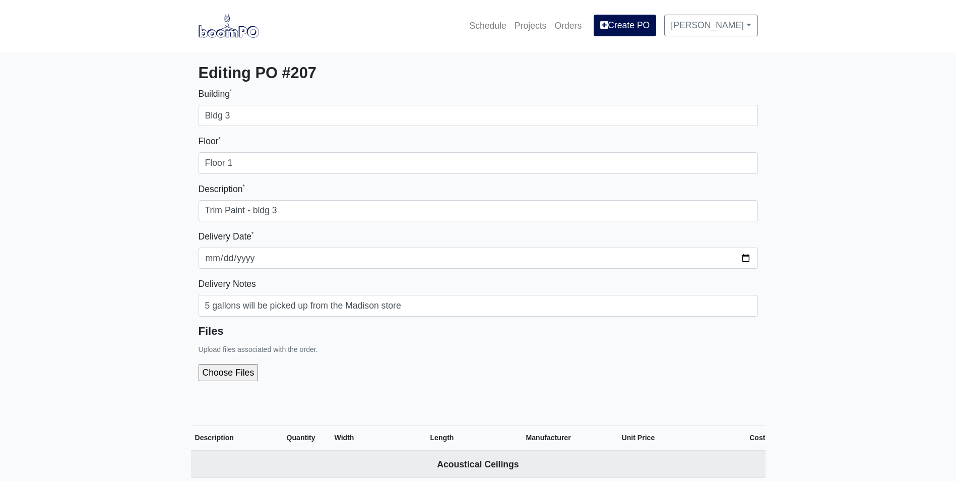
select select
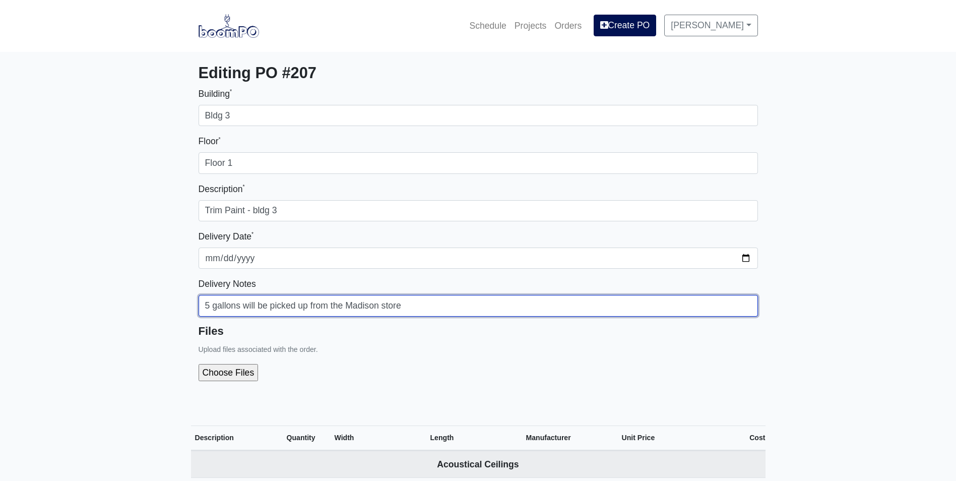
click at [407, 306] on input "5 gallons will be picked up from the Madison store" at bounding box center [478, 305] width 559 height 21
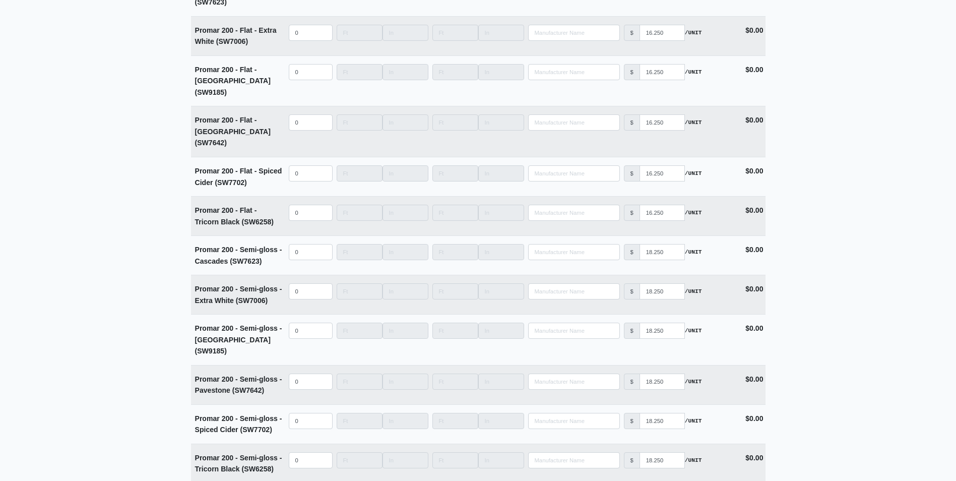
scroll to position [3707, 0]
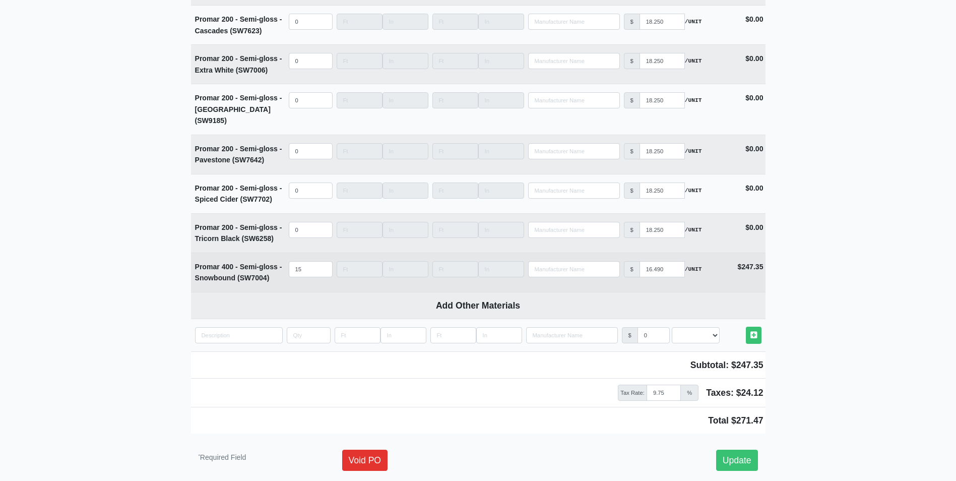
type input "5 gallons will be picked up from the Madison store (Promar 200)"
drag, startPoint x: 268, startPoint y: 230, endPoint x: 191, endPoint y: 220, distance: 76.7
click at [191, 253] on td "Promar 400 - Semi-gloss - Snowbound (SW7004)" at bounding box center [239, 272] width 96 height 39
copy strong "Promar 400 - Semi-gloss - Snowbound (SW7004"
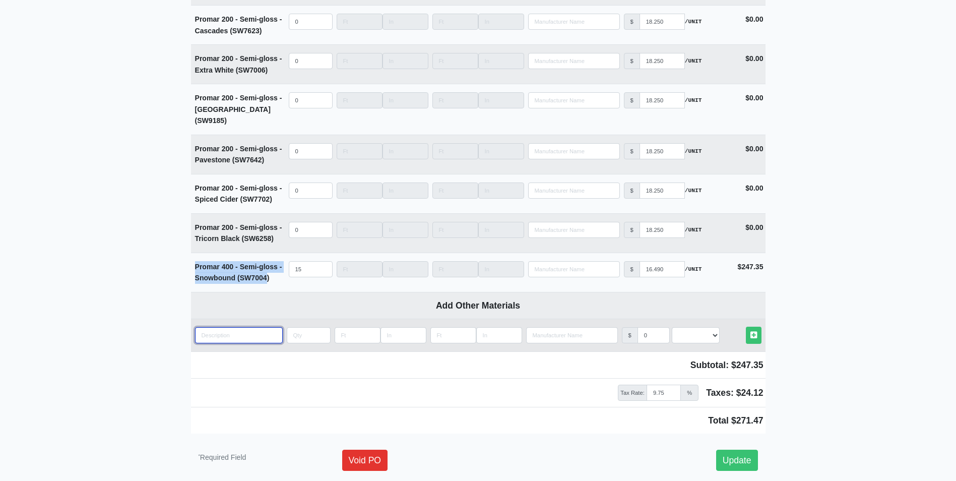
click at [209, 327] on input "quantity" at bounding box center [239, 335] width 88 height 16
paste input "Promar 400 - Semi-gloss - Snowbound (SW7004"
type input "Promar 400 - Semi-gloss - Snowbound (SW7004"
select select
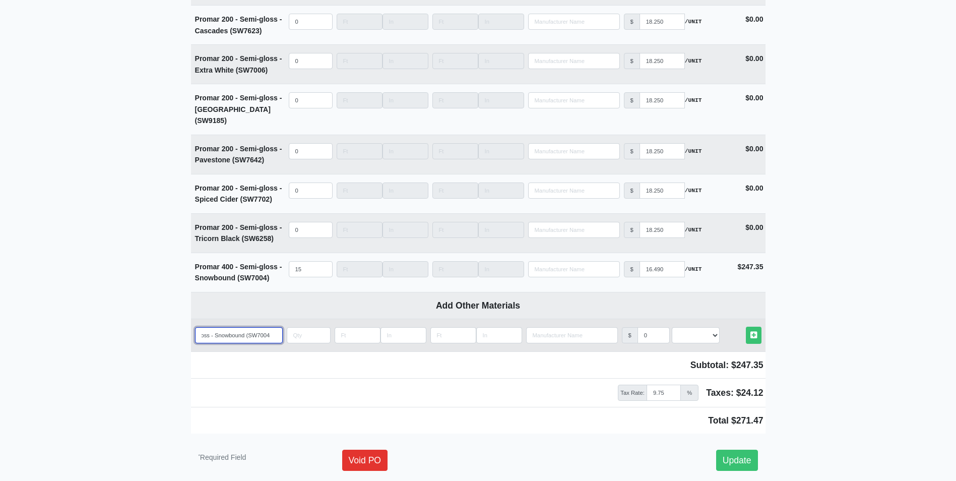
type input "Promar 400 - Semi-gloss - Snowbound (SW7004)"
select select
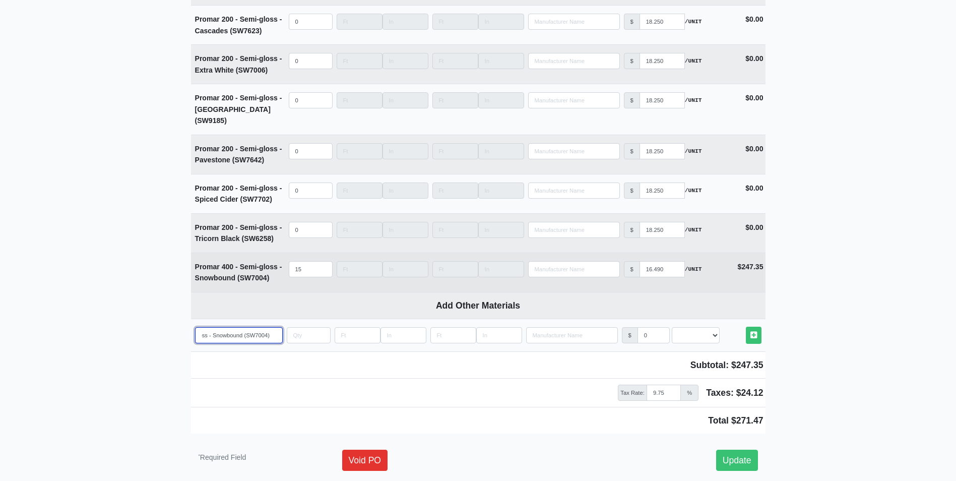
type input "Promar 400 - Semi-gloss - Snowbound (SW7004)"
click at [303, 261] on input "15" at bounding box center [311, 269] width 44 height 16
type input "1"
select select
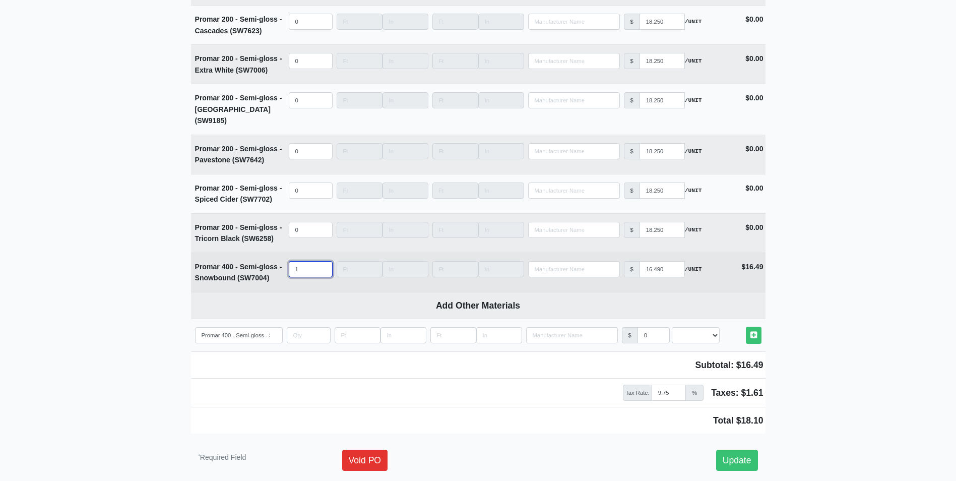
type input "10"
select select
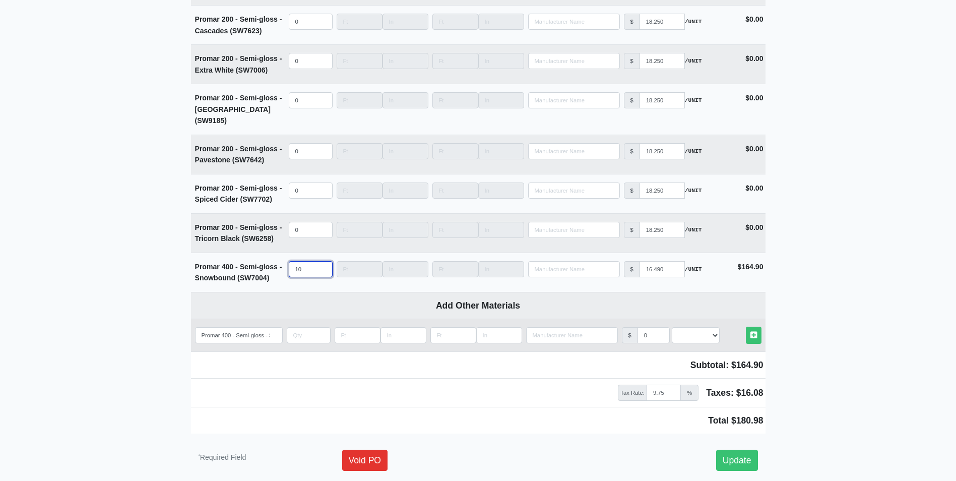
type input "10"
click at [301, 327] on input "quantity" at bounding box center [309, 335] width 44 height 16
type input "5"
select select
type input "5"
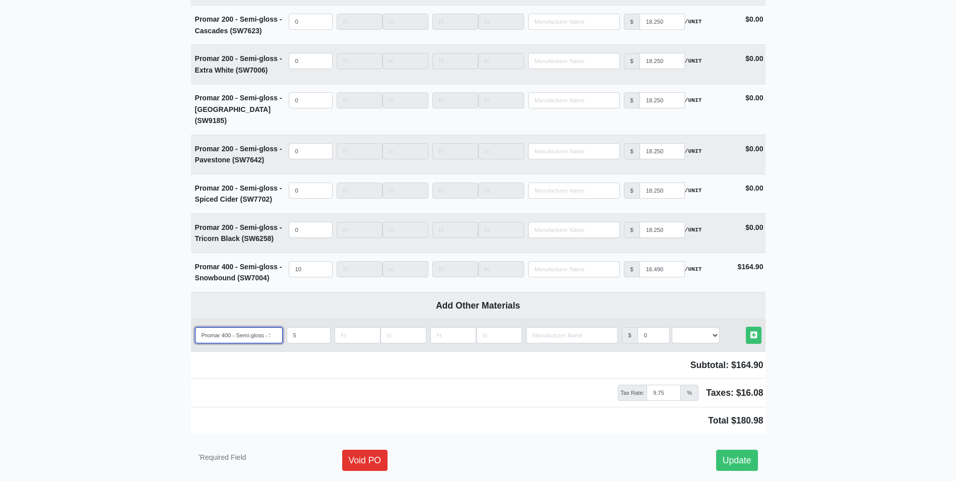
click at [257, 327] on input "Promar 400 - Semi-gloss - Snowbound (SW7004)" at bounding box center [239, 335] width 88 height 16
click at [224, 327] on input "Promar 400 - Semi-gloss - Snowbound (SW7004)" at bounding box center [239, 335] width 88 height 16
type input "Promar 00 - Semi-gloss - Snowbound (SW7004)"
select select
type input "Promar 200 - Semi-gloss - Snowbound (SW7004)"
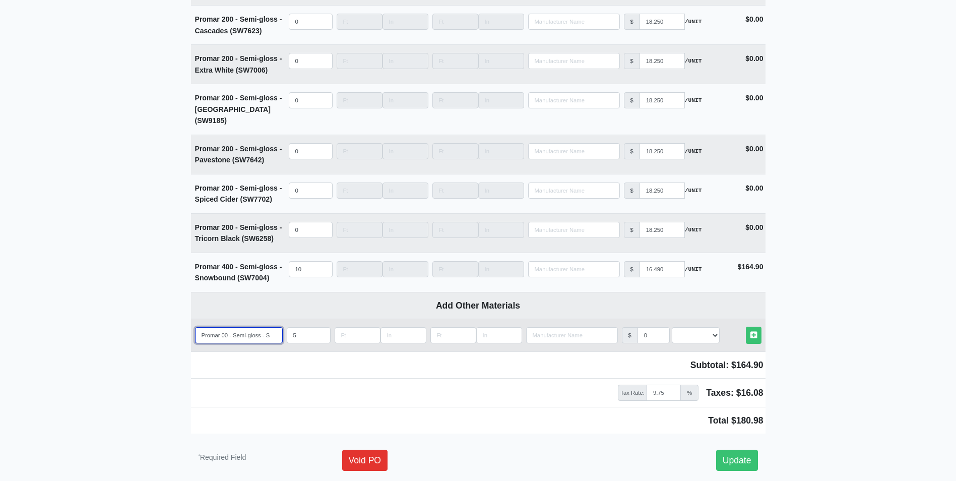
select select
type input "Promar 200 - Semi-gloss - Snowbound (SW7004)"
click at [687, 327] on select "Select an Option! UNIT MLF LF MSQFT SQFT" at bounding box center [696, 335] width 48 height 16
select select "2"
click at [672, 327] on select "Select an Option! UNIT MLF LF MSQFT SQFT" at bounding box center [696, 335] width 48 height 16
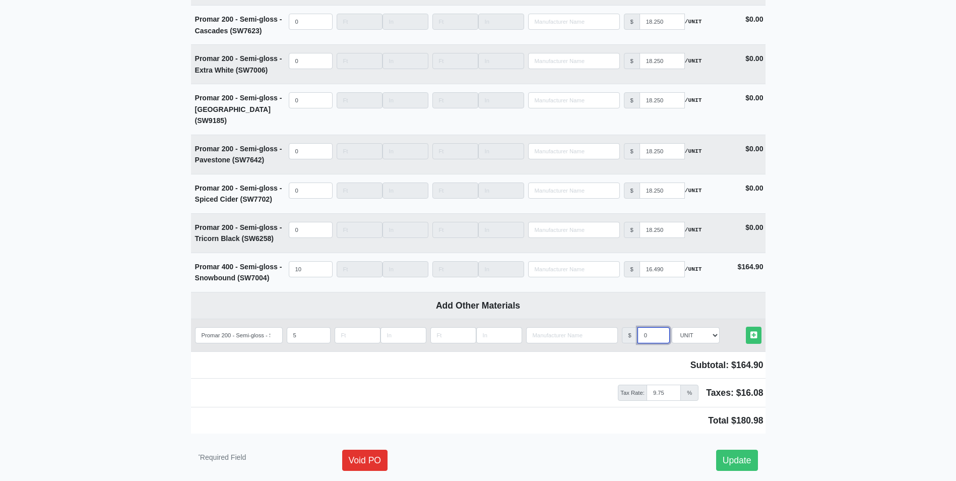
click at [646, 327] on input "0" at bounding box center [653, 335] width 32 height 16
type input "18.25"
click at [751, 331] on icon at bounding box center [753, 335] width 7 height 8
type input "5"
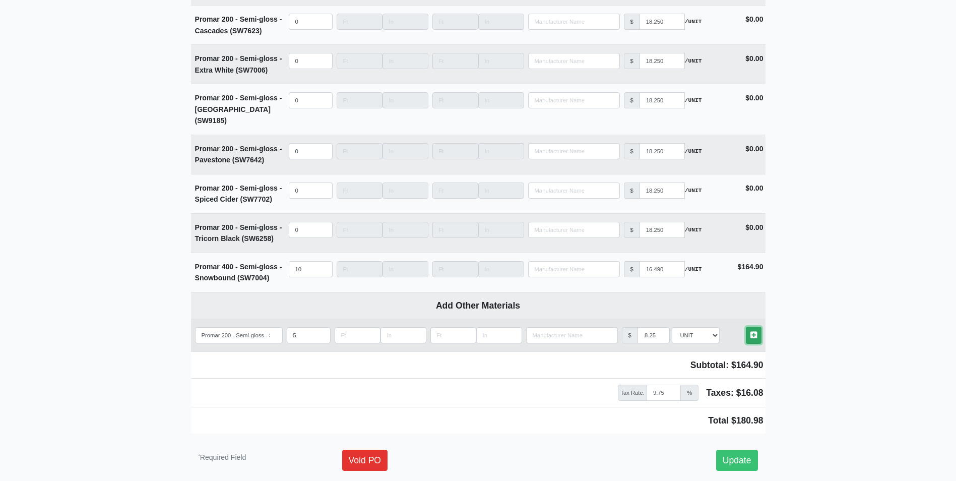
type input "18.25"
select select
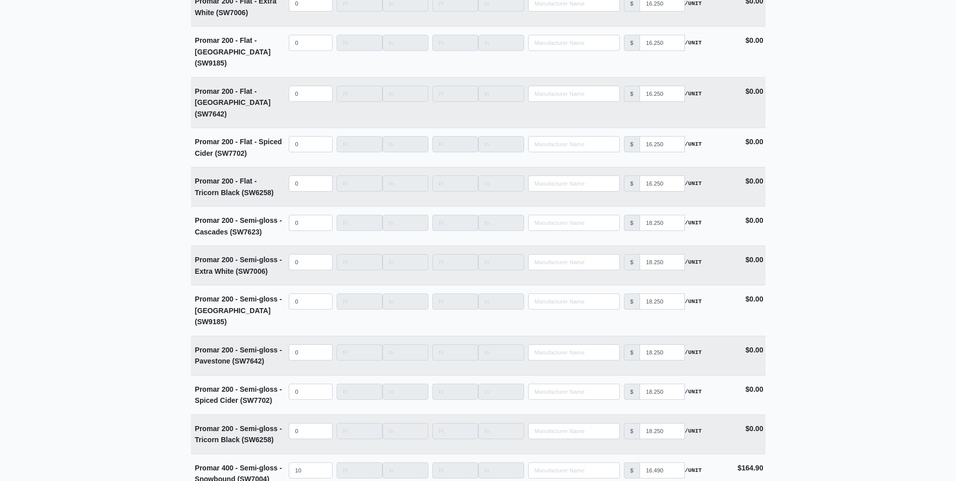
scroll to position [3773, 0]
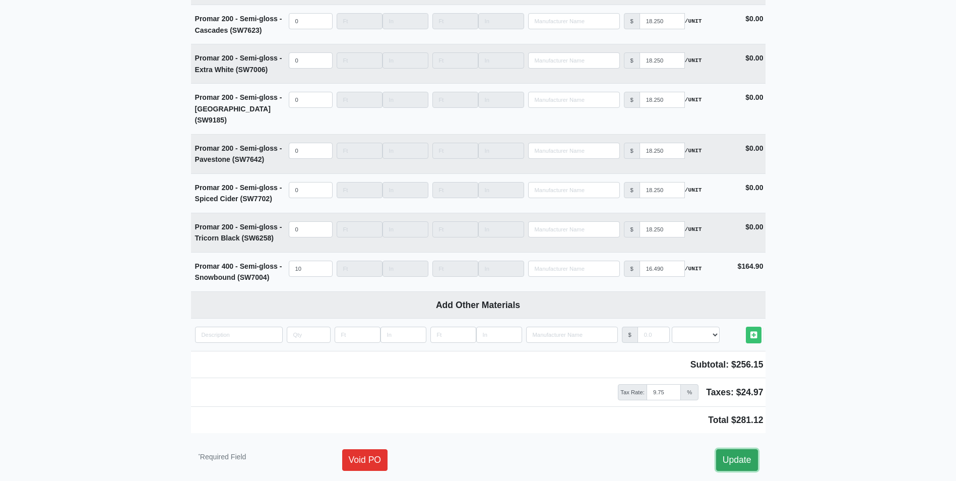
click at [738, 449] on link "Update" at bounding box center [737, 459] width 42 height 21
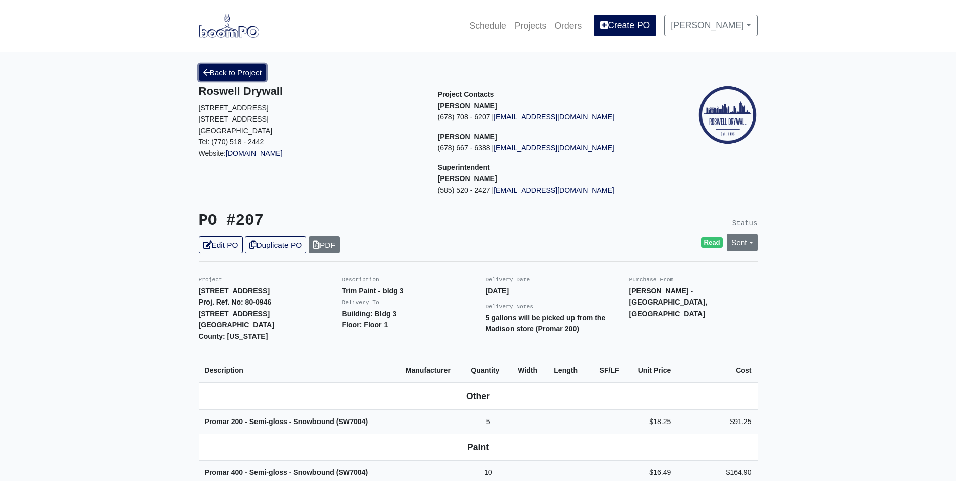
click at [217, 76] on link "Back to Project" at bounding box center [233, 72] width 68 height 17
